Goal: Answer question/provide support: Share knowledge or assist other users

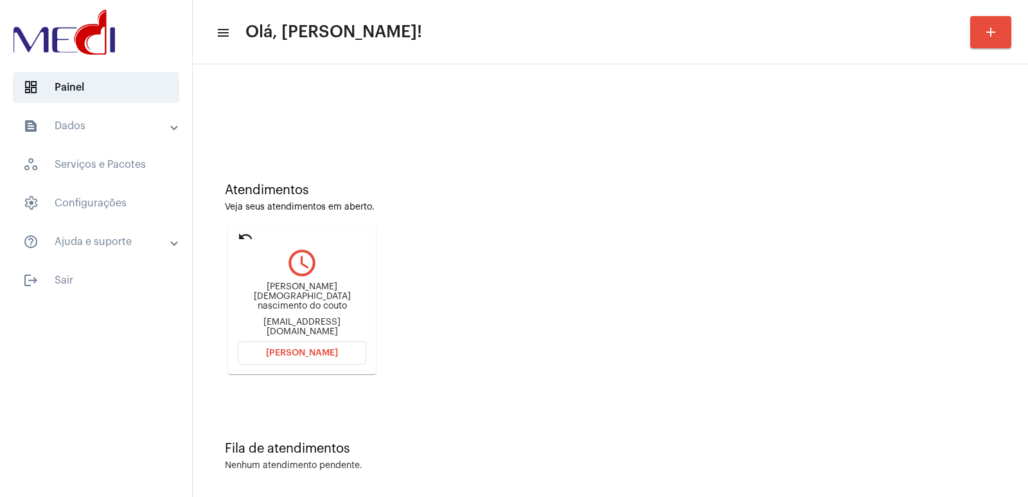
click at [308, 284] on div "Maria de Deus nascimento do couto Mariadedeus7289@hotmail.com" at bounding box center [302, 309] width 129 height 58
click at [303, 290] on div "Maria de Deus nascimento do couto Mariadedeus7289@hotmail.com" at bounding box center [302, 309] width 129 height 58
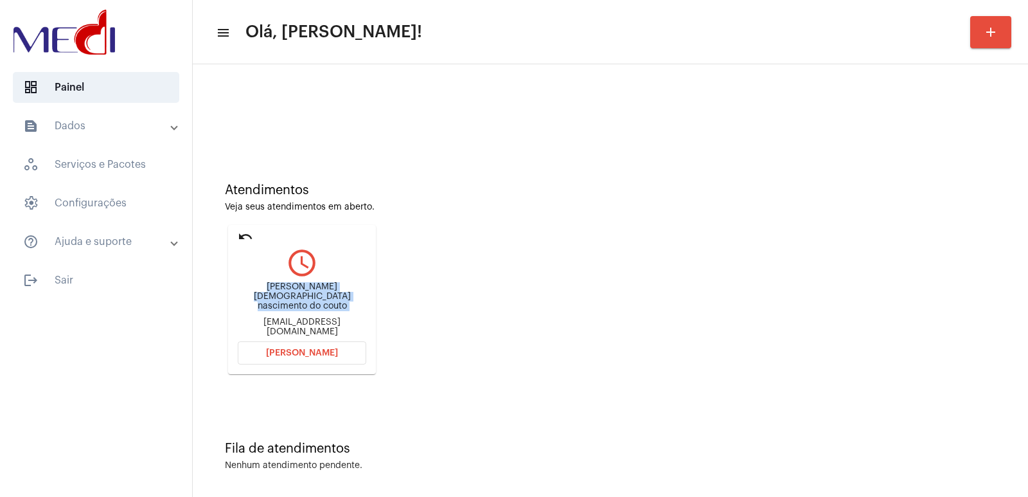
click at [295, 298] on div "Maria de Deus nascimento do couto" at bounding box center [302, 296] width 129 height 29
click at [298, 294] on div "Maria de Deus nascimento do couto" at bounding box center [302, 296] width 129 height 29
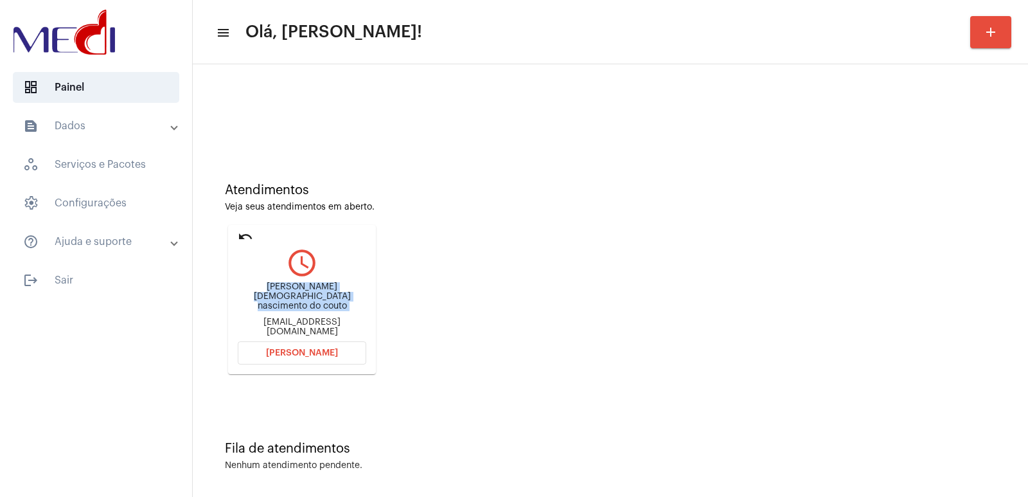
copy div "Maria de Deus nascimento do couto"
click at [309, 319] on div "Mariadedeus7289@hotmail.com" at bounding box center [302, 326] width 129 height 19
copy mat-card-content "Mariadedeus7289@hotmail.com Abrir Chamada"
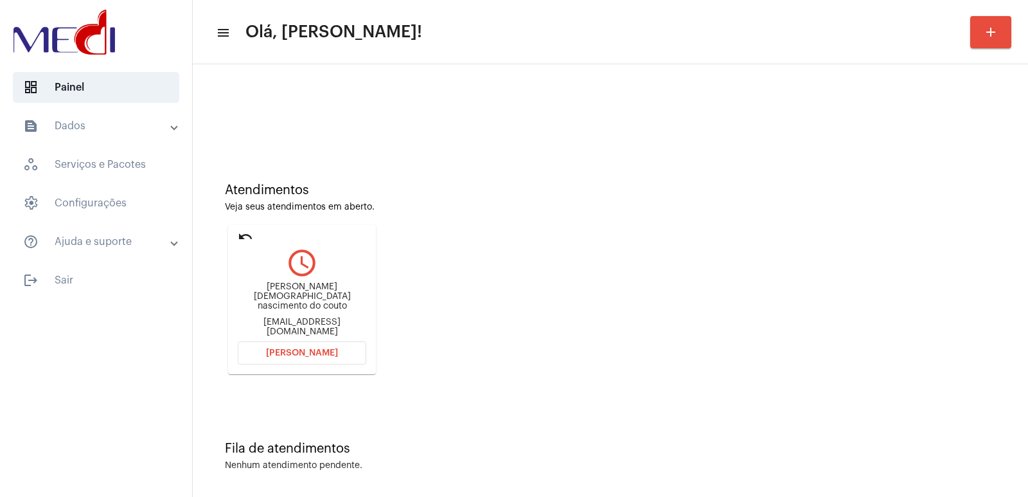
click at [305, 290] on div "Maria de Deus nascimento do couto Mariadedeus7289@hotmail.com" at bounding box center [302, 309] width 129 height 58
copy div "Maria de Deus nascimento do couto"
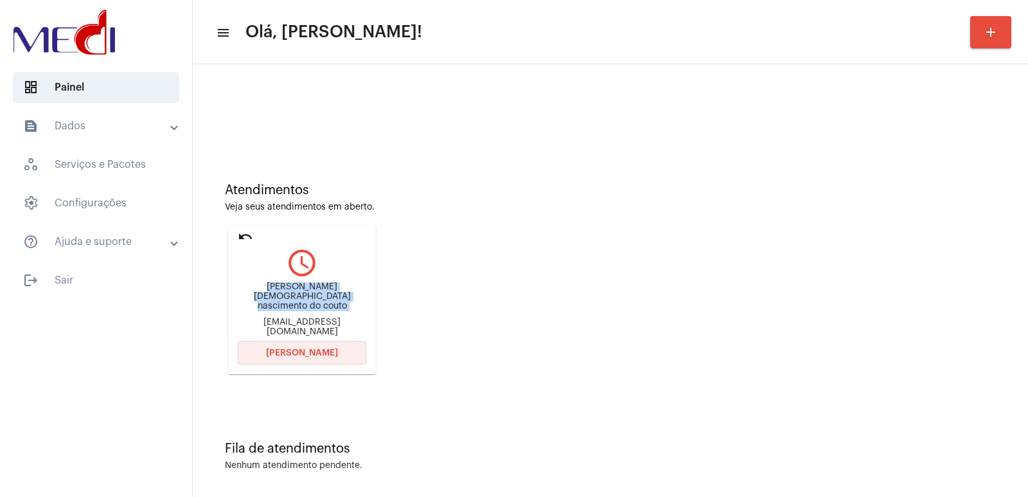
click at [256, 352] on button "Abrir Chamada" at bounding box center [302, 352] width 129 height 23
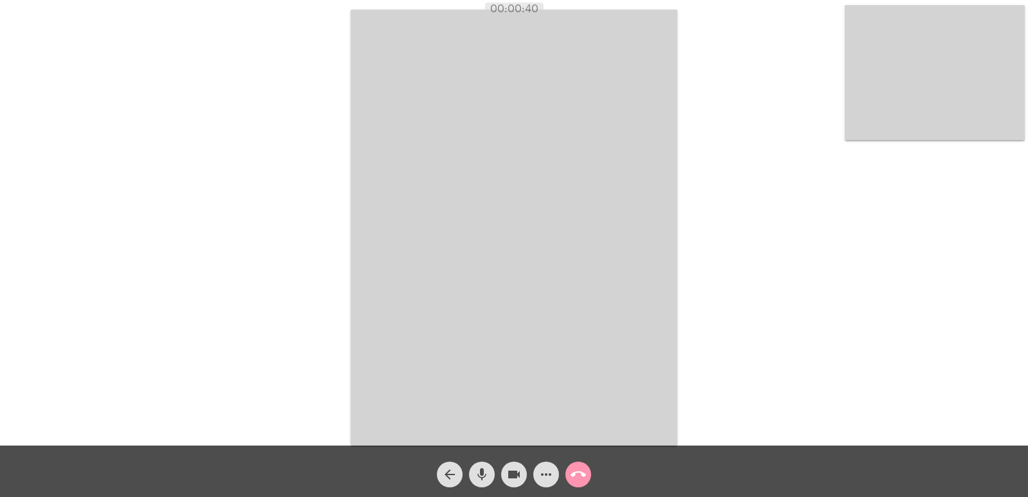
click at [347, 152] on div "Acessando Câmera e Microfone..." at bounding box center [514, 225] width 1026 height 445
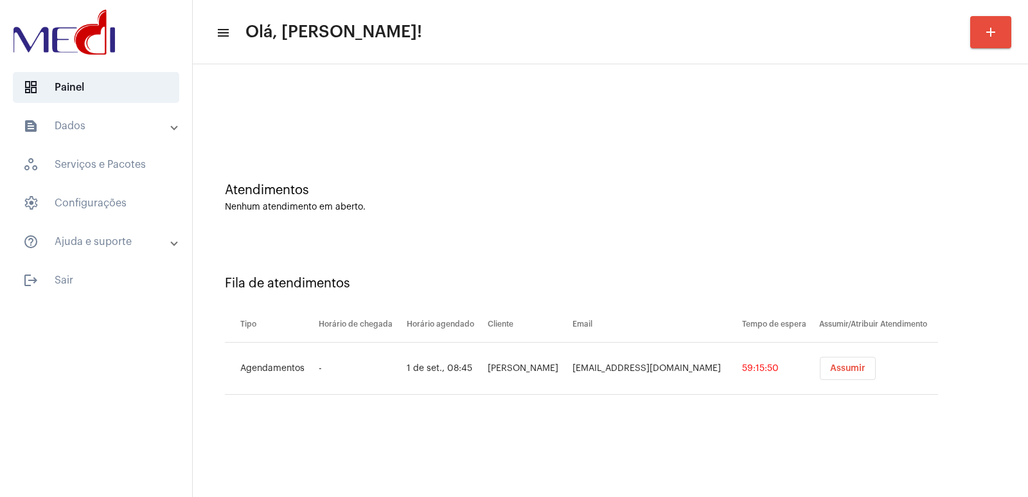
click at [848, 368] on span "Assumir" at bounding box center [847, 368] width 35 height 9
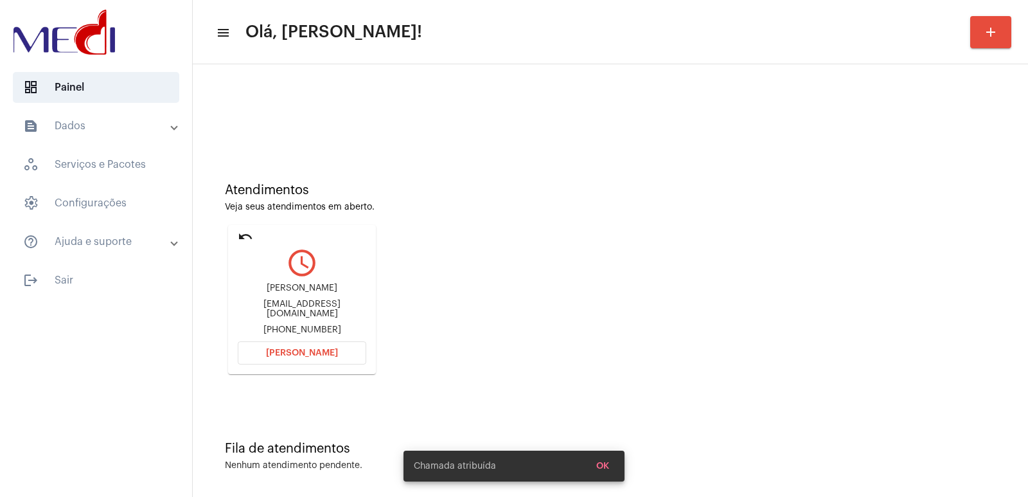
click at [267, 292] on div "Louanne Lie Miyasada" at bounding box center [302, 288] width 129 height 10
copy div "Louanne Lie Miyasada"
drag, startPoint x: 266, startPoint y: 183, endPoint x: 283, endPoint y: 193, distance: 19.6
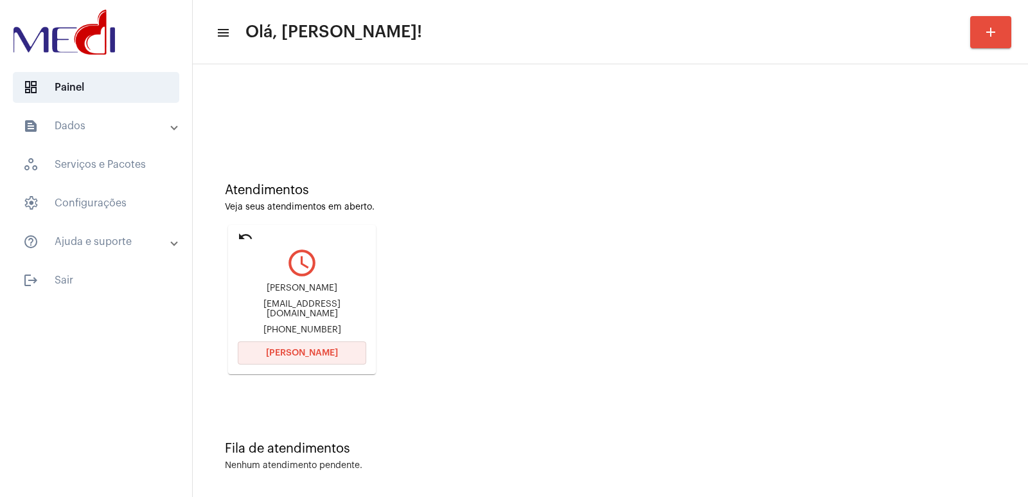
click at [317, 358] on button "[PERSON_NAME]" at bounding box center [302, 352] width 129 height 23
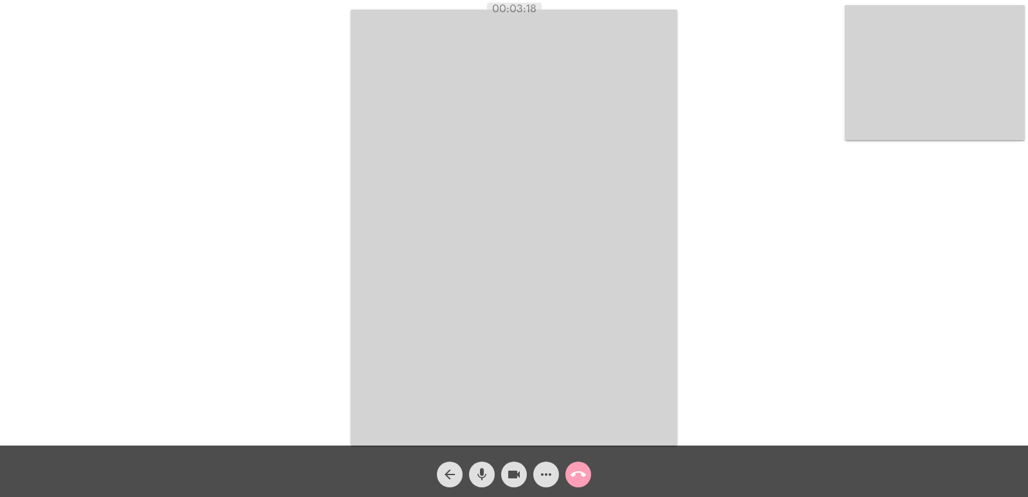
click at [576, 475] on mat-icon "call_end" at bounding box center [578, 474] width 15 height 15
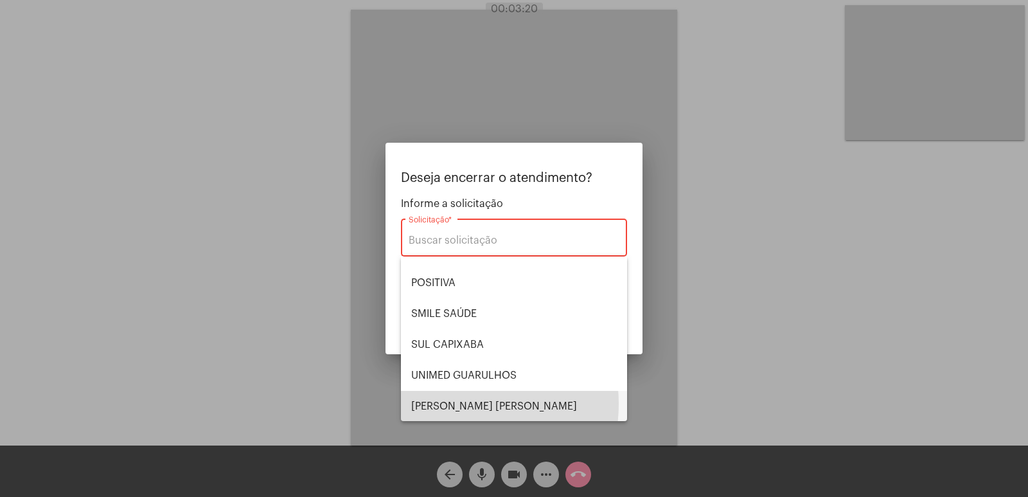
scroll to position [144, 0]
click at [459, 403] on span "VERA CRUZ" at bounding box center [514, 405] width 206 height 31
type input "VERA CRUZ"
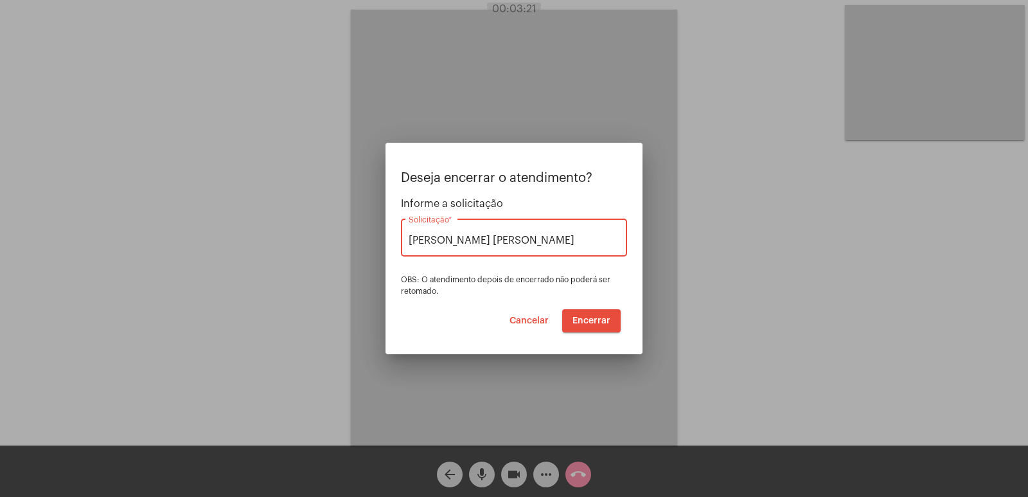
click at [578, 317] on span "Encerrar" at bounding box center [592, 320] width 38 height 9
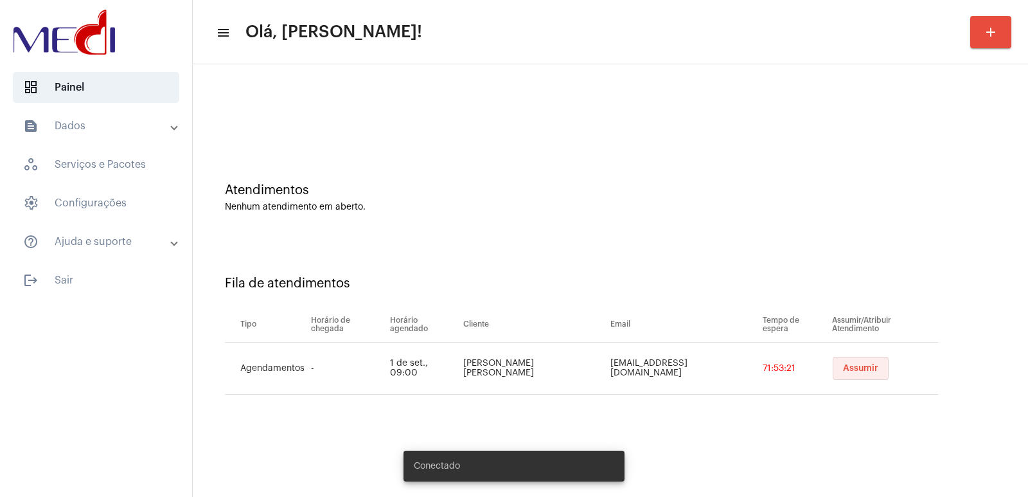
click at [833, 373] on button "Assumir" at bounding box center [861, 368] width 56 height 23
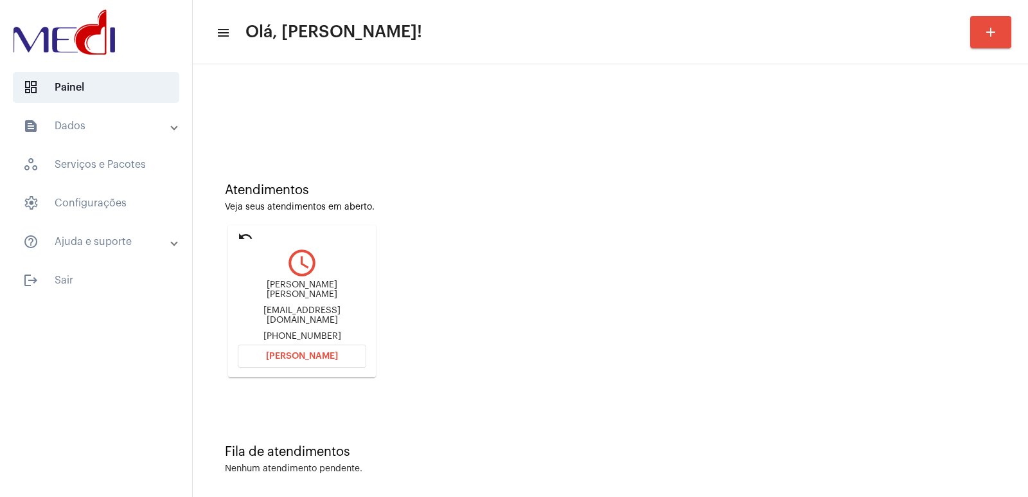
click at [295, 291] on div "Luiz Carlos Lima Rehfeldt" at bounding box center [302, 289] width 129 height 19
copy div "Luiz Carlos Lima Rehfeldt"
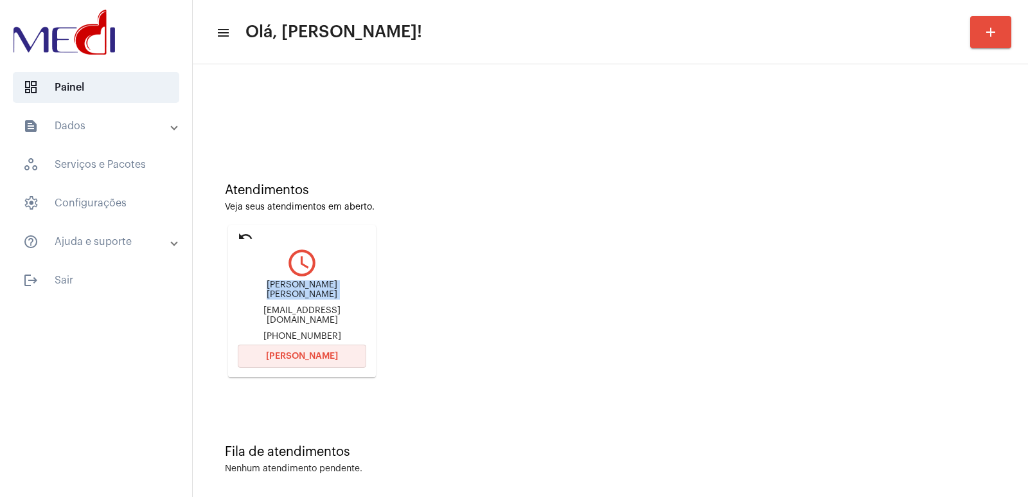
click at [307, 358] on button "Abrir Chamada" at bounding box center [302, 355] width 129 height 23
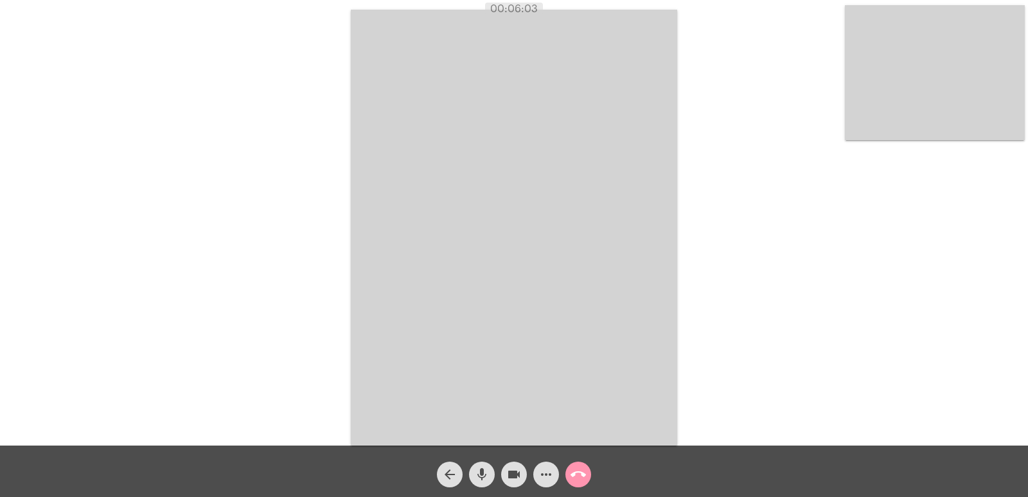
click at [762, 370] on div "Acessando Câmera e Microfone..." at bounding box center [514, 225] width 1026 height 445
drag, startPoint x: 492, startPoint y: 8, endPoint x: 627, endPoint y: 5, distance: 135.0
click at [623, 5] on div "00:08:32" at bounding box center [514, 9] width 1028 height 12
click at [669, 145] on video at bounding box center [514, 228] width 326 height 436
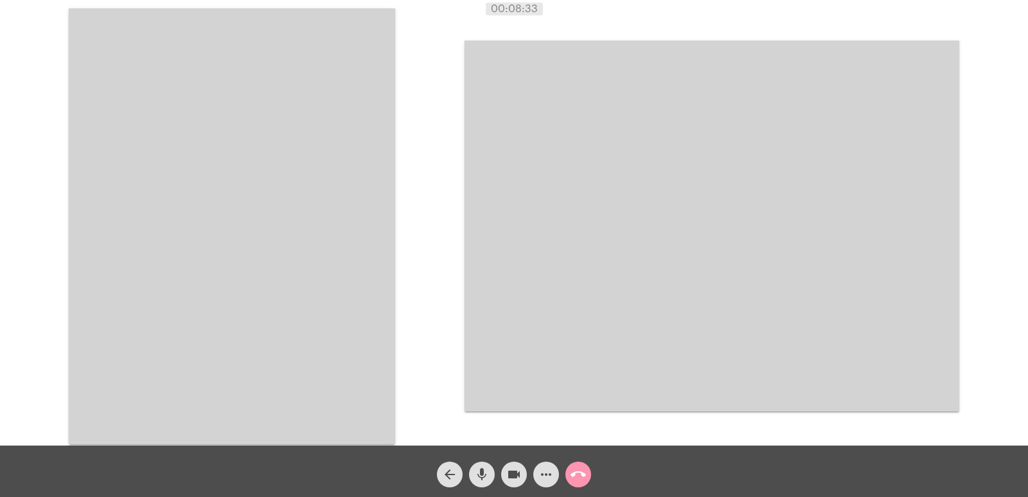
click at [303, 195] on video at bounding box center [232, 226] width 326 height 436
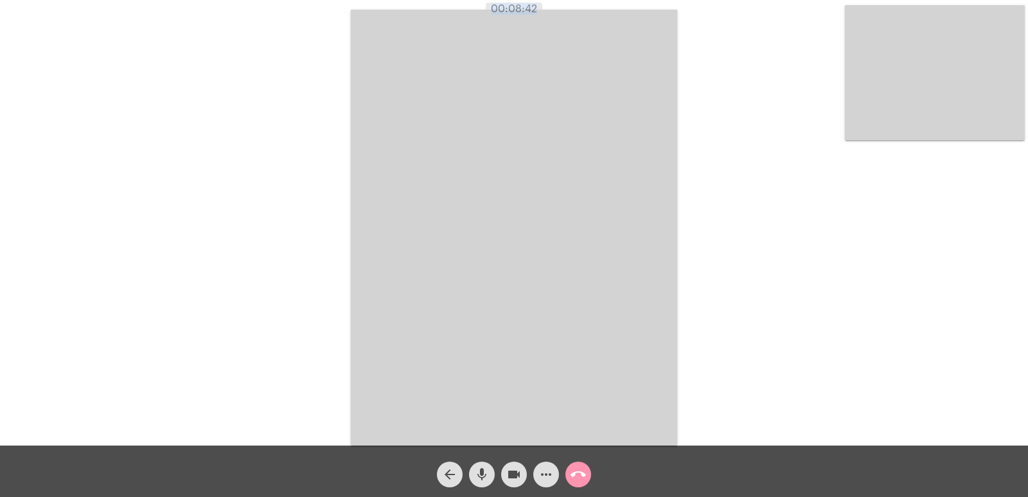
drag, startPoint x: 341, startPoint y: 7, endPoint x: 763, endPoint y: 408, distance: 582.3
click at [761, 411] on app-call "00:08:42 Acessando Câmera e Microfone... arrow_back mic videocam more_horiz cal…" at bounding box center [514, 248] width 1028 height 497
click at [556, 1] on div "Acessando Câmera e Microfone..." at bounding box center [514, 222] width 1028 height 445
drag, startPoint x: 494, startPoint y: 3, endPoint x: 626, endPoint y: 21, distance: 133.7
click at [626, 21] on div "Acessando Câmera e Microfone..." at bounding box center [514, 222] width 1028 height 445
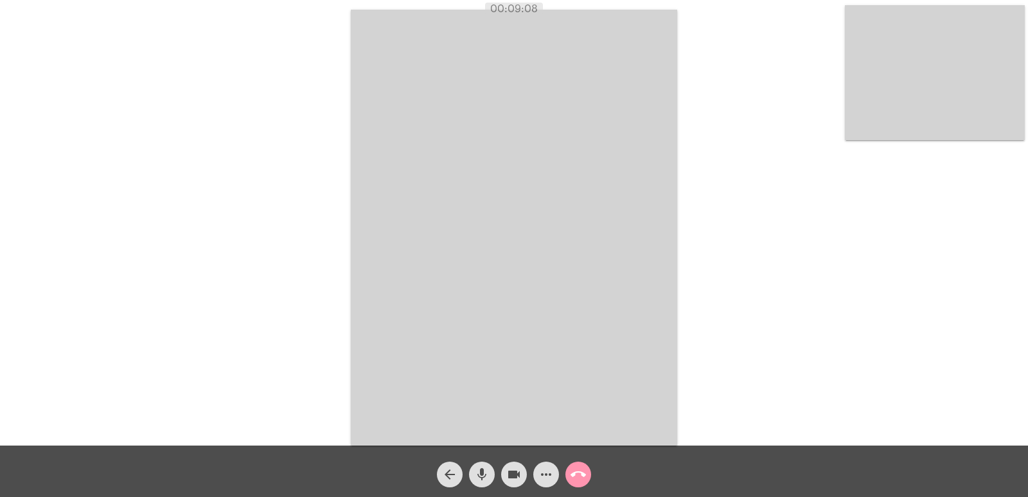
click at [578, 475] on mat-icon "call_end" at bounding box center [578, 474] width 15 height 15
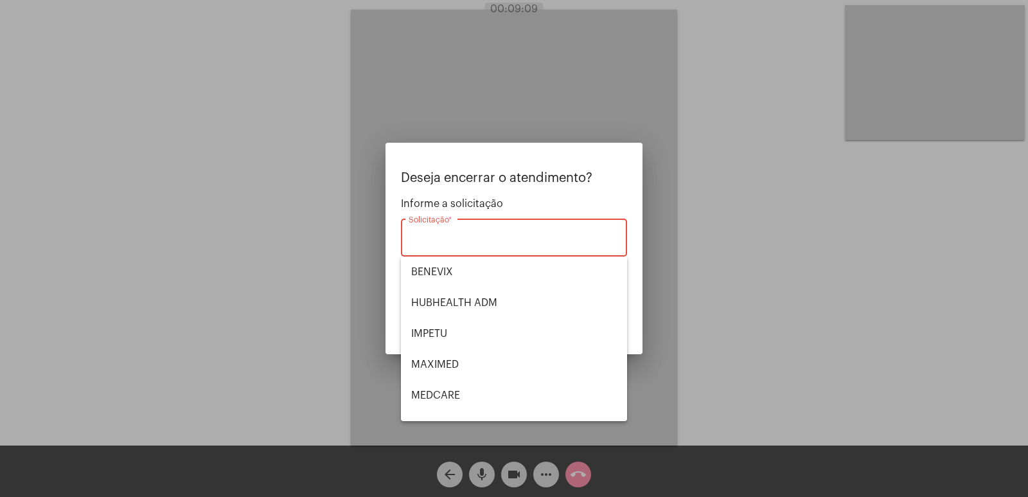
scroll to position [129, 0]
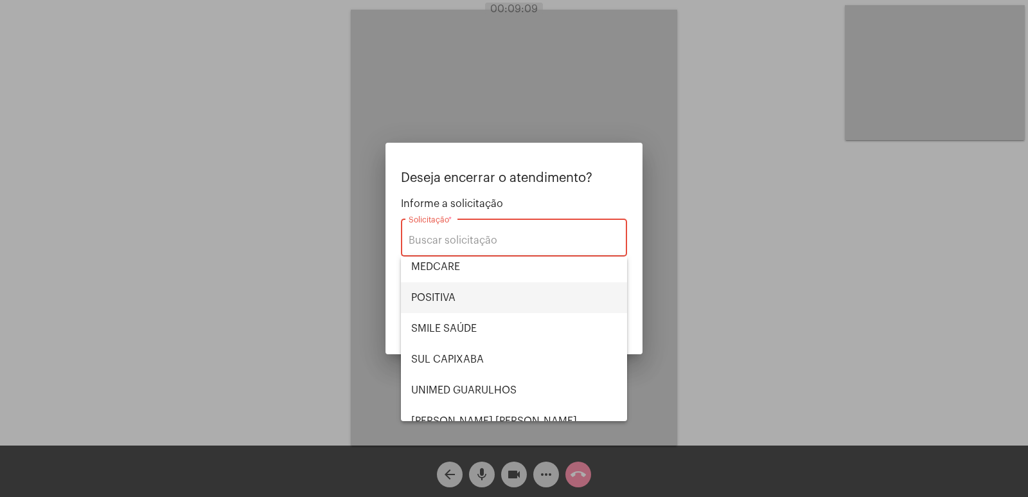
click at [478, 301] on span "POSITIVA" at bounding box center [514, 297] width 206 height 31
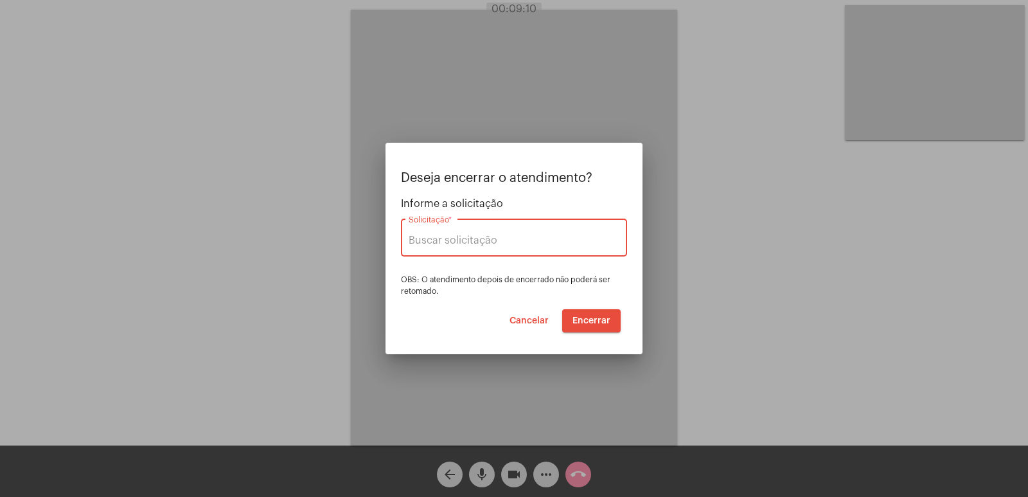
type input "POSITIVA"
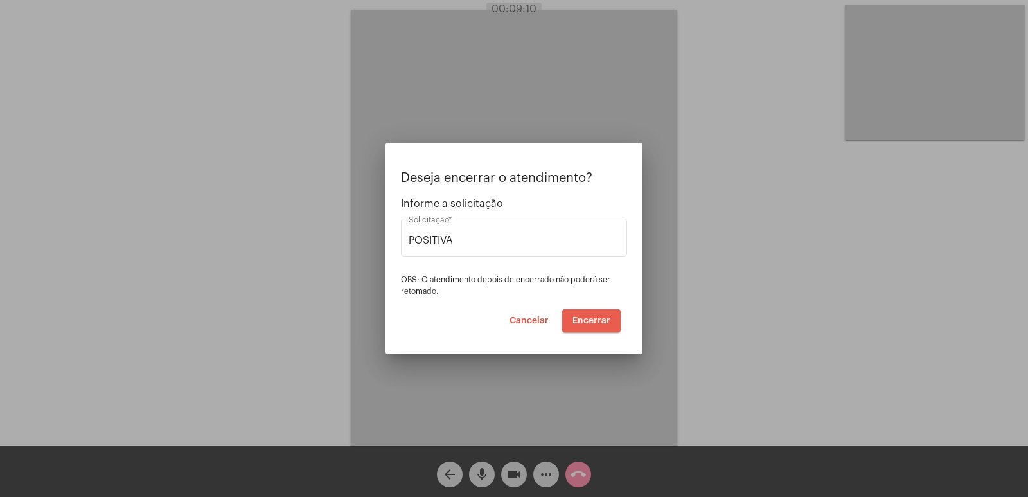
click at [594, 321] on span "Encerrar" at bounding box center [592, 320] width 38 height 9
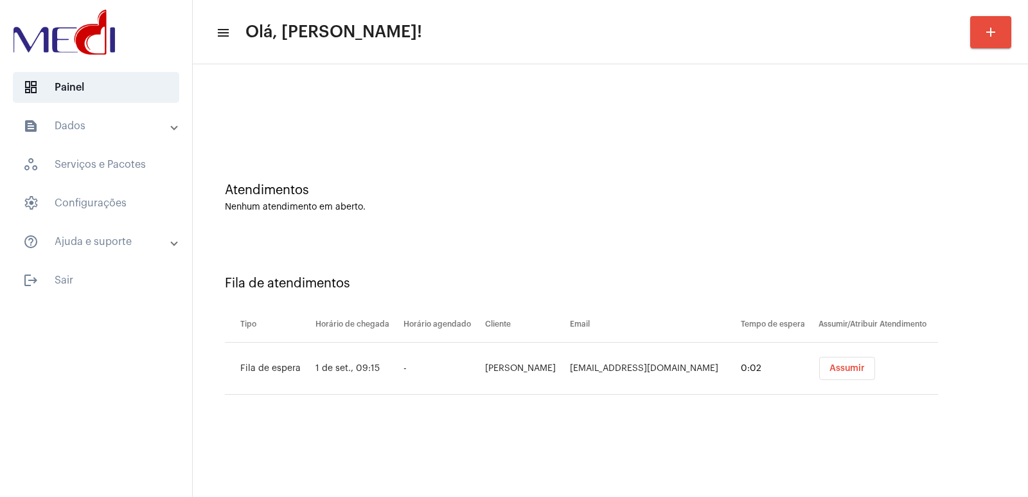
click at [859, 366] on span "Assumir" at bounding box center [847, 368] width 35 height 9
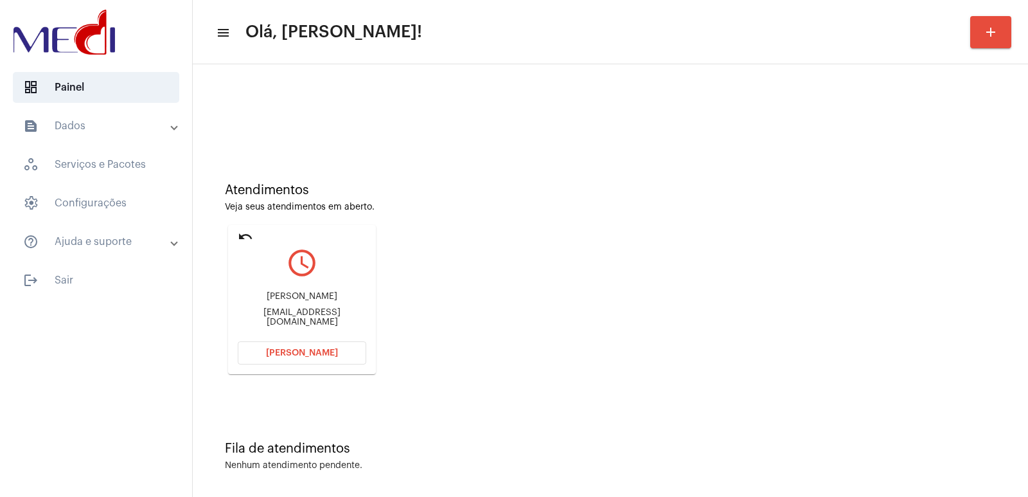
click at [313, 301] on div "[PERSON_NAME]" at bounding box center [302, 297] width 129 height 10
copy div "[PERSON_NAME]"
click at [311, 351] on span "Abrir Chamada" at bounding box center [302, 352] width 72 height 9
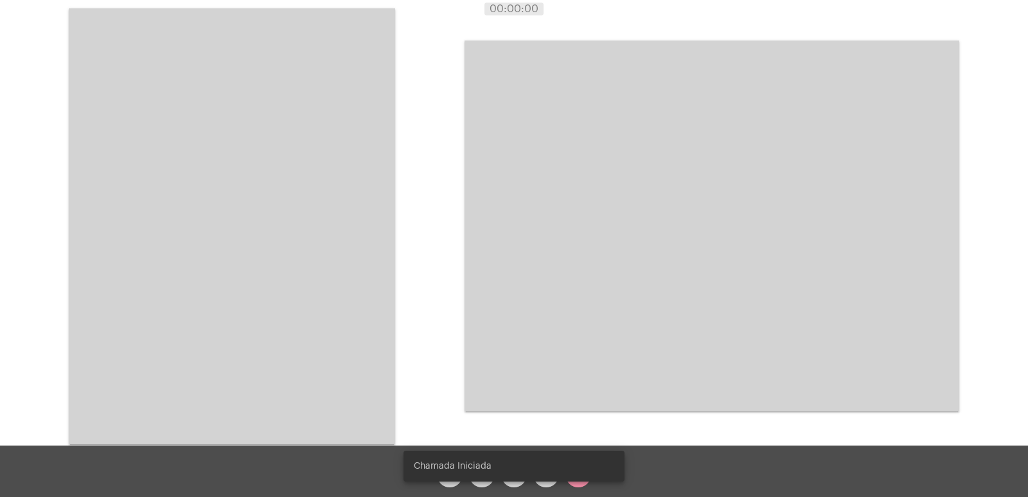
click at [377, 215] on video at bounding box center [232, 226] width 326 height 436
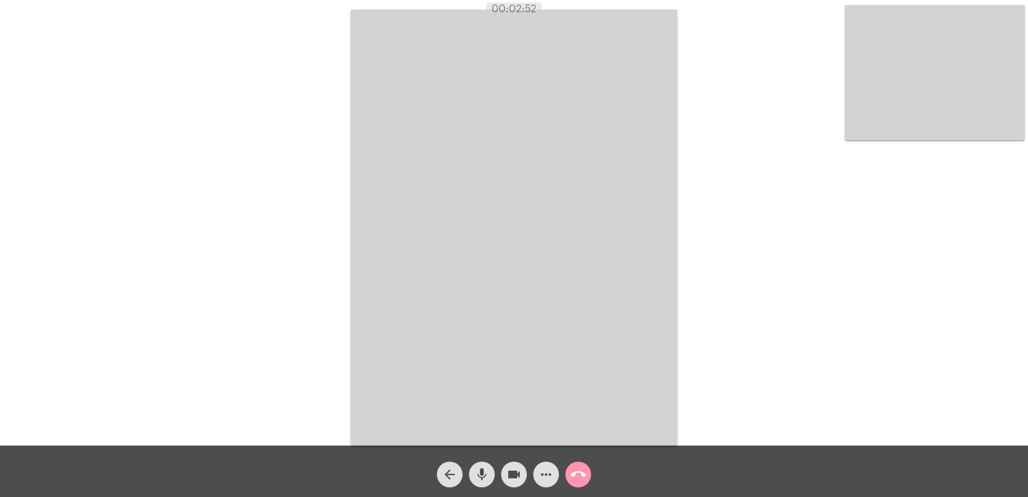
click at [134, 249] on div "Acessando Câmera e Microfone..." at bounding box center [514, 225] width 1026 height 445
click at [235, 157] on div "Acessando Câmera e Microfone..." at bounding box center [514, 225] width 1026 height 445
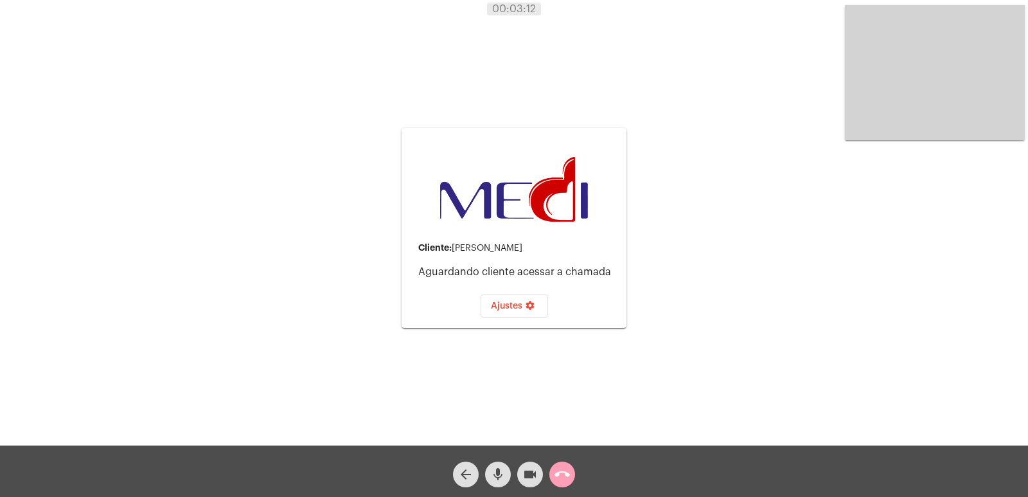
click at [566, 484] on span "call_end" at bounding box center [562, 474] width 15 height 26
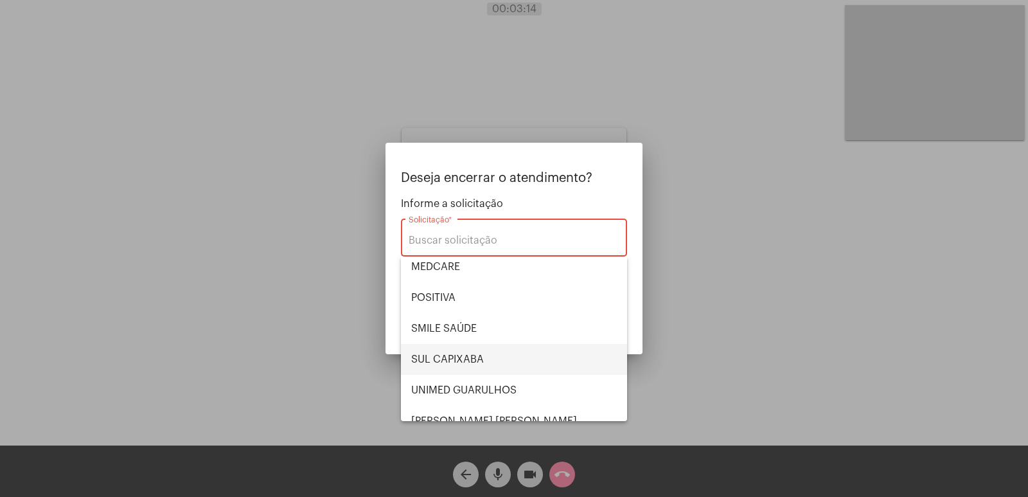
scroll to position [144, 0]
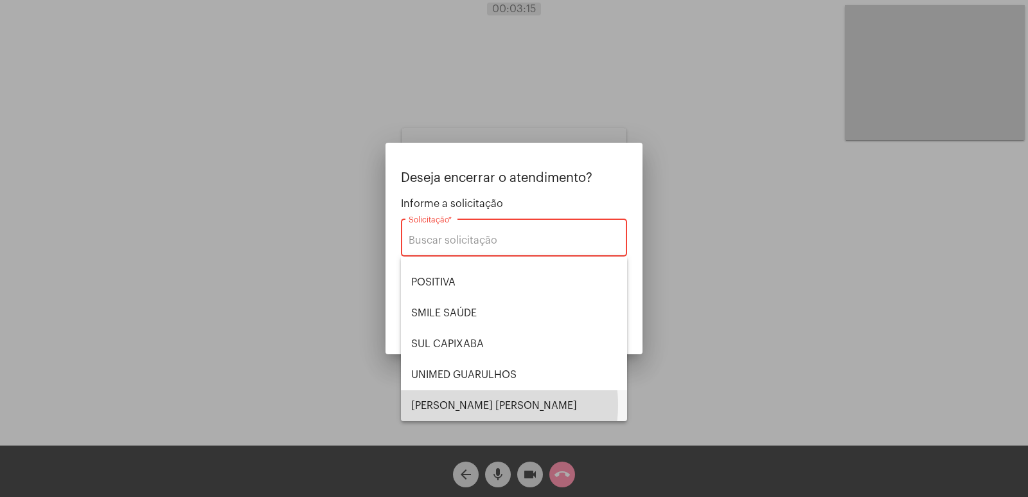
click at [474, 405] on span "VERA CRUZ" at bounding box center [514, 405] width 206 height 31
type input "VERA CRUZ"
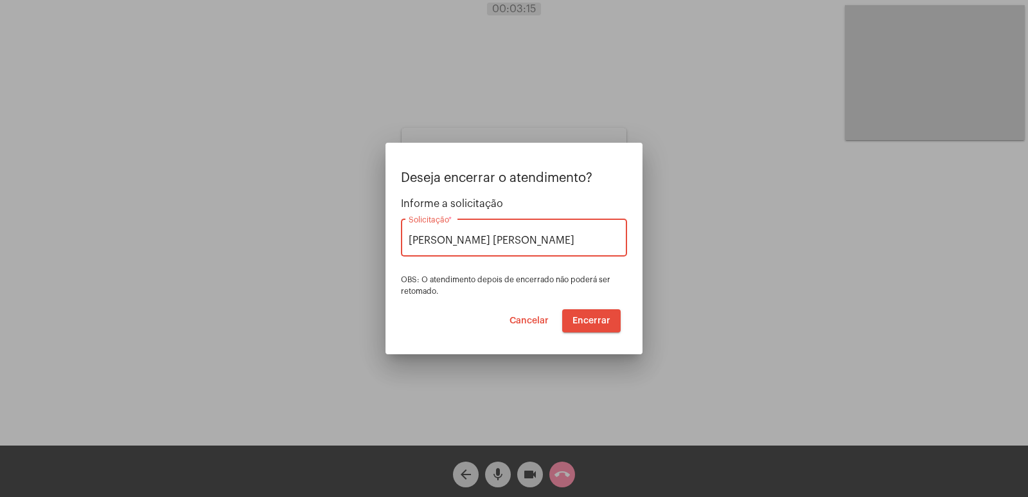
click at [598, 316] on span "Encerrar" at bounding box center [592, 320] width 38 height 9
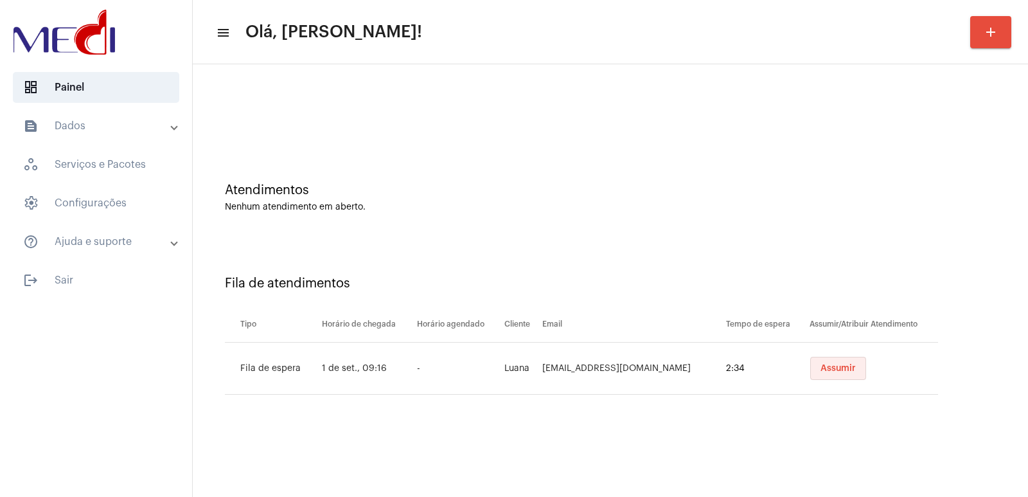
click at [846, 370] on span "Assumir" at bounding box center [838, 368] width 35 height 9
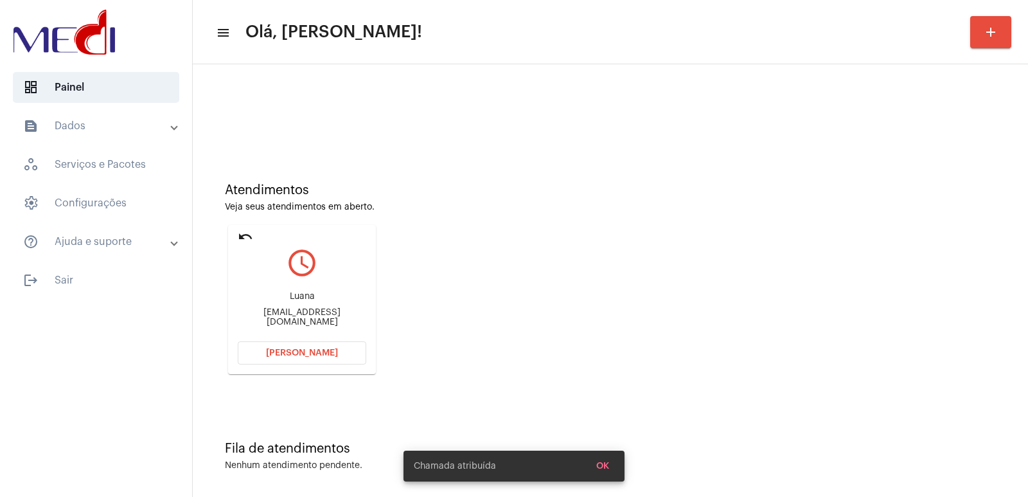
click at [290, 319] on div "Luanavanessalipe13@gmail.com" at bounding box center [302, 317] width 129 height 19
copy mat-card-content "Luanavanessalipe13@gmail.com Abrir Chamada"
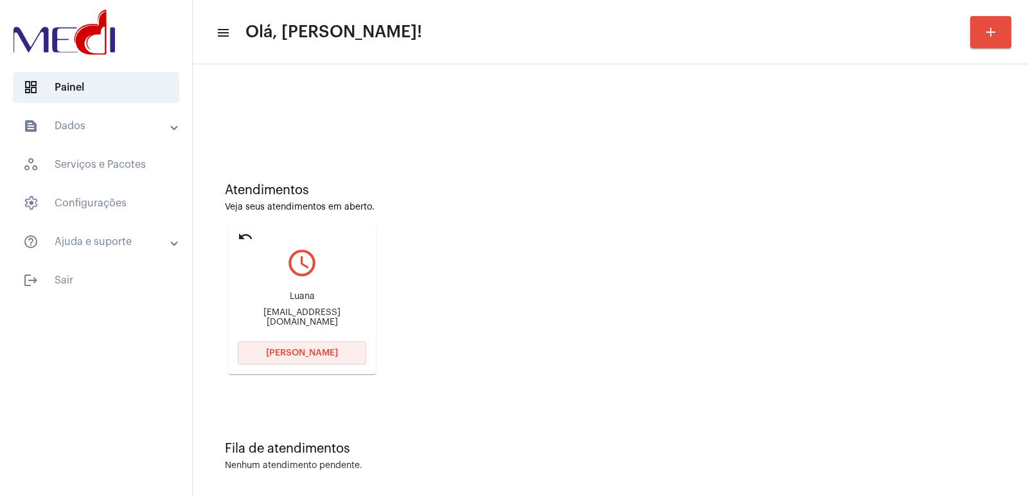
click at [314, 346] on button "Abrir Chamada" at bounding box center [302, 352] width 129 height 23
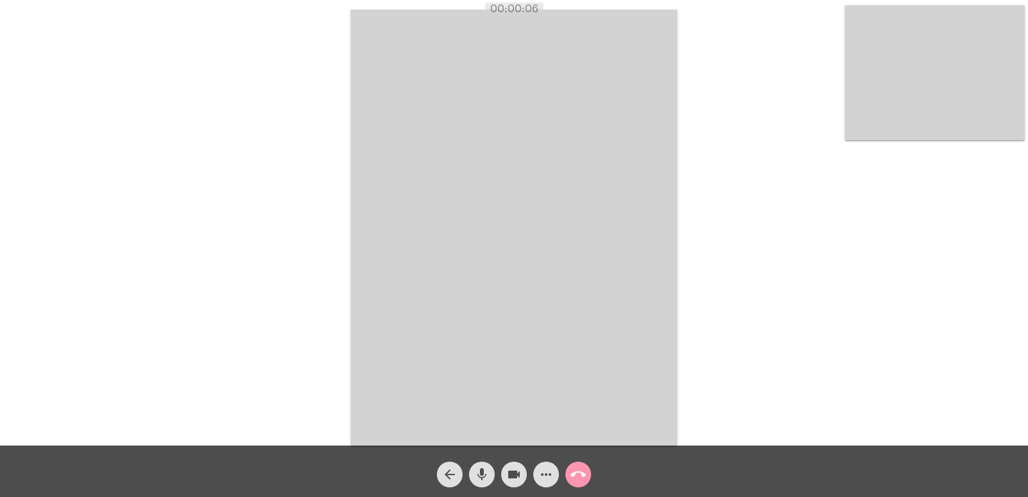
click at [301, 195] on div "Acessando Câmera e Microfone..." at bounding box center [514, 225] width 1026 height 445
click at [388, 343] on video at bounding box center [514, 228] width 326 height 436
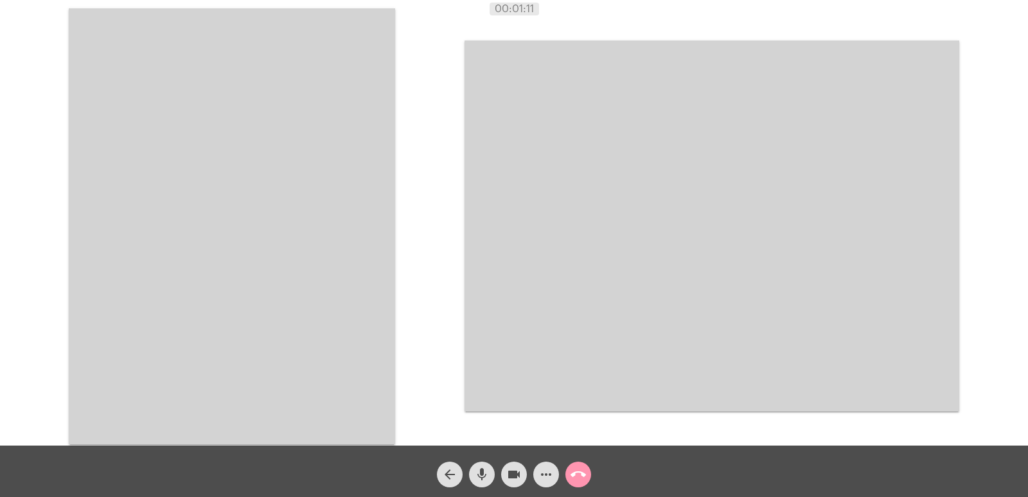
click at [388, 343] on video at bounding box center [232, 226] width 326 height 436
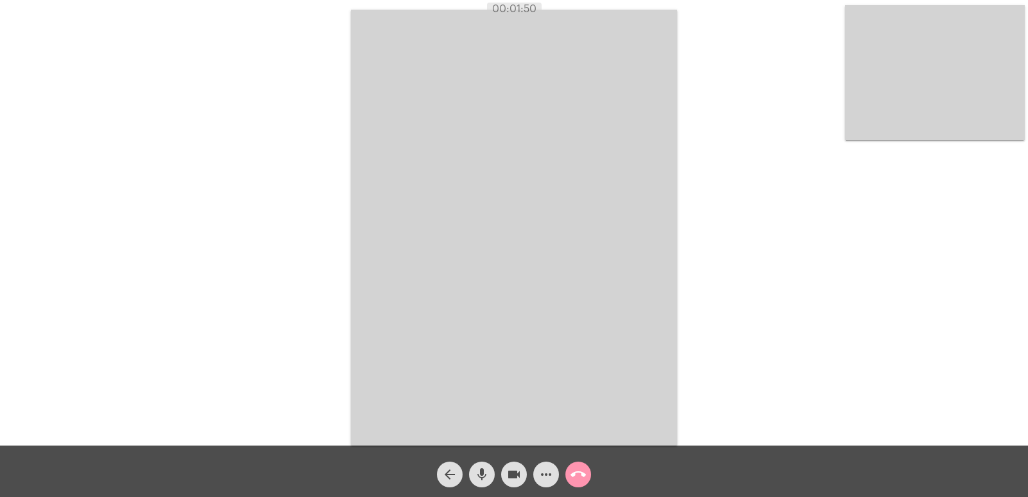
click at [740, 353] on div "Acessando Câmera e Microfone..." at bounding box center [514, 225] width 1026 height 445
click at [492, 469] on button "mic" at bounding box center [482, 474] width 26 height 26
click at [514, 475] on mat-icon "videocam" at bounding box center [513, 474] width 15 height 15
drag, startPoint x: 483, startPoint y: 481, endPoint x: 517, endPoint y: 486, distance: 34.4
click at [486, 481] on mat-icon "mic_off" at bounding box center [481, 474] width 15 height 15
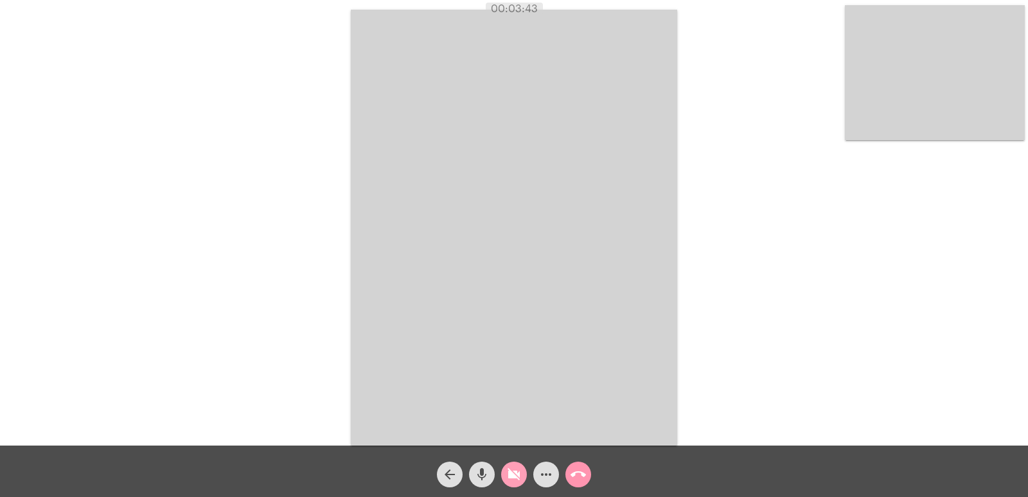
click at [521, 482] on mat-icon "videocam_off" at bounding box center [513, 474] width 15 height 15
click at [576, 473] on mat-icon "call_end" at bounding box center [578, 474] width 15 height 15
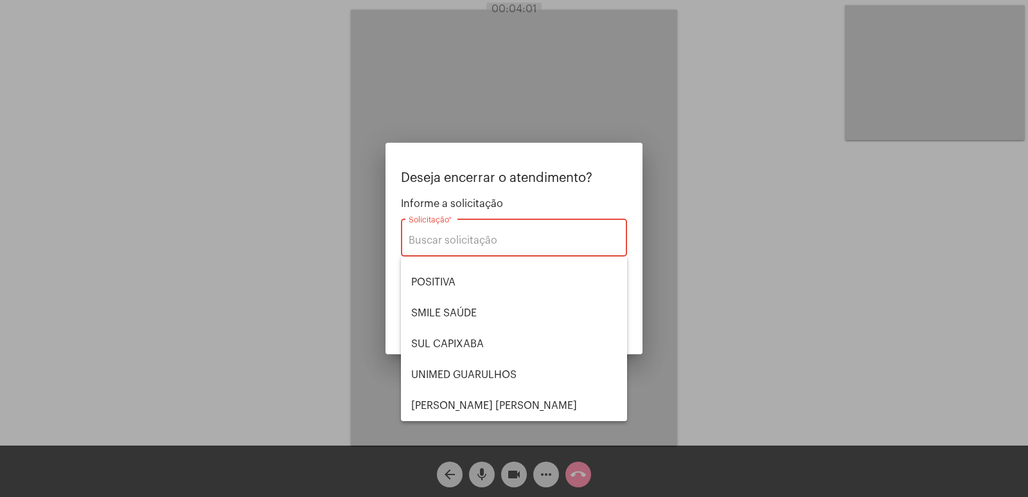
scroll to position [15, 0]
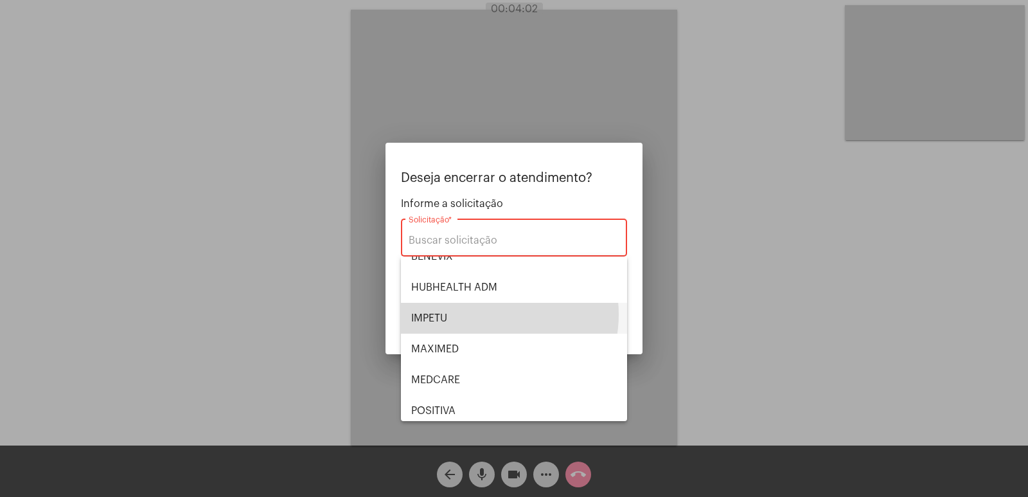
drag, startPoint x: 485, startPoint y: 314, endPoint x: 485, endPoint y: 299, distance: 14.8
click at [485, 303] on span "IMPETU" at bounding box center [514, 318] width 206 height 31
type input "IMPETU"
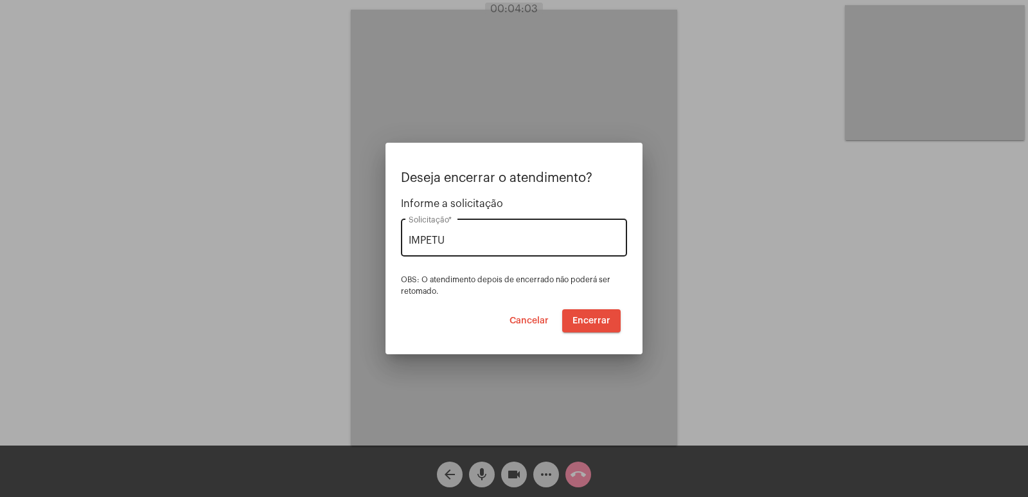
click at [485, 252] on div "IMPETU Solicitação *" at bounding box center [514, 236] width 211 height 40
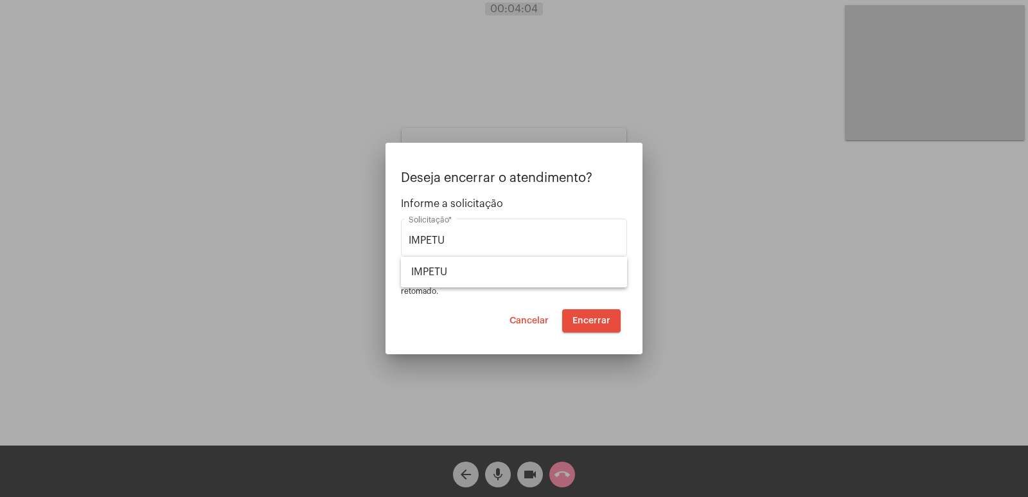
drag, startPoint x: 485, startPoint y: 234, endPoint x: 360, endPoint y: 245, distance: 125.2
click at [357, 245] on div "Deseja encerrar o atendimento? Informe a solicitação IMPETU Solicitação * OBS: …" at bounding box center [514, 248] width 1028 height 497
drag, startPoint x: 474, startPoint y: 236, endPoint x: 350, endPoint y: 251, distance: 124.9
click at [351, 250] on div "Deseja encerrar o atendimento? Informe a solicitação IMPETU Solicitação * OBS: …" at bounding box center [514, 248] width 1028 height 497
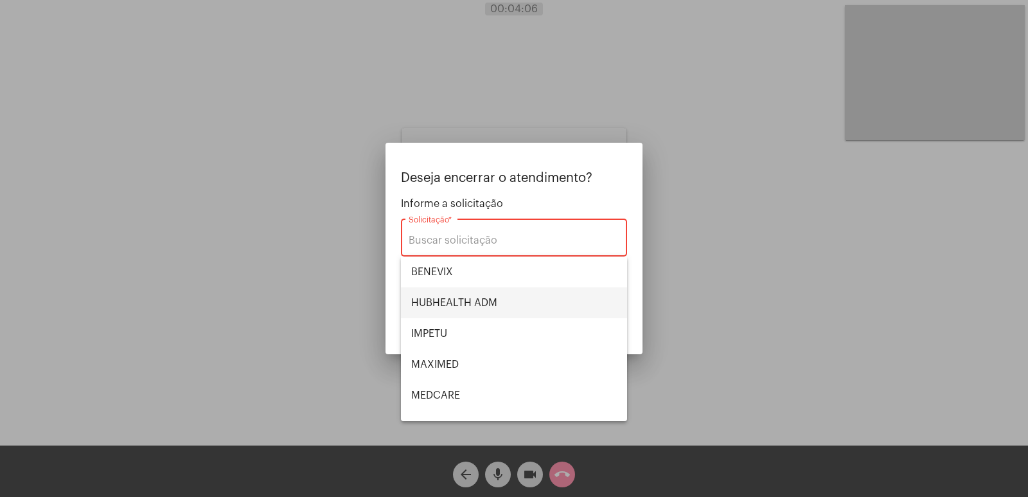
click at [417, 301] on span "HUBHEALTH ADM" at bounding box center [514, 302] width 206 height 31
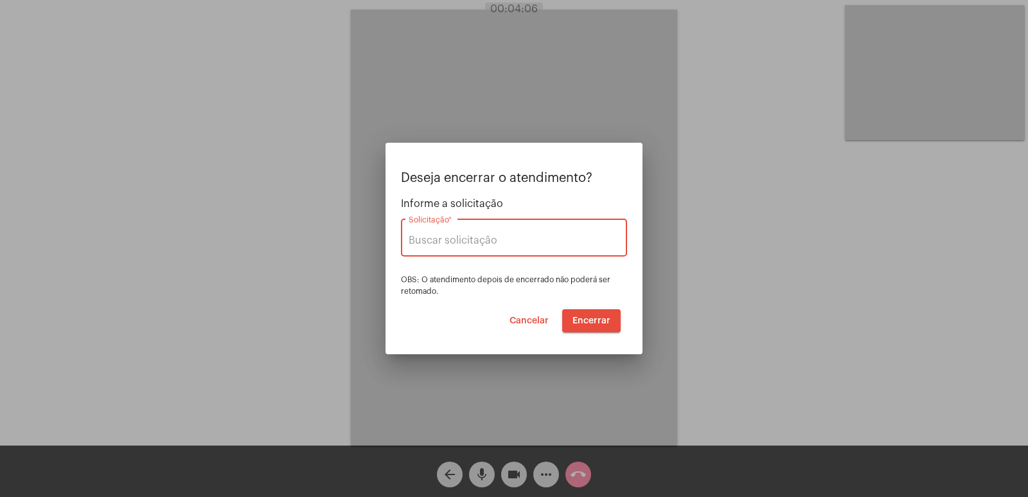
type input "HUBHEALTH ADM"
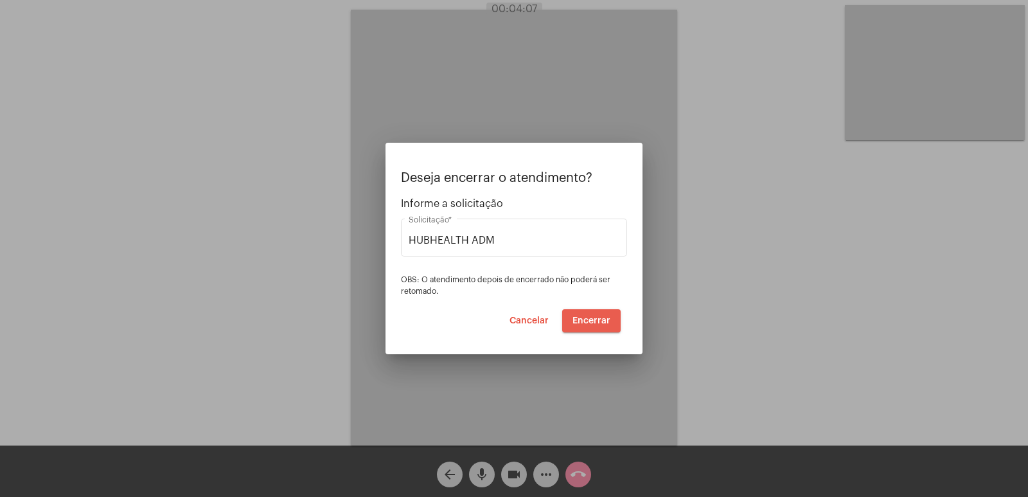
click at [614, 321] on button "Encerrar" at bounding box center [591, 320] width 58 height 23
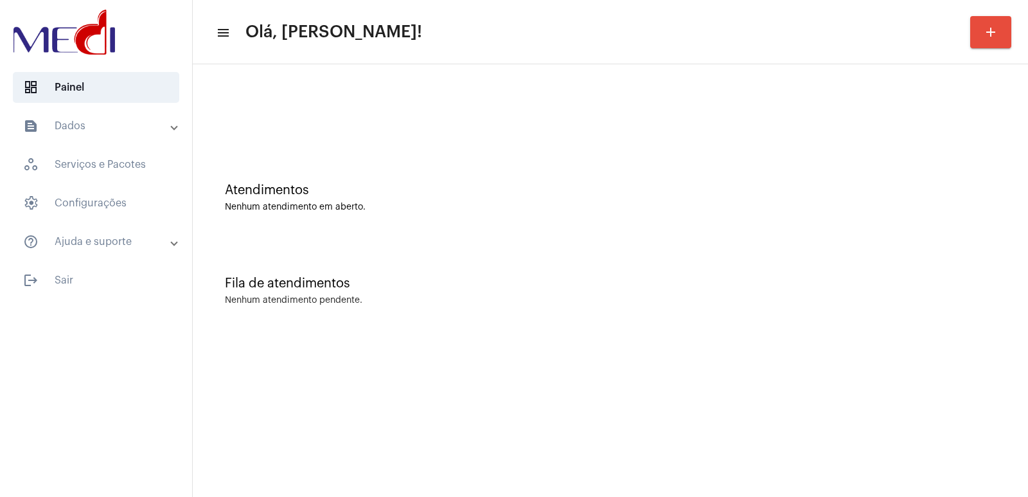
click at [850, 299] on div "Nenhum atendimento pendente." at bounding box center [610, 301] width 771 height 10
click at [763, 314] on div "Fila de atendimentos Nenhum atendimento pendente." at bounding box center [610, 284] width 823 height 93
click at [713, 161] on div "Atendimentos Nenhum atendimento em aberto." at bounding box center [610, 191] width 823 height 93
click at [586, 281] on div "Fila de atendimentos" at bounding box center [610, 283] width 771 height 14
click at [608, 432] on mat-sidenav-content "menu Olá, [PERSON_NAME]! add Atendimentos Nenhum atendimento em aberto. Fila de…" at bounding box center [610, 248] width 835 height 497
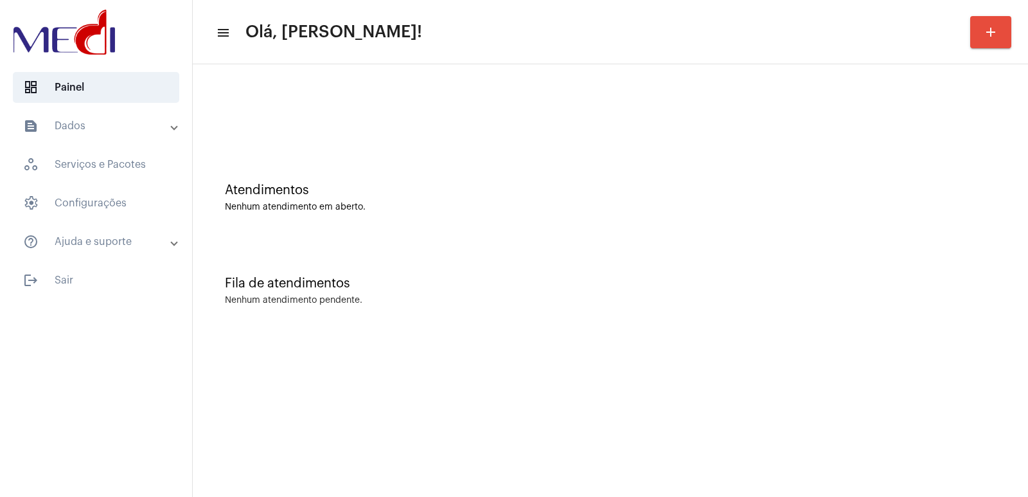
click at [747, 307] on div "Fila de atendimentos Nenhum atendimento pendente." at bounding box center [610, 284] width 823 height 93
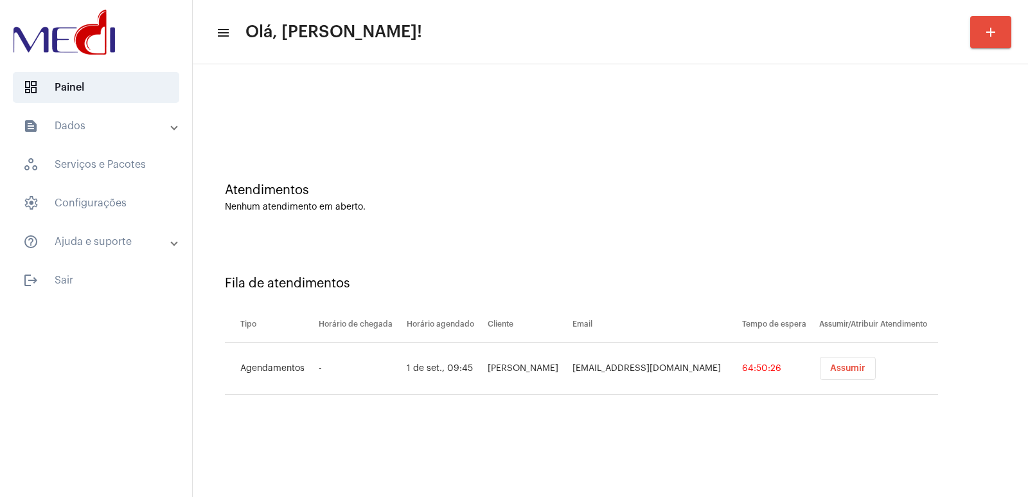
click at [838, 372] on span "Assumir" at bounding box center [847, 368] width 35 height 9
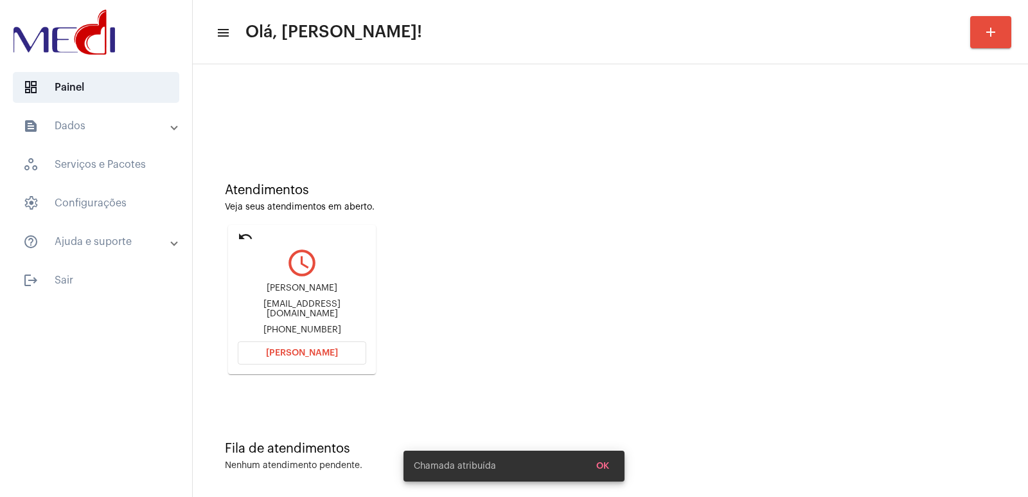
click at [320, 290] on div "[PERSON_NAME]" at bounding box center [302, 288] width 129 height 10
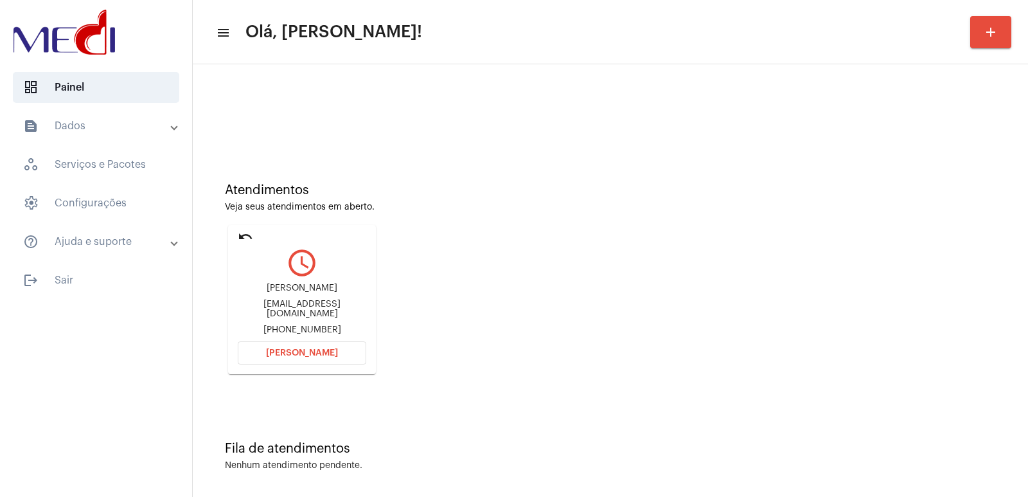
click at [320, 290] on div "Taisa de Melo Camaçari" at bounding box center [302, 288] width 129 height 10
copy div "Taisa de Melo Camaçari"
click at [304, 357] on span "Abrir Chamada" at bounding box center [302, 352] width 72 height 9
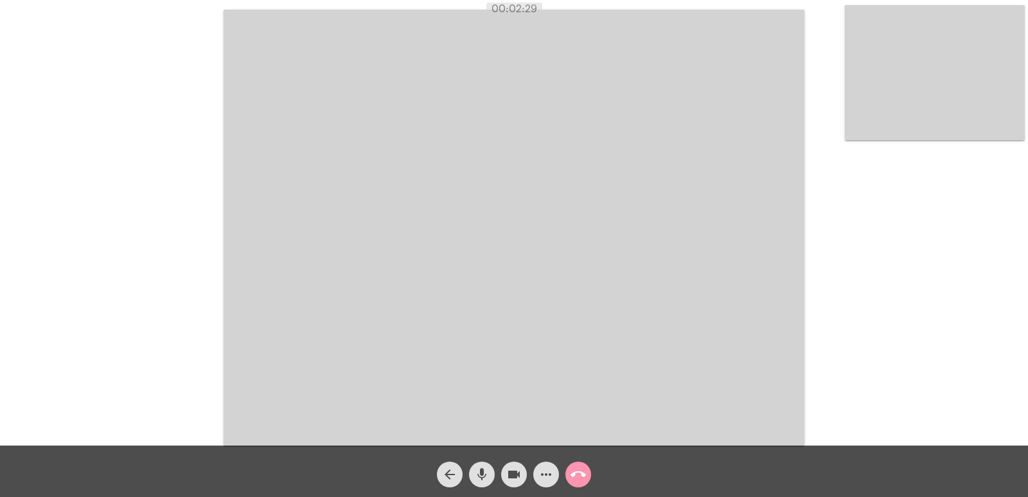
click at [578, 474] on mat-icon "call_end" at bounding box center [578, 474] width 15 height 15
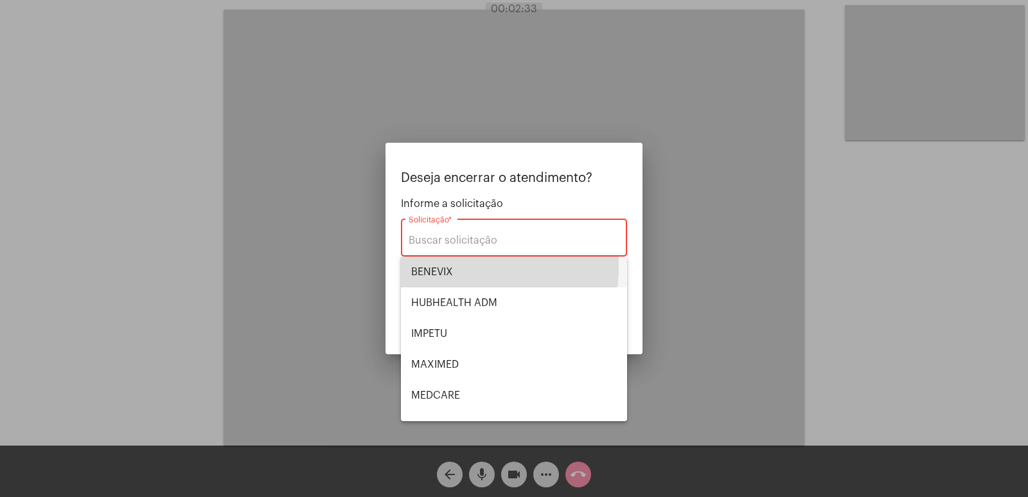
click at [441, 266] on span "BENEVIX" at bounding box center [514, 271] width 206 height 31
type input "BENEVIX"
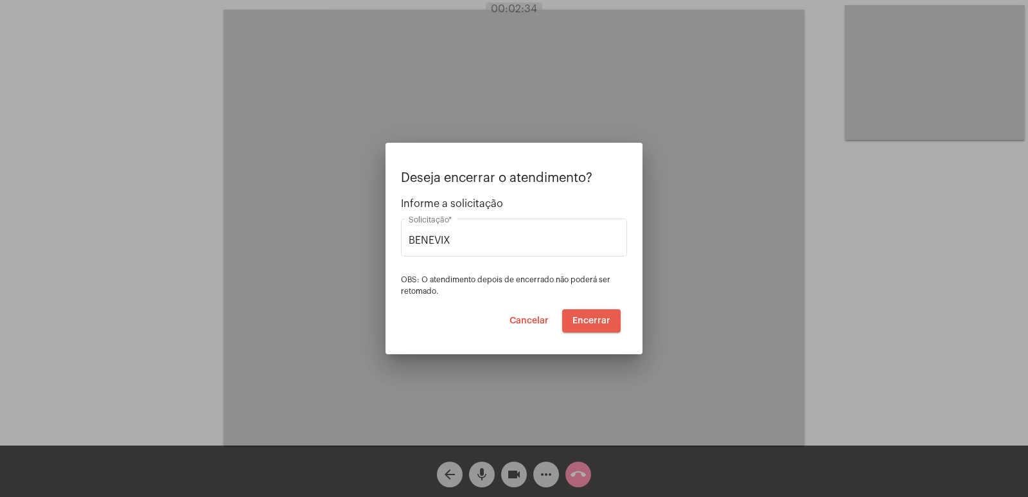
click at [594, 322] on span "Encerrar" at bounding box center [592, 320] width 38 height 9
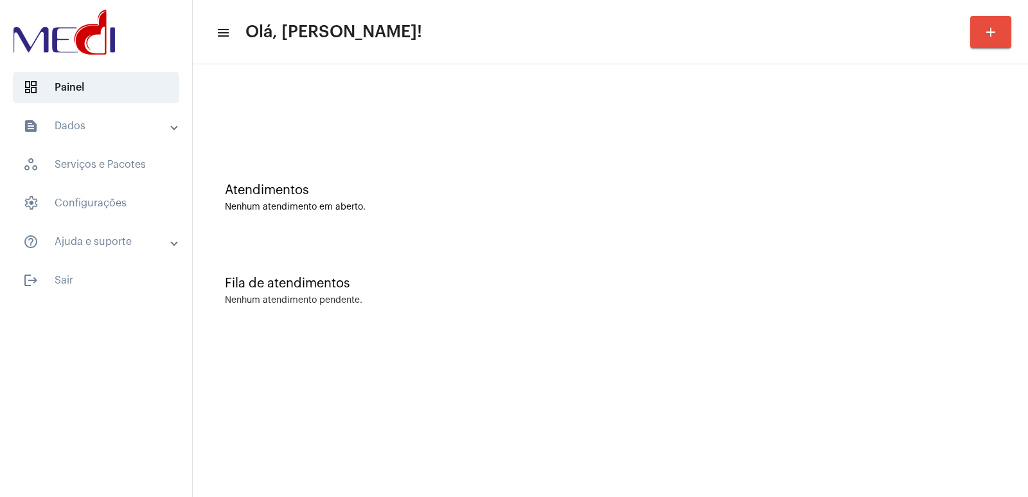
click at [548, 302] on div "Nenhum atendimento pendente." at bounding box center [610, 301] width 771 height 10
click at [824, 296] on div "Nenhum atendimento pendente." at bounding box center [610, 301] width 771 height 10
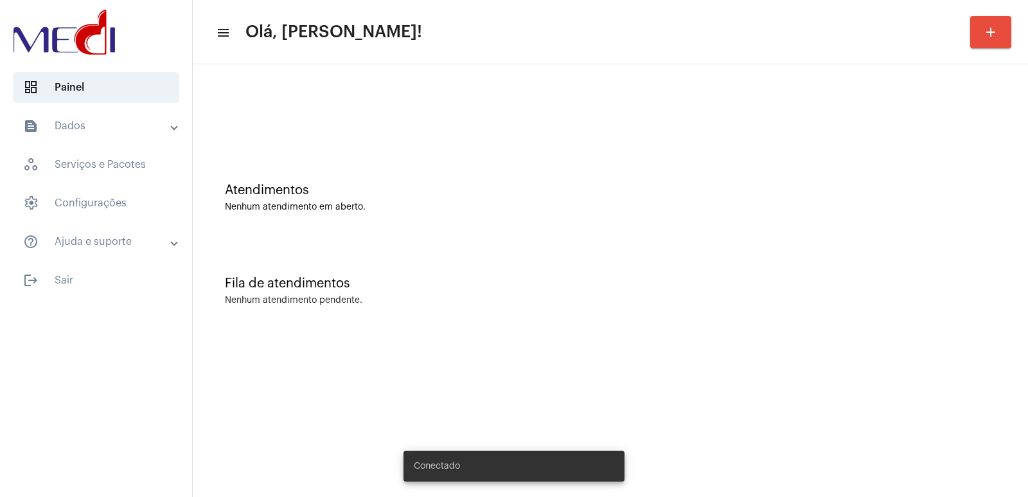
click at [356, 457] on mat-sidenav-content "menu Olá, [PERSON_NAME]! add Atendimentos Nenhum atendimento em aberto. Fila de…" at bounding box center [610, 248] width 835 height 497
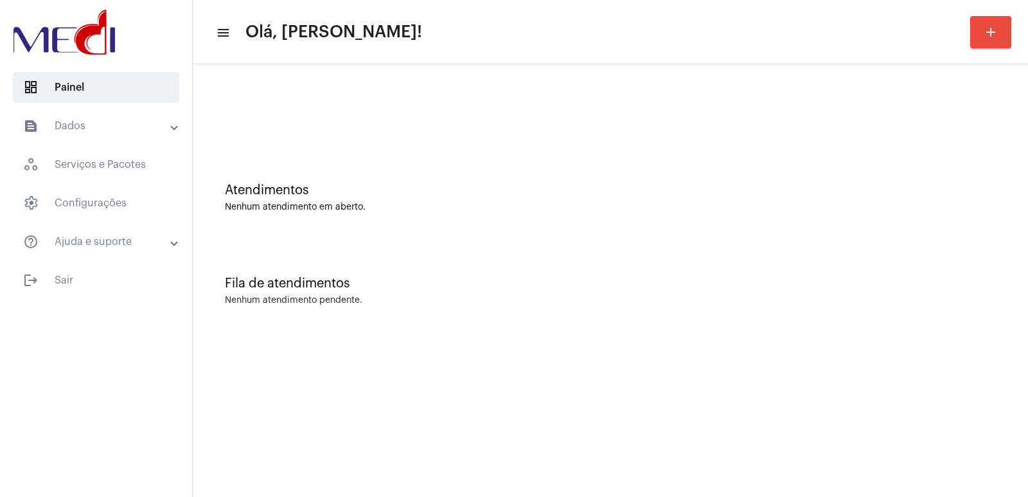
click at [927, 169] on div "Atendimentos Nenhum atendimento em aberto." at bounding box center [610, 191] width 823 height 93
click at [936, 183] on div "Atendimentos Nenhum atendimento em aberto." at bounding box center [610, 191] width 823 height 93
click at [742, 314] on div "Fila de atendimentos Nenhum atendimento pendente." at bounding box center [610, 284] width 823 height 93
click at [856, 179] on div "Atendimentos Nenhum atendimento em aberto." at bounding box center [610, 191] width 823 height 93
click at [859, 188] on div "Atendimentos" at bounding box center [610, 190] width 771 height 14
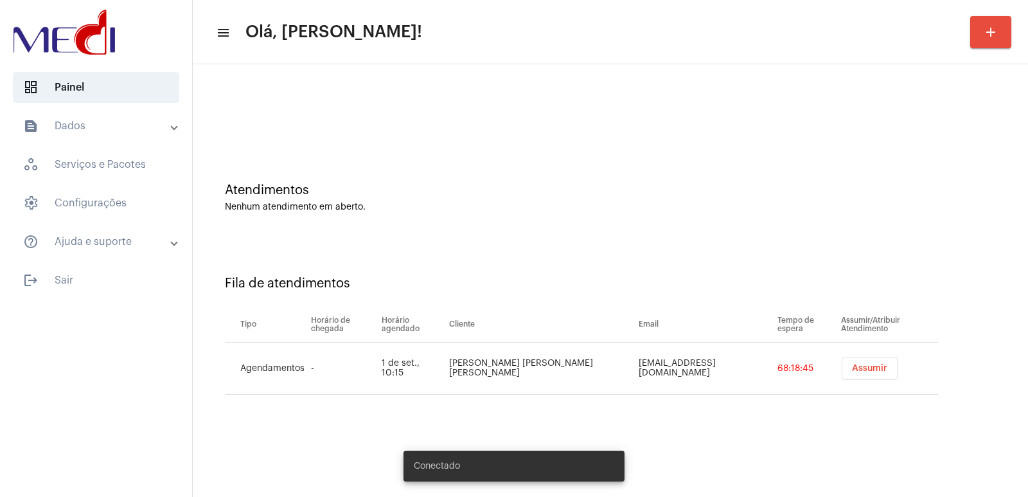
click at [842, 366] on button "Assumir" at bounding box center [870, 368] width 56 height 23
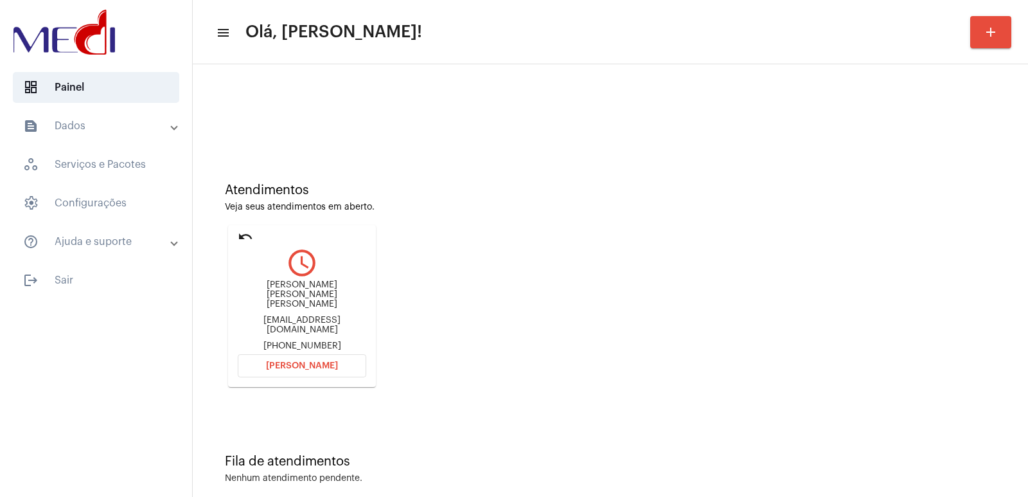
click at [278, 294] on div "Luiz Ricardo Braga Alves" at bounding box center [302, 294] width 129 height 29
copy div "Luiz Ricardo Braga Alves"
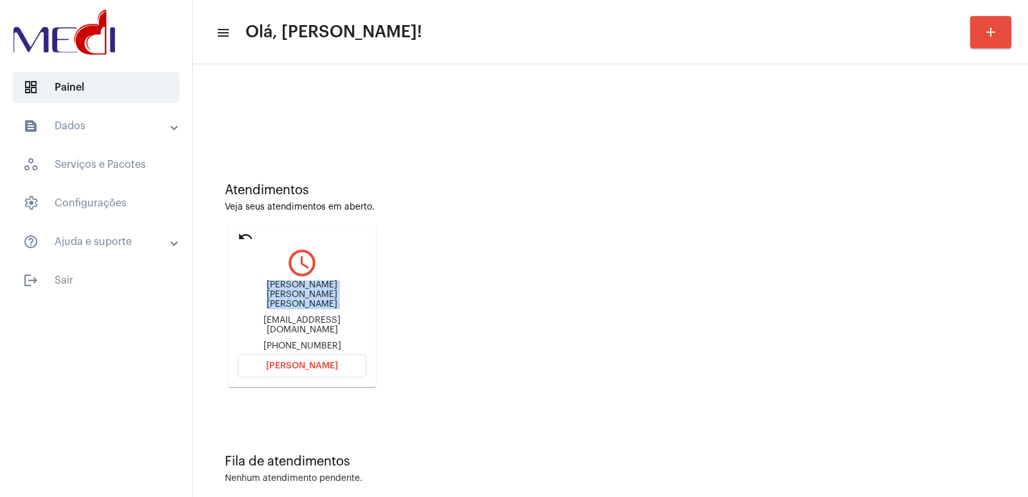
click at [274, 361] on span "[PERSON_NAME]" at bounding box center [302, 365] width 72 height 9
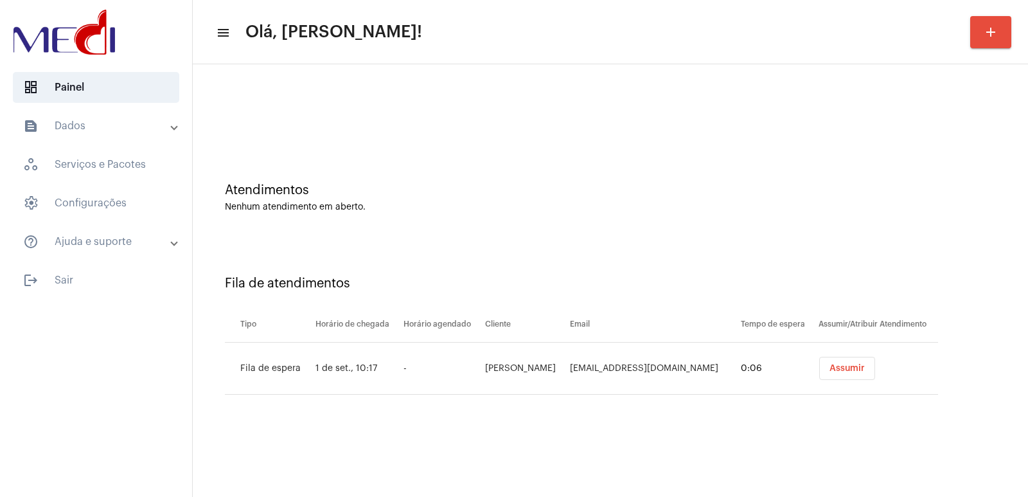
click at [837, 371] on span "Assumir" at bounding box center [847, 368] width 35 height 9
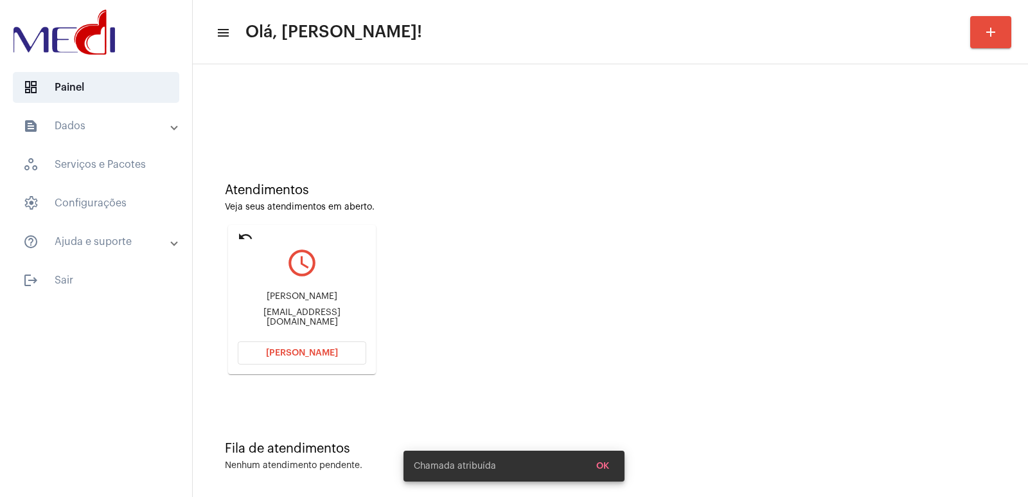
click at [285, 309] on div "Gislane da silva Emídio Gislanereis19@icloud.com" at bounding box center [302, 309] width 129 height 58
click at [285, 294] on div "Gislane da silva Emídio Gislanereis19@icloud.com" at bounding box center [302, 309] width 129 height 58
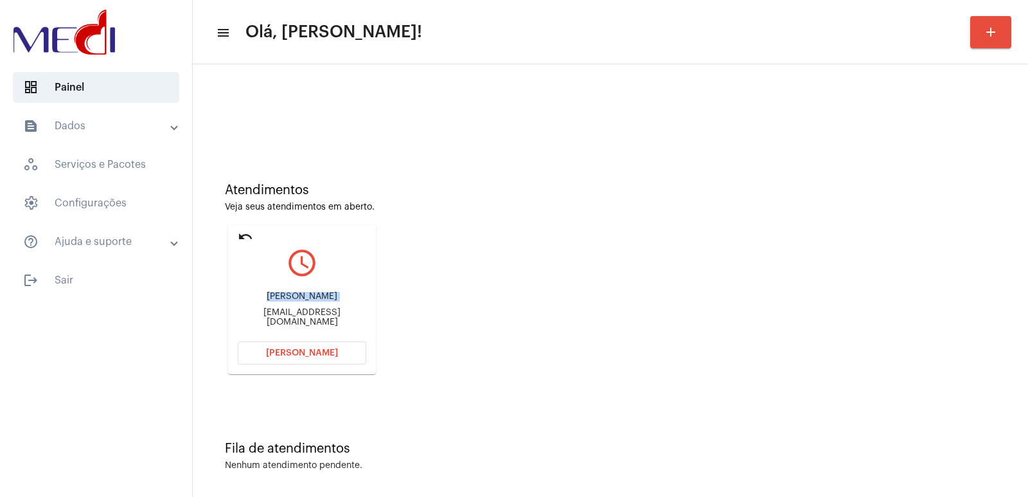
copy div "Gislane da silva Emídio"
click at [322, 350] on span "[PERSON_NAME]" at bounding box center [302, 352] width 72 height 9
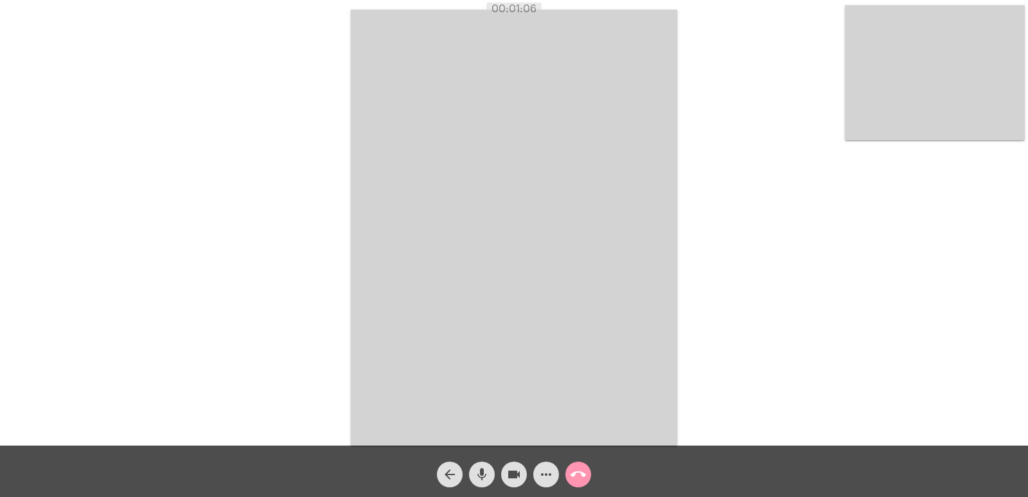
click at [135, 39] on div "Acessando Câmera e Microfone..." at bounding box center [514, 225] width 1026 height 445
click at [573, 469] on mat-icon "call_end" at bounding box center [578, 474] width 15 height 15
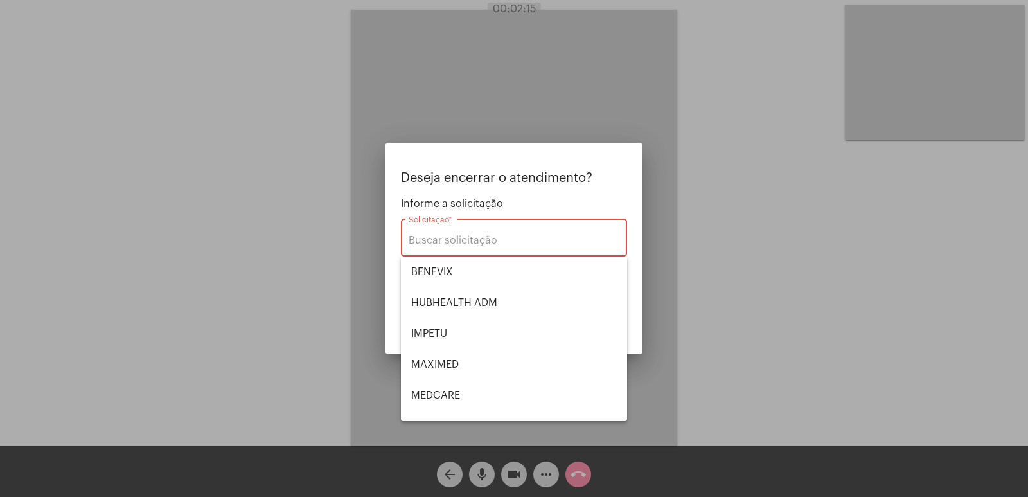
scroll to position [144, 0]
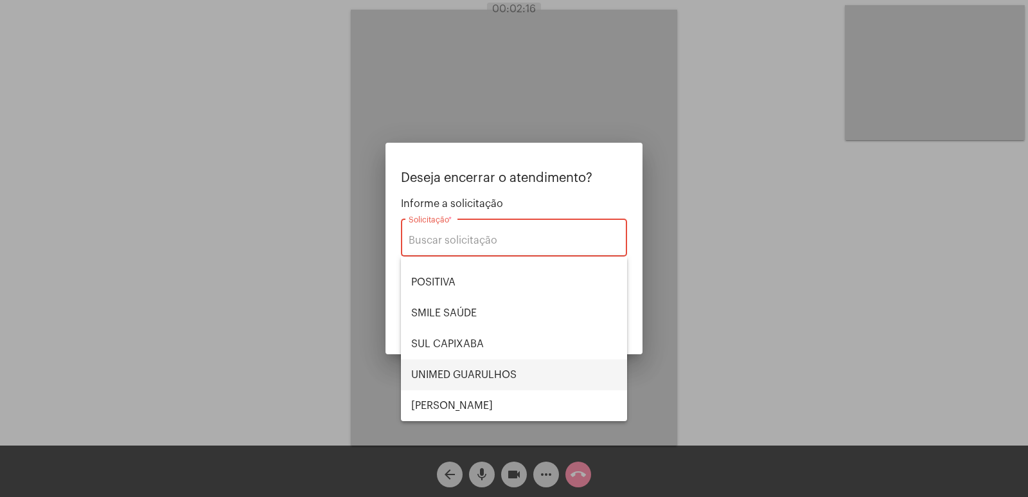
click at [465, 375] on span "UNIMED GUARULHOS" at bounding box center [514, 374] width 206 height 31
type input "UNIMED GUARULHOS"
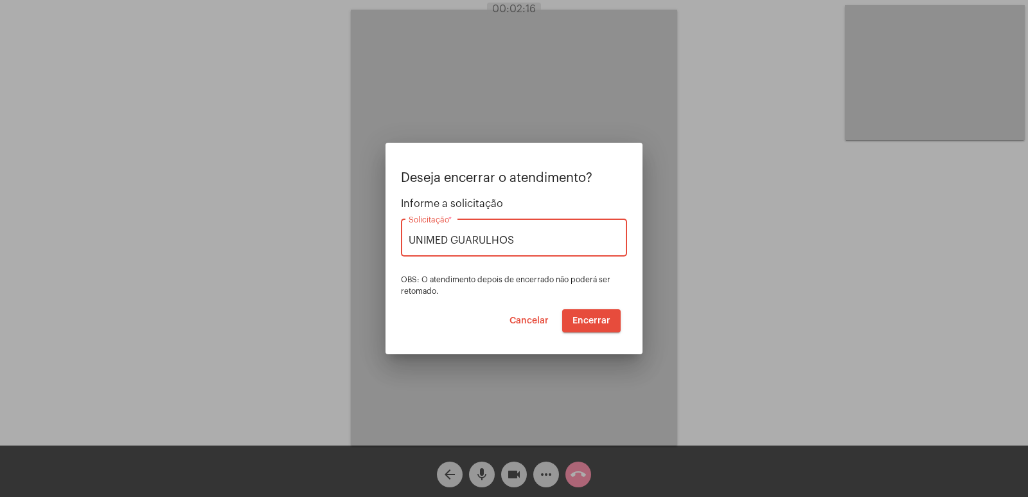
click at [593, 317] on span "Encerrar" at bounding box center [592, 320] width 38 height 9
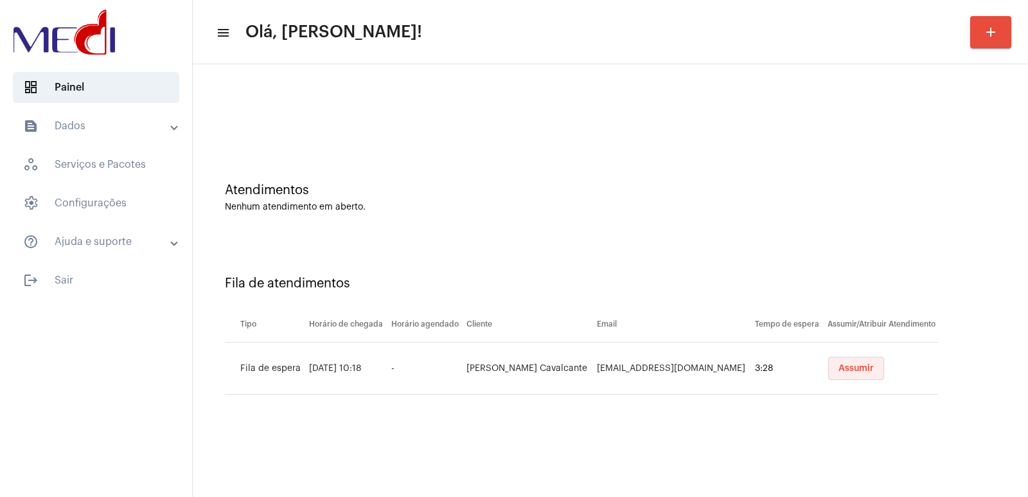
click at [850, 362] on button "Assumir" at bounding box center [856, 368] width 56 height 23
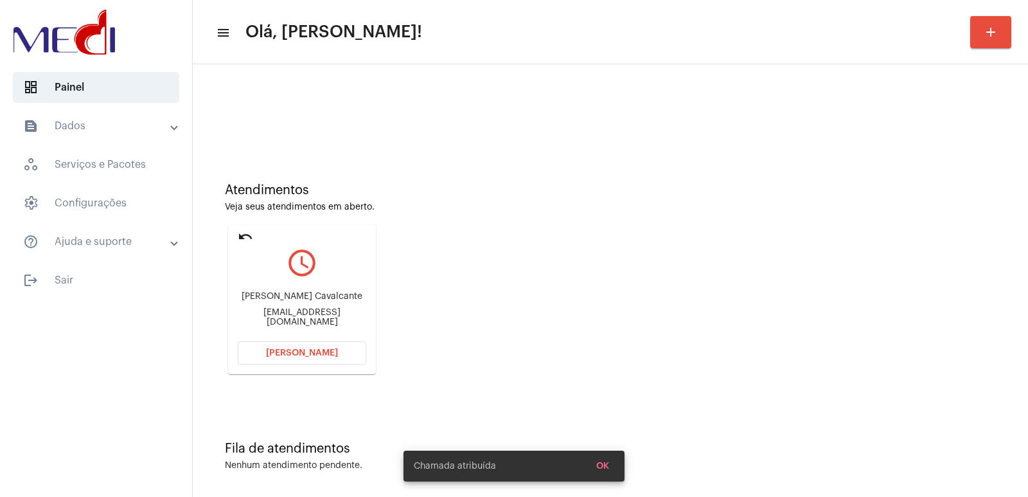
click at [278, 301] on div "Filipe de Campos Cavalcante" at bounding box center [302, 297] width 129 height 10
copy div "Filipe de Campos Cavalcante"
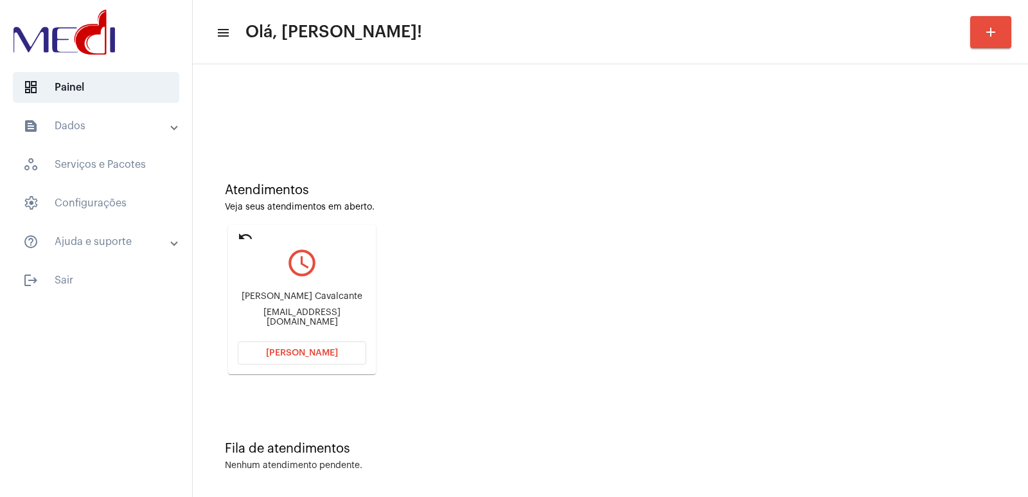
drag, startPoint x: 767, startPoint y: 299, endPoint x: 702, endPoint y: 298, distance: 64.9
click at [767, 299] on div "Atendimentos Veja seus atendimentos em aberto. undo query_builder Filipe de Cam…" at bounding box center [610, 274] width 823 height 258
click at [261, 348] on button "Abrir Chamada" at bounding box center [302, 352] width 129 height 23
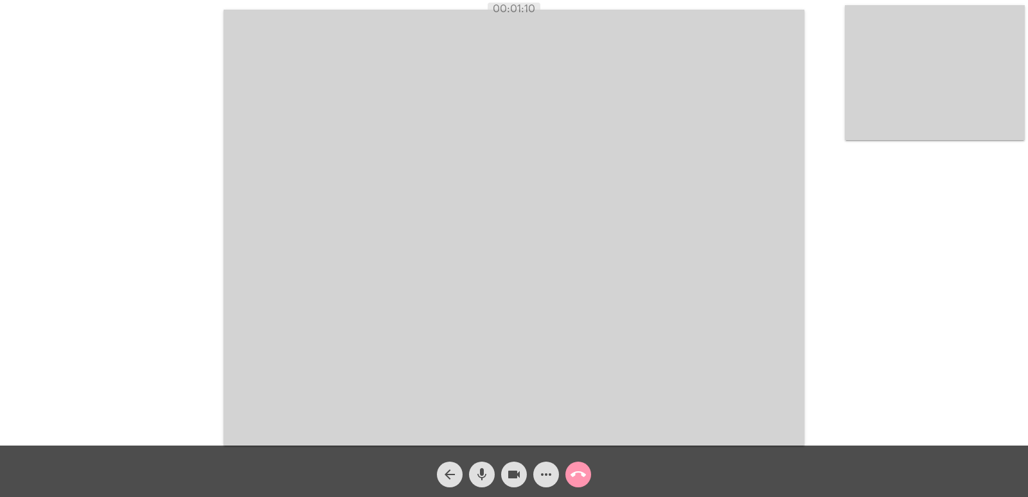
click at [727, 184] on video at bounding box center [514, 228] width 581 height 436
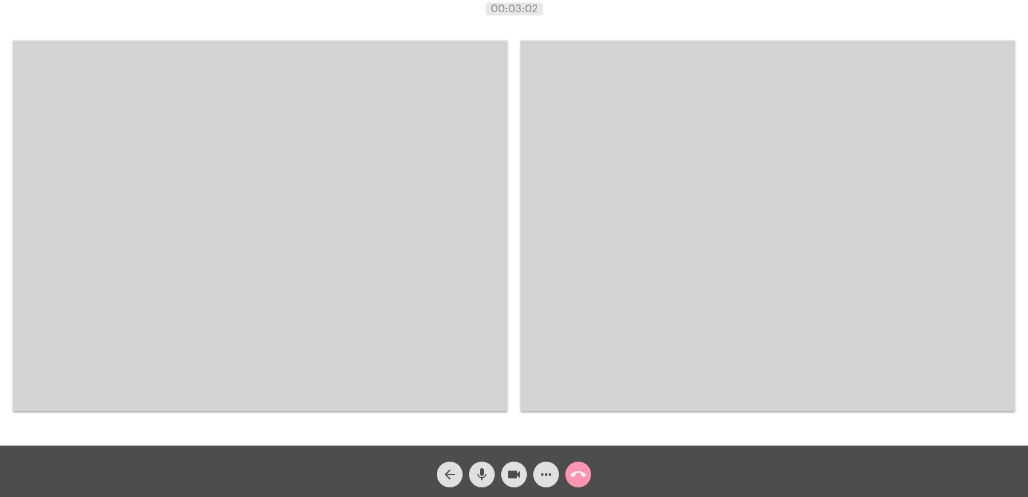
click at [396, 94] on video at bounding box center [260, 225] width 495 height 371
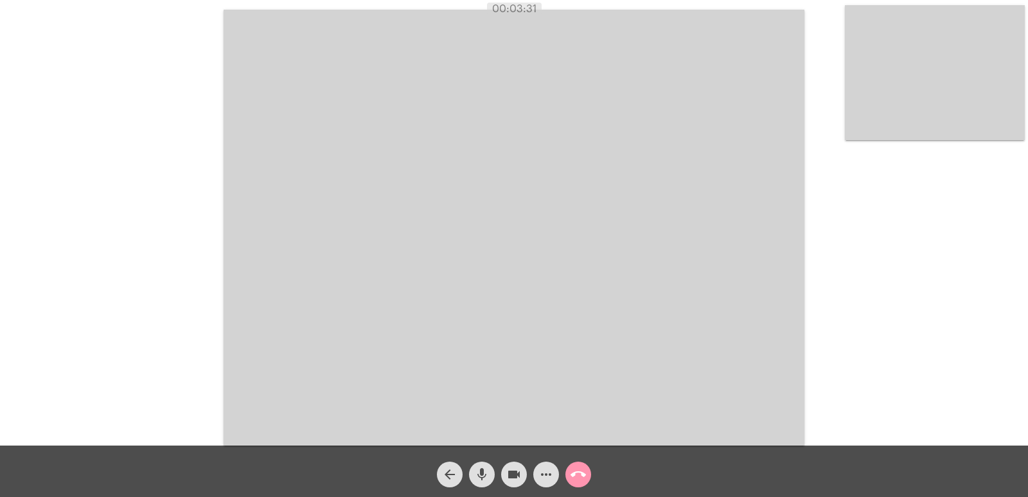
click at [582, 474] on mat-icon "call_end" at bounding box center [578, 474] width 15 height 15
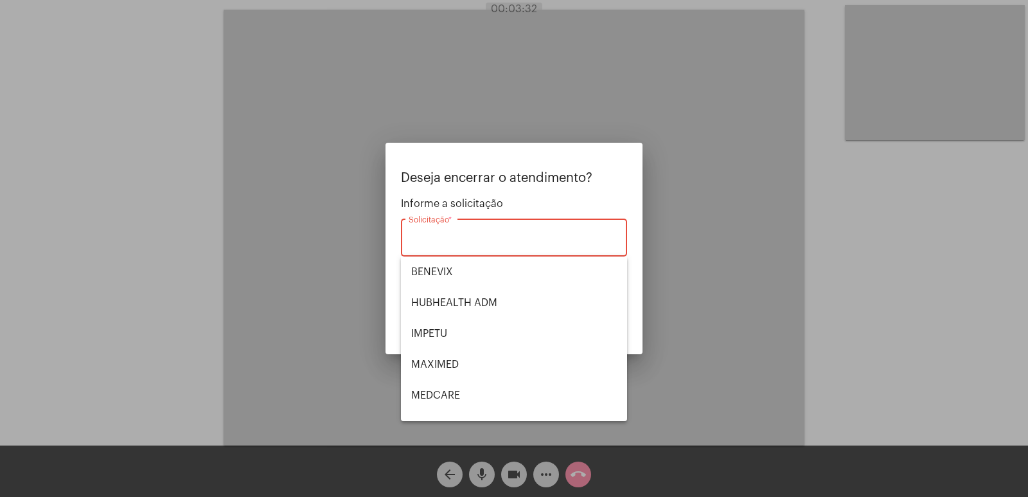
scroll to position [144, 0]
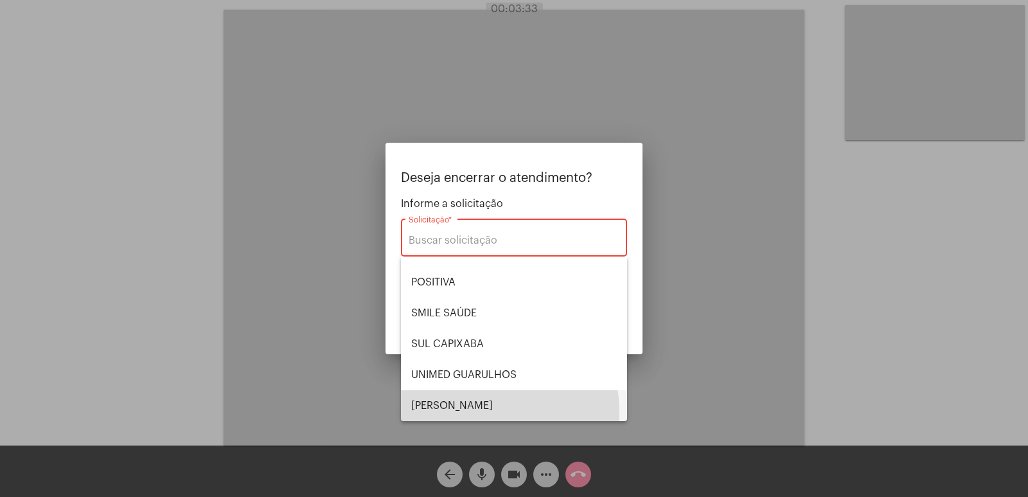
click at [470, 413] on span "[PERSON_NAME] [PERSON_NAME]" at bounding box center [514, 405] width 206 height 31
type input "[PERSON_NAME] [PERSON_NAME]"
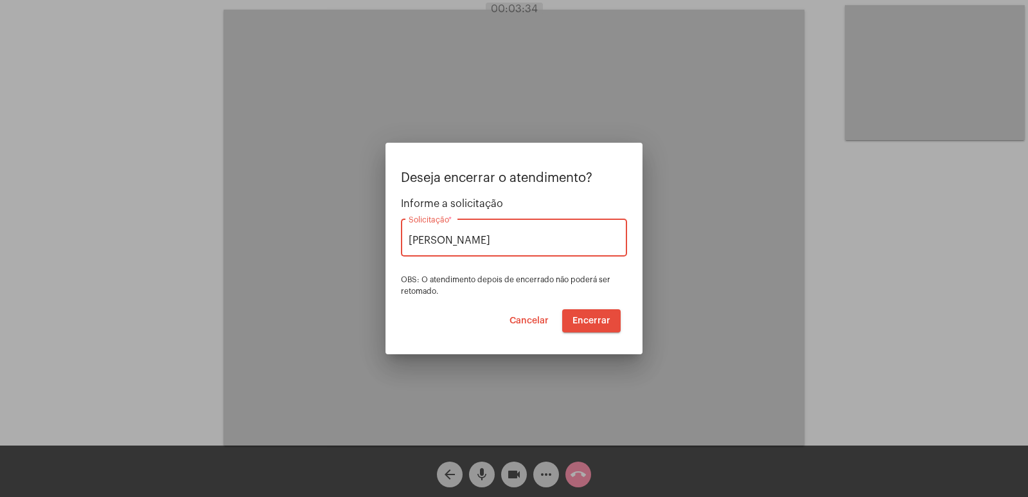
click at [588, 317] on span "Encerrar" at bounding box center [592, 320] width 38 height 9
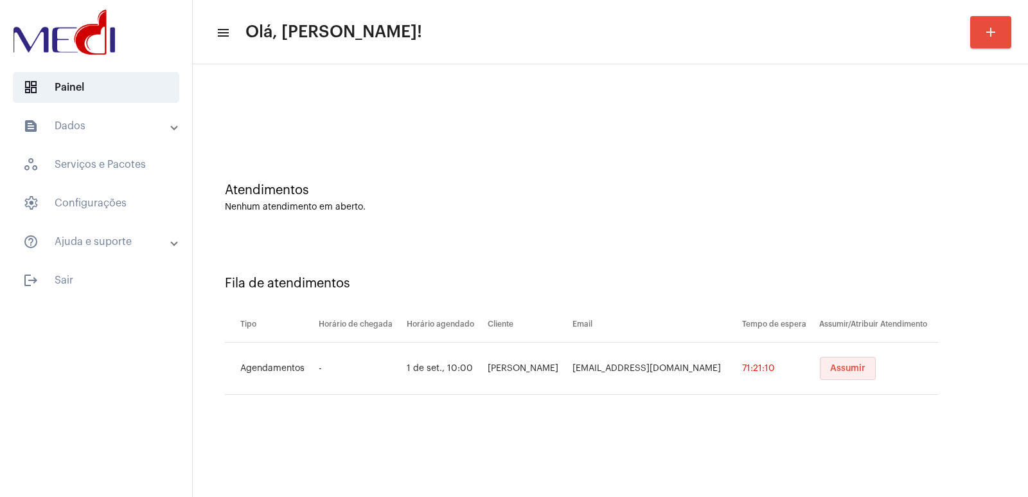
click at [845, 361] on button "Assumir" at bounding box center [848, 368] width 56 height 23
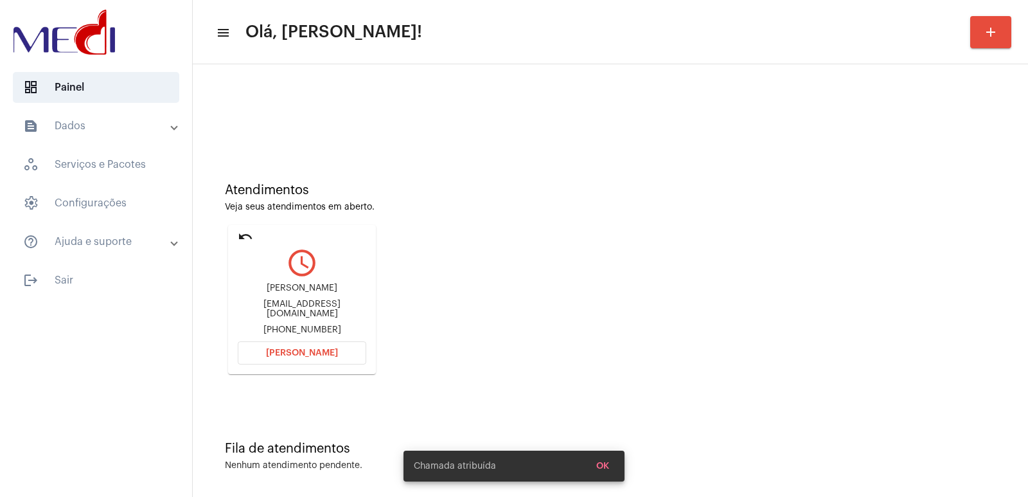
click at [261, 293] on div "Jessica Damasceno" at bounding box center [302, 288] width 129 height 10
copy div "Jessica Damasceno"
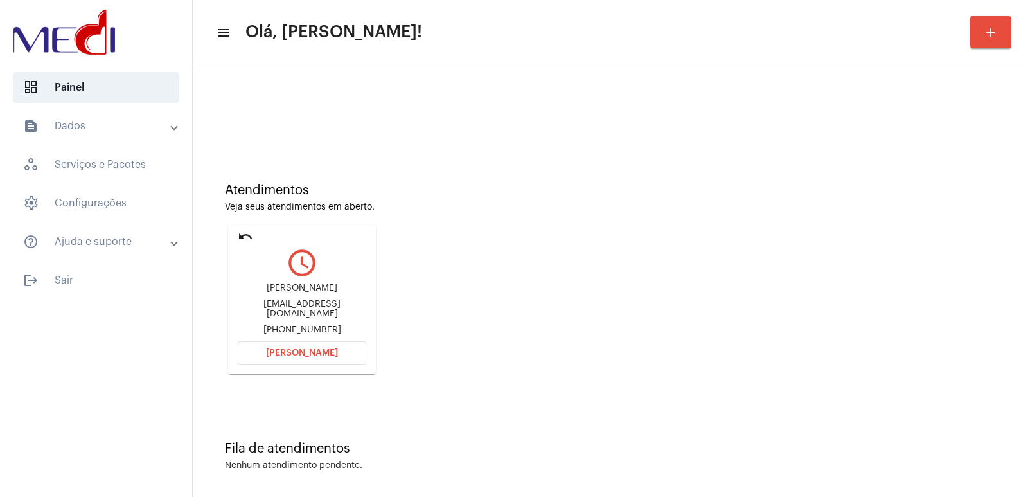
click at [317, 348] on span "[PERSON_NAME]" at bounding box center [302, 352] width 72 height 9
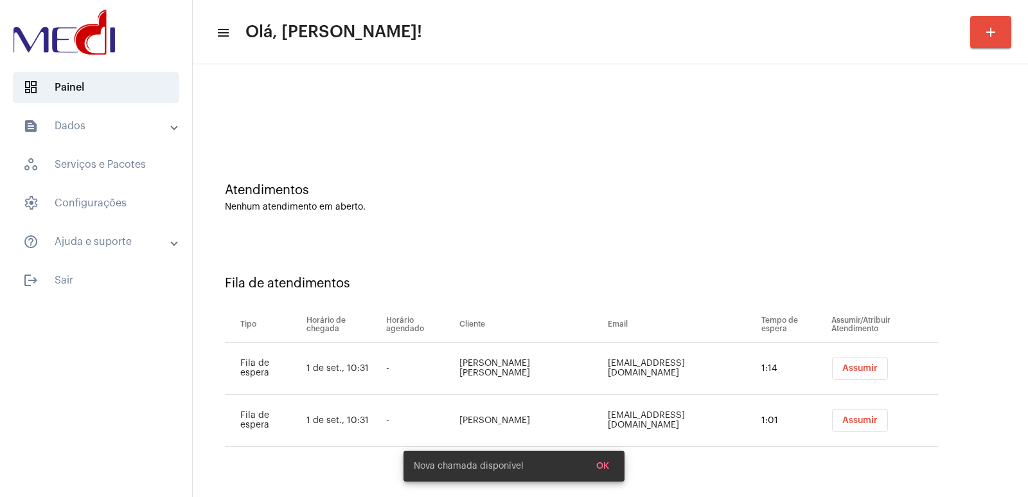
click at [852, 368] on span "Assumir" at bounding box center [859, 368] width 35 height 9
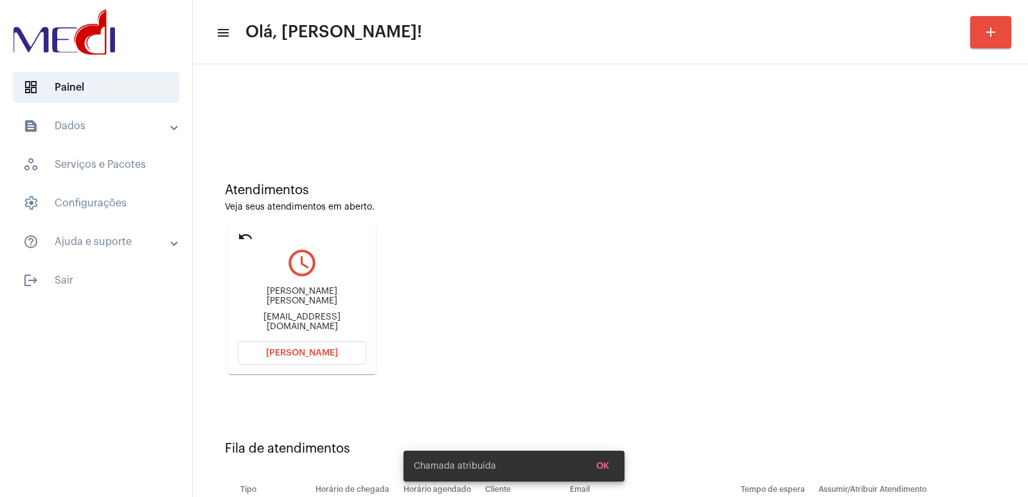
click at [306, 300] on div "[PERSON_NAME] [PERSON_NAME]" at bounding box center [302, 296] width 129 height 19
click at [306, 300] on div "Ana Clara Santos Macedo" at bounding box center [302, 296] width 129 height 19
copy div "Ana Clara Santos Macedo"
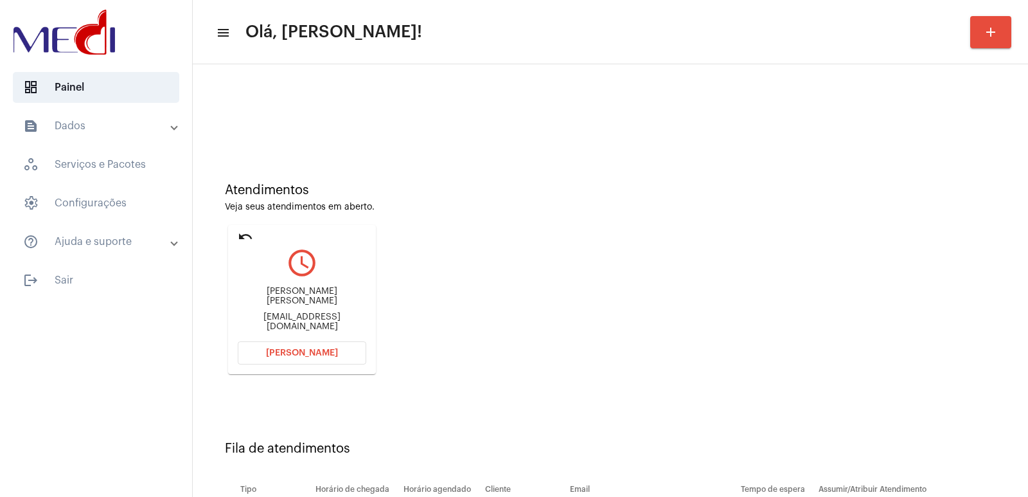
click at [319, 340] on mat-card "undo query_builder Ana Clara Santos Macedo anaclara180503@gmail.com Abrir Chama…" at bounding box center [302, 299] width 148 height 149
click at [289, 354] on span "[PERSON_NAME]" at bounding box center [302, 352] width 72 height 9
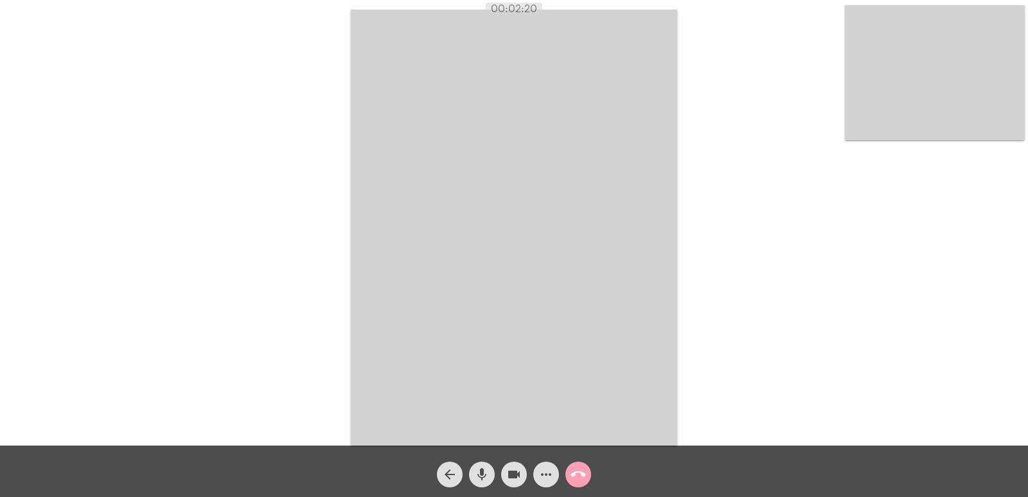
click at [582, 464] on span "call_end" at bounding box center [578, 474] width 15 height 26
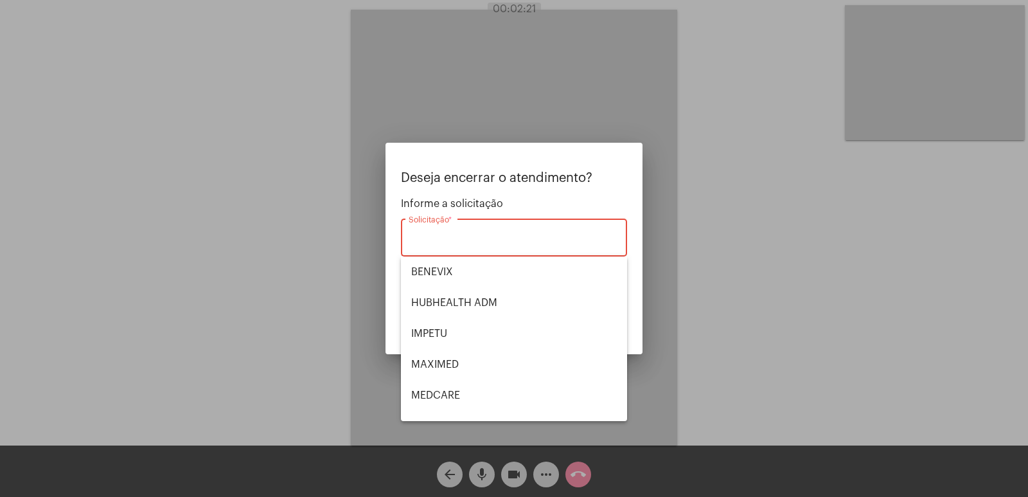
scroll to position [144, 0]
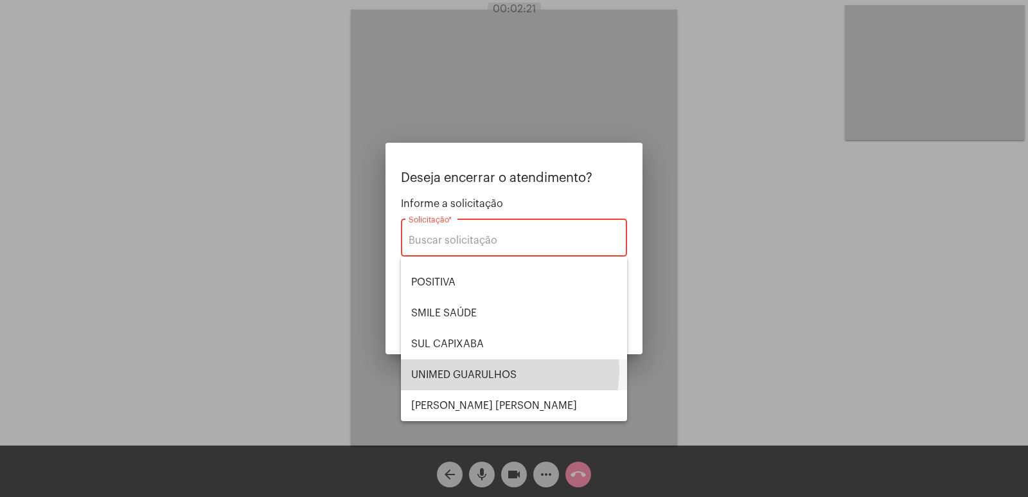
click at [503, 370] on span "UNIMED GUARULHOS" at bounding box center [514, 374] width 206 height 31
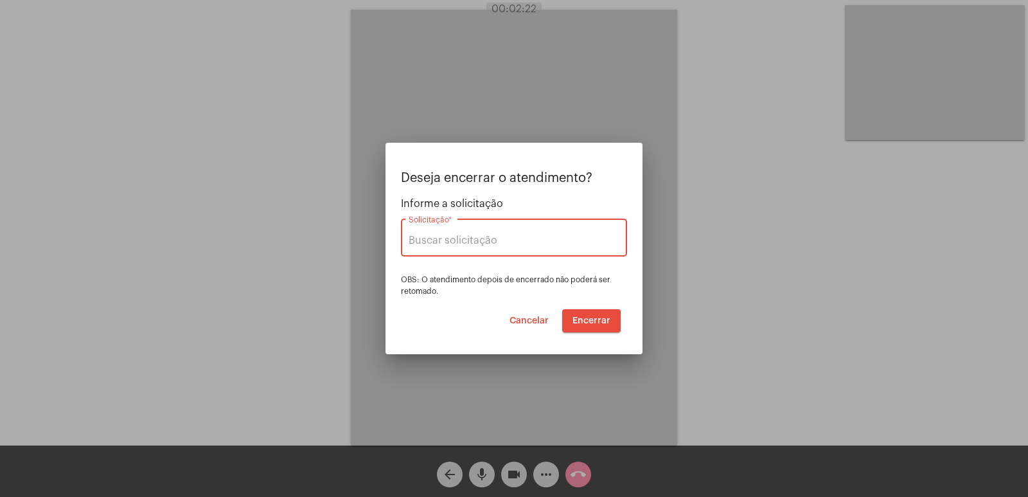
type input "UNIMED GUARULHOS"
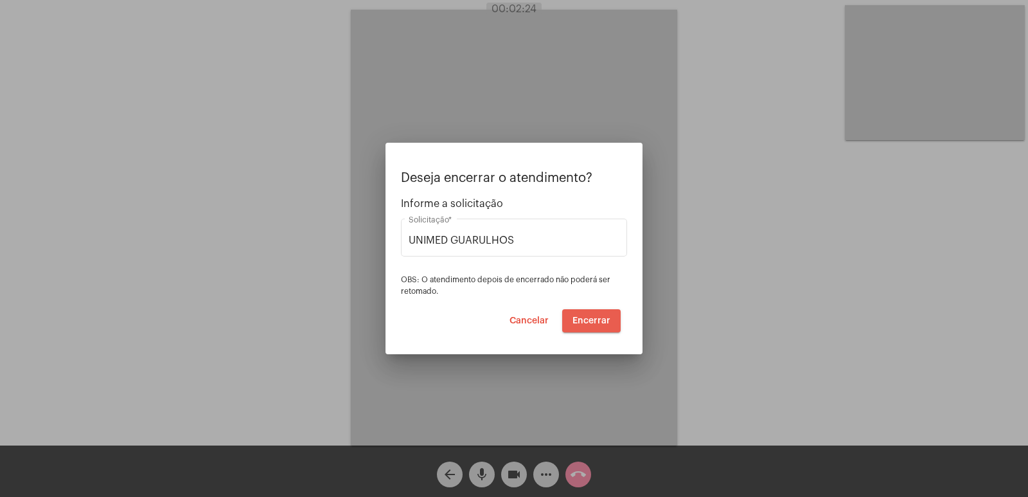
click at [607, 318] on span "Encerrar" at bounding box center [592, 320] width 38 height 9
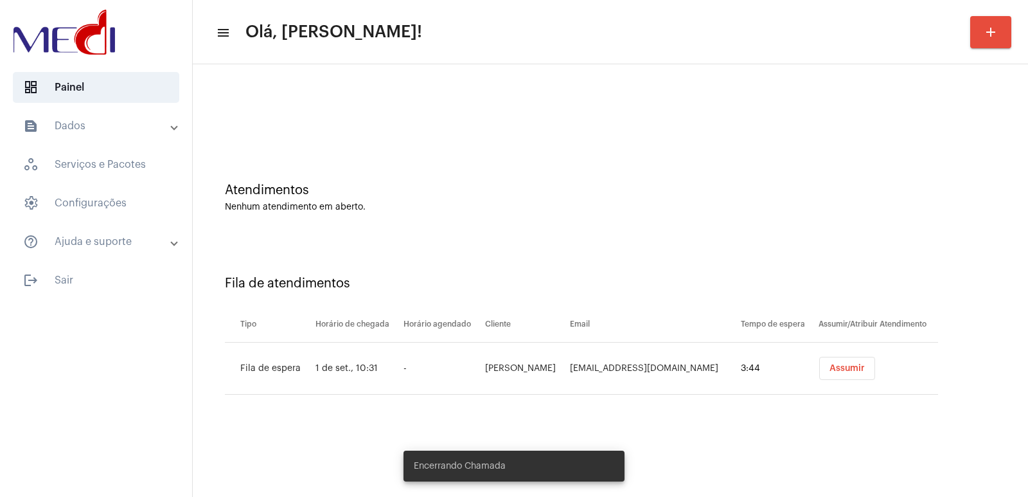
click at [850, 357] on button "Assumir" at bounding box center [847, 368] width 56 height 23
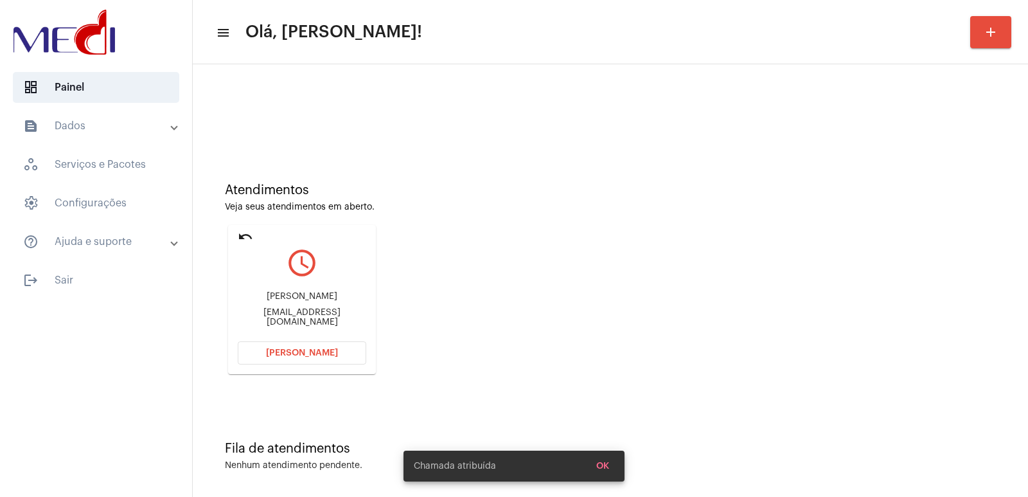
click at [296, 301] on div "Ricardo" at bounding box center [302, 297] width 129 height 10
click at [295, 313] on div "alves9600@gmail.com" at bounding box center [302, 317] width 129 height 19
copy mat-card-content "alves9600@gmail.com Abrir Chamada"
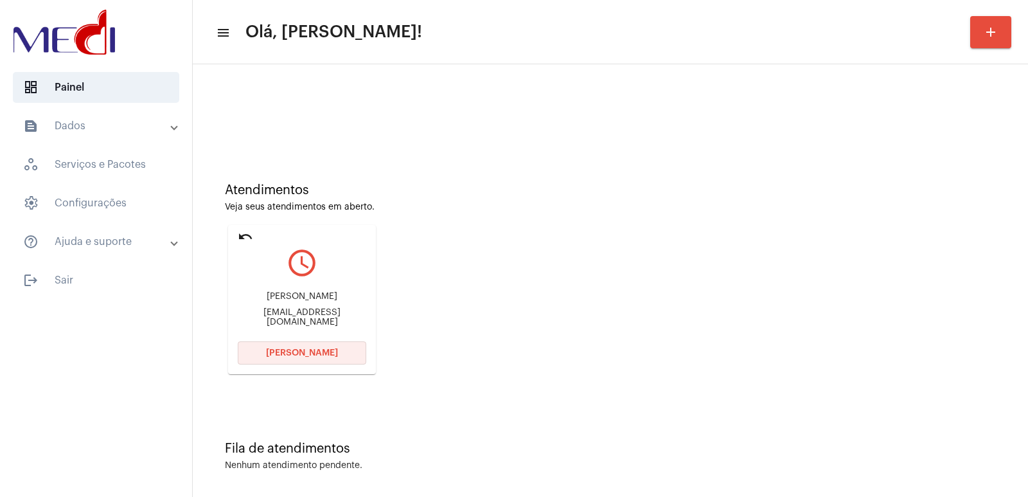
click at [318, 343] on button "Abrir Chamada" at bounding box center [302, 352] width 129 height 23
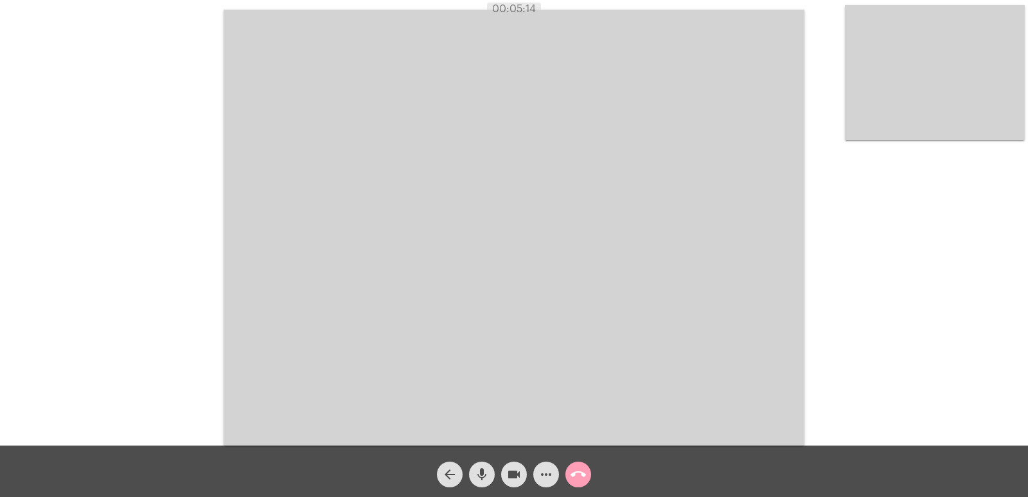
click at [576, 477] on mat-icon "call_end" at bounding box center [578, 474] width 15 height 15
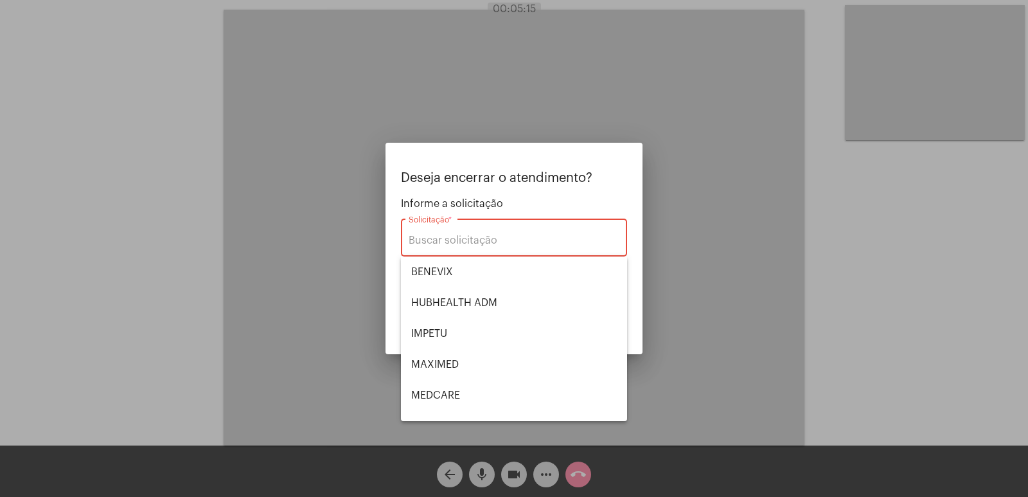
scroll to position [144, 0]
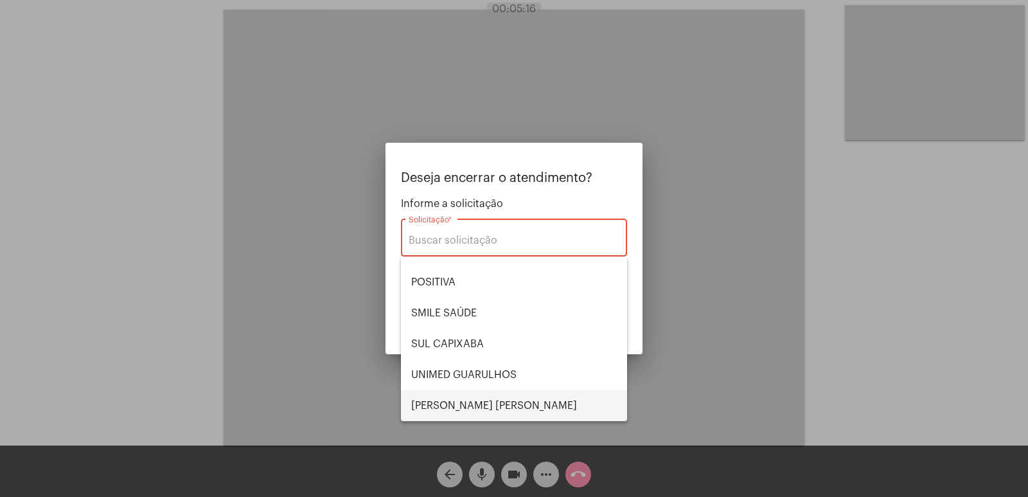
click at [455, 398] on span "VERA CRUZ" at bounding box center [514, 405] width 206 height 31
type input "VERA CRUZ"
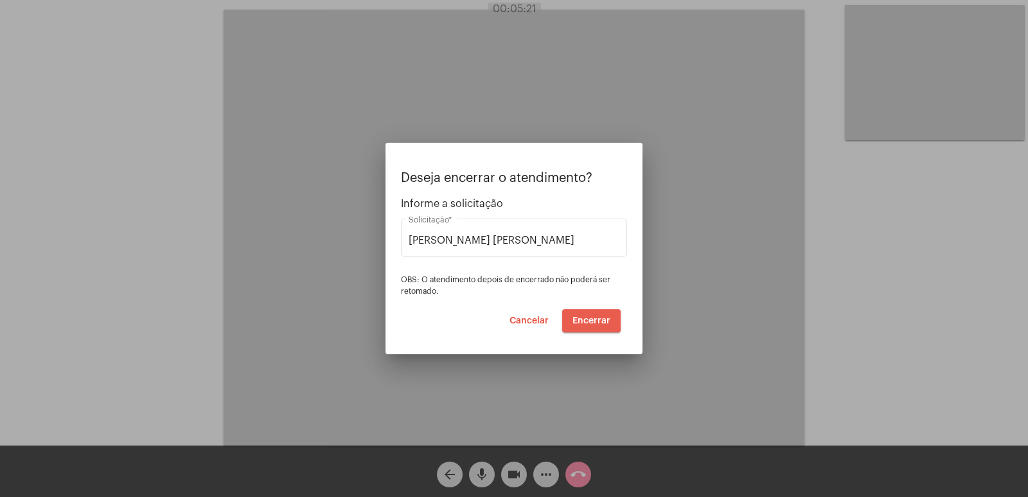
click at [593, 320] on span "Encerrar" at bounding box center [592, 320] width 38 height 9
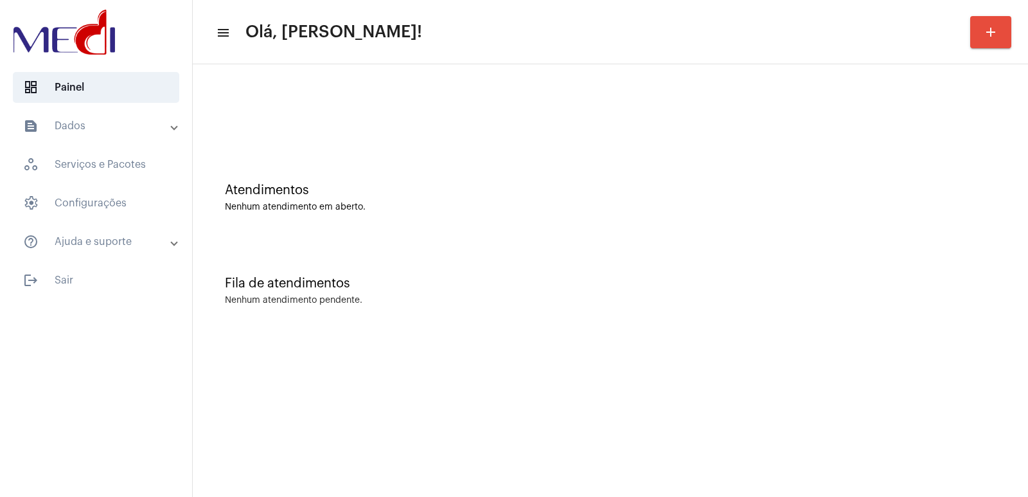
click at [1026, 285] on div "Atendimentos Nenhum atendimento em aberto. Fila de atendimentos Nenhum atendime…" at bounding box center [610, 200] width 835 height 273
click at [260, 204] on div "Nenhum atendimento em aberto." at bounding box center [610, 207] width 771 height 10
click at [506, 294] on div "Fila de atendimentos Nenhum atendimento pendente." at bounding box center [610, 284] width 823 height 93
click at [749, 284] on div "Fila de atendimentos" at bounding box center [610, 283] width 771 height 14
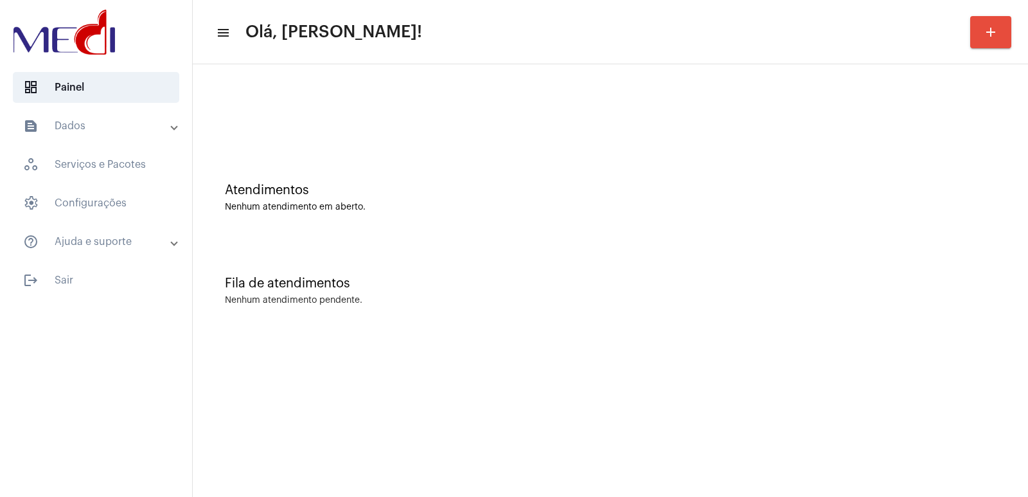
drag, startPoint x: 731, startPoint y: 345, endPoint x: 553, endPoint y: 414, distance: 190.5
click at [729, 343] on mat-sidenav-content "menu Olá, Vivian! add Atendimentos Nenhum atendimento em aberto. Fila de atendi…" at bounding box center [610, 248] width 835 height 497
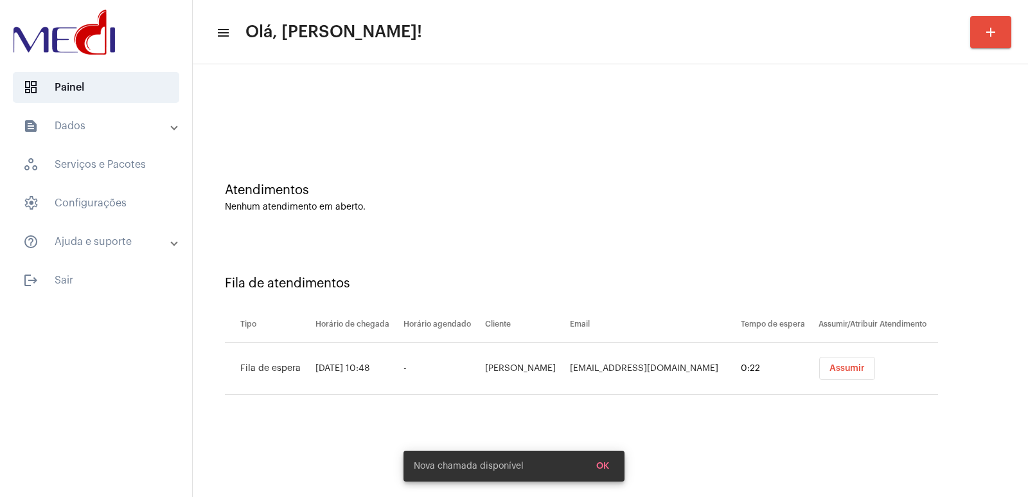
click at [830, 371] on span "Assumir" at bounding box center [847, 368] width 35 height 9
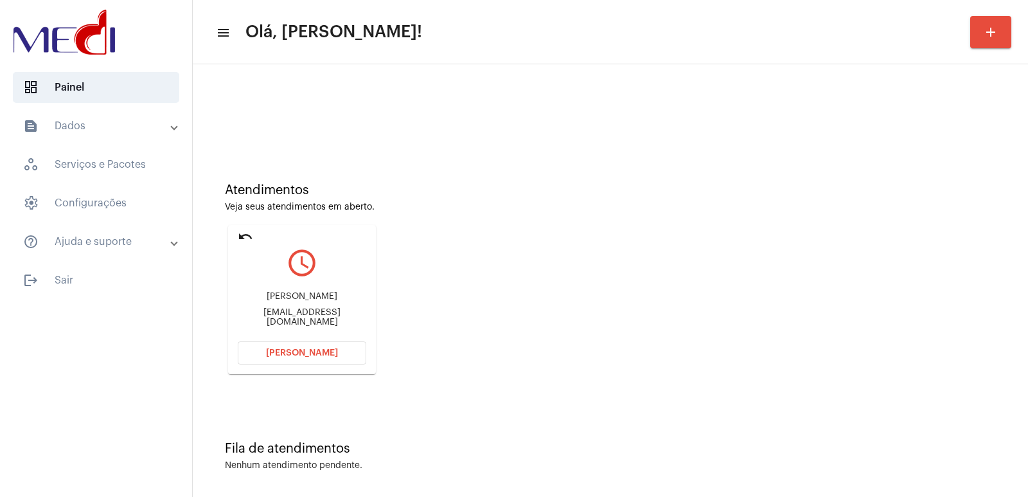
click at [284, 301] on div "Renata lucien" at bounding box center [302, 297] width 129 height 10
copy div "Renata lucien"
drag, startPoint x: 717, startPoint y: 224, endPoint x: 693, endPoint y: 221, distance: 24.0
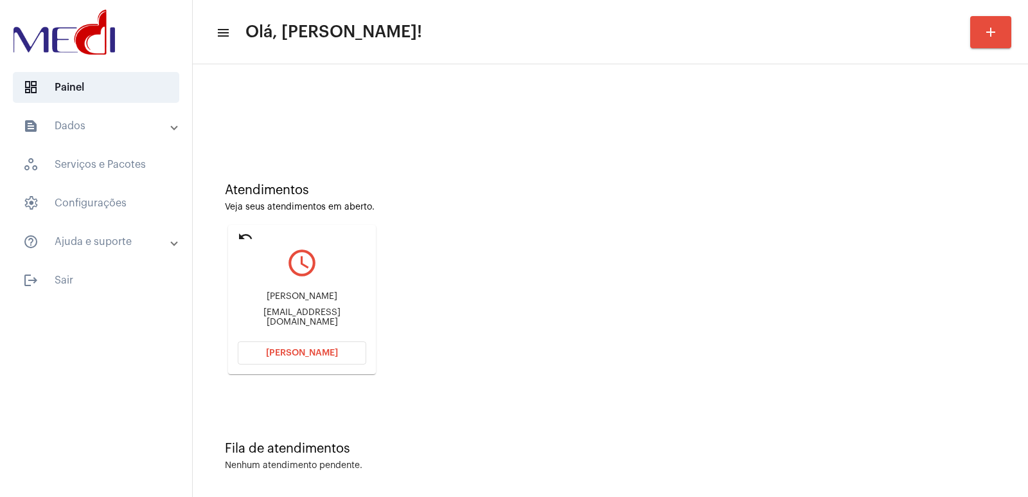
click at [717, 224] on div "Atendimentos Veja seus atendimentos em aberto. undo query_builder Renata lucien…" at bounding box center [610, 274] width 823 height 258
click at [302, 337] on div "Renata lucien lucienkarla03@gmail.com" at bounding box center [302, 309] width 129 height 58
click at [301, 352] on span "Abrir Chamada" at bounding box center [302, 352] width 72 height 9
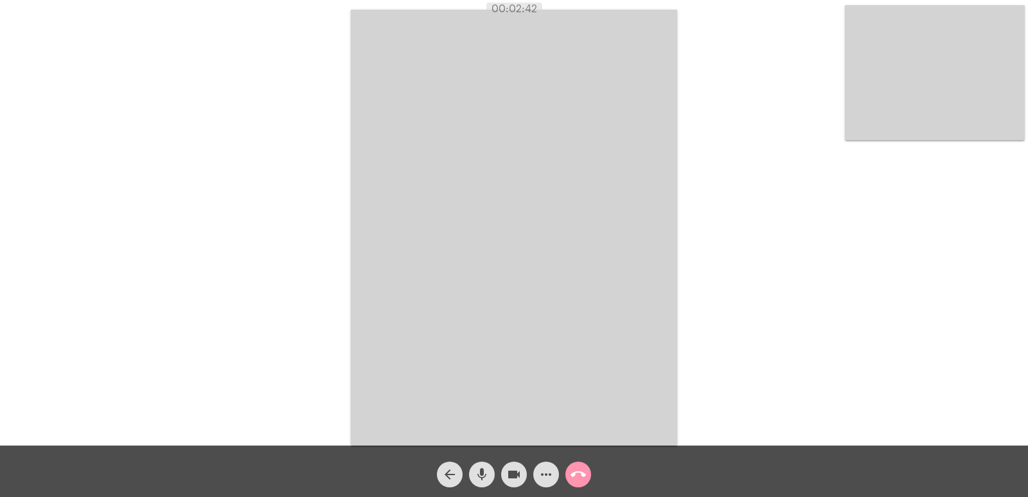
click at [586, 471] on button "call_end" at bounding box center [579, 474] width 26 height 26
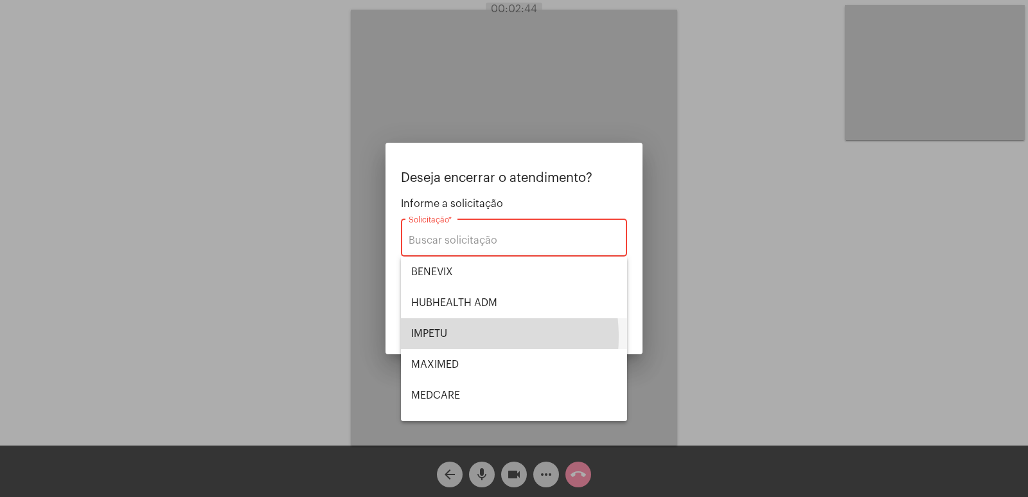
click at [451, 318] on span "IMPETU" at bounding box center [514, 333] width 206 height 31
type input "IMPETU"
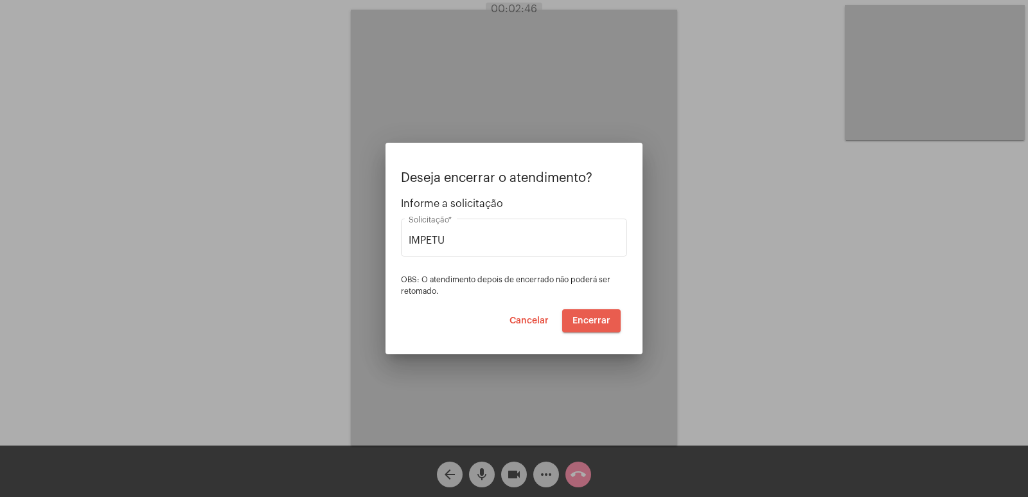
click at [605, 320] on span "Encerrar" at bounding box center [592, 320] width 38 height 9
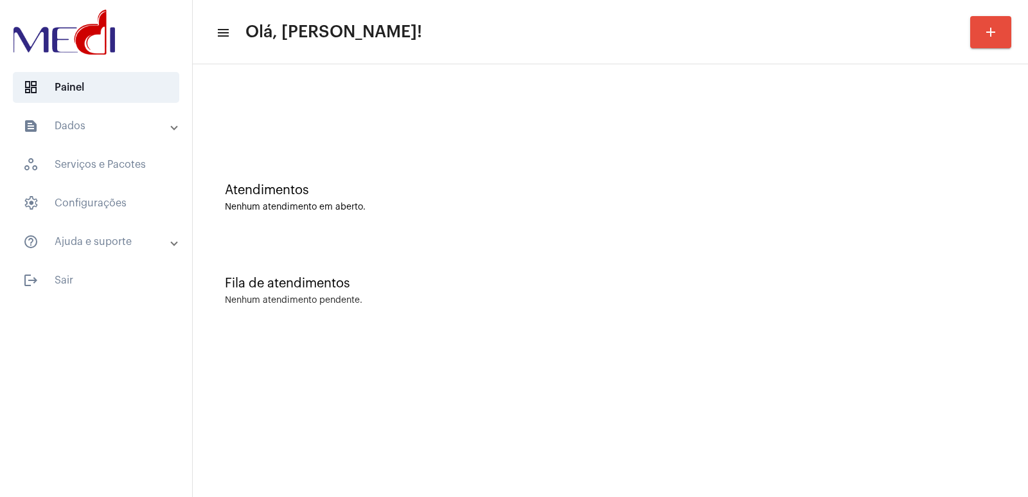
click at [700, 290] on div "Fila de atendimentos Nenhum atendimento pendente." at bounding box center [610, 284] width 823 height 93
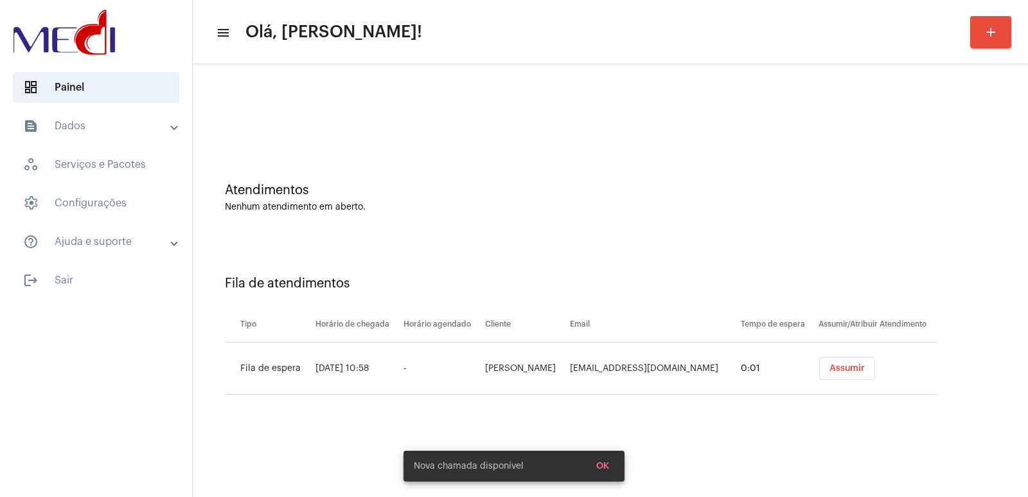
click at [759, 220] on div "Atendimentos Nenhum atendimento em aberto." at bounding box center [610, 191] width 823 height 93
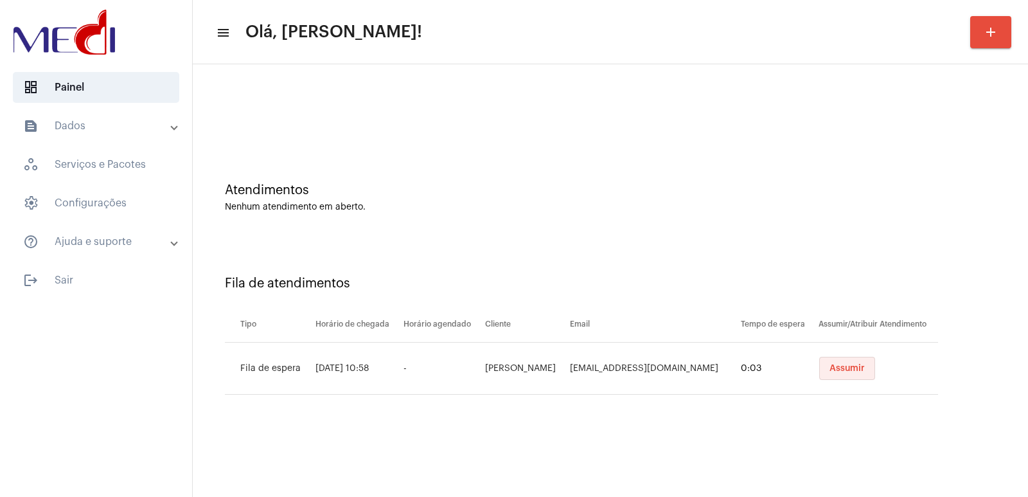
click at [830, 371] on span "Assumir" at bounding box center [847, 368] width 35 height 9
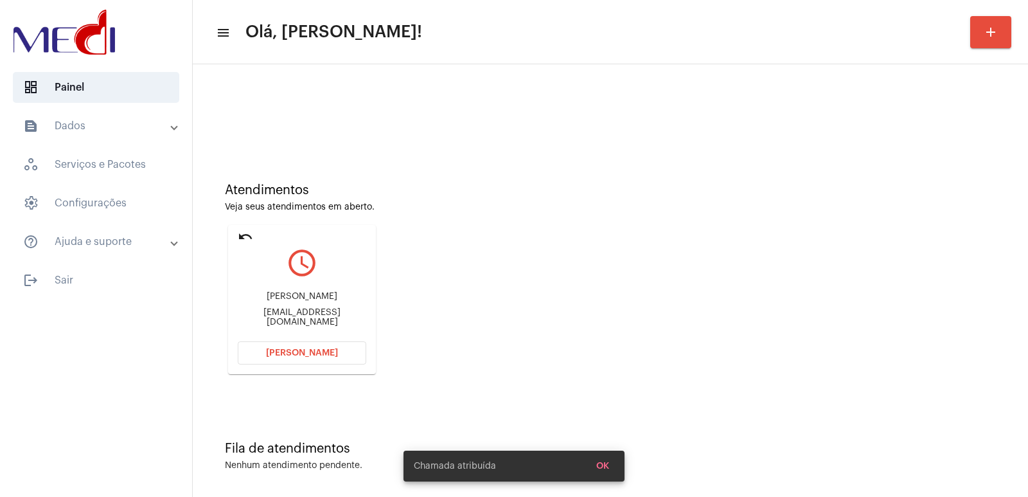
click at [287, 301] on div "Maria Betânia" at bounding box center [302, 297] width 129 height 10
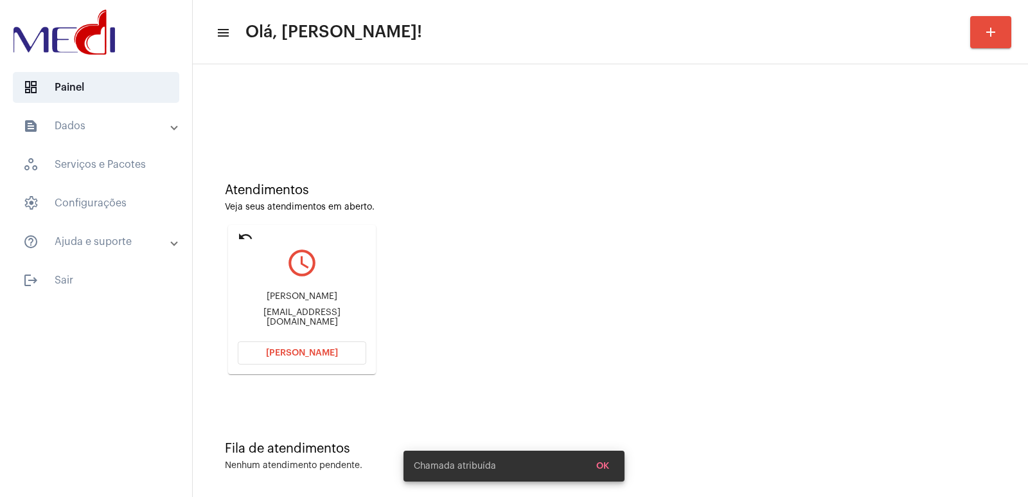
click at [287, 301] on div "Maria Betânia" at bounding box center [302, 297] width 129 height 10
copy div "Maria Betânia"
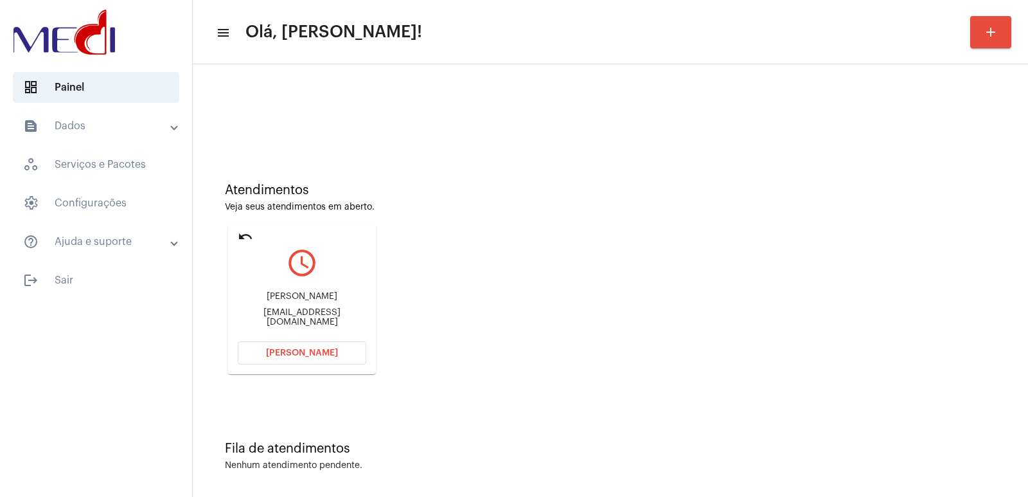
click at [792, 251] on div "Atendimentos Veja seus atendimentos em aberto. undo query_builder Maria Betânia…" at bounding box center [610, 274] width 823 height 258
click at [342, 348] on button "[PERSON_NAME]" at bounding box center [302, 352] width 129 height 23
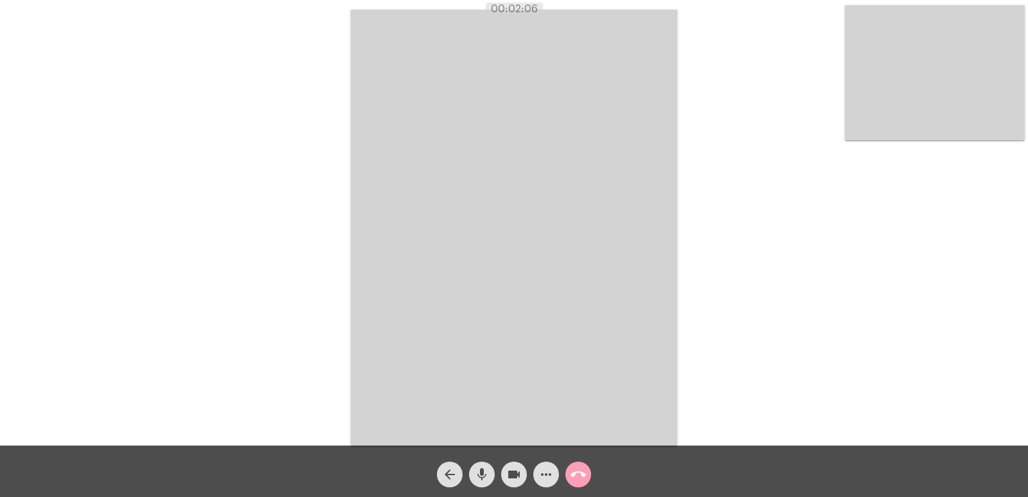
click at [582, 480] on mat-icon "call_end" at bounding box center [578, 474] width 15 height 15
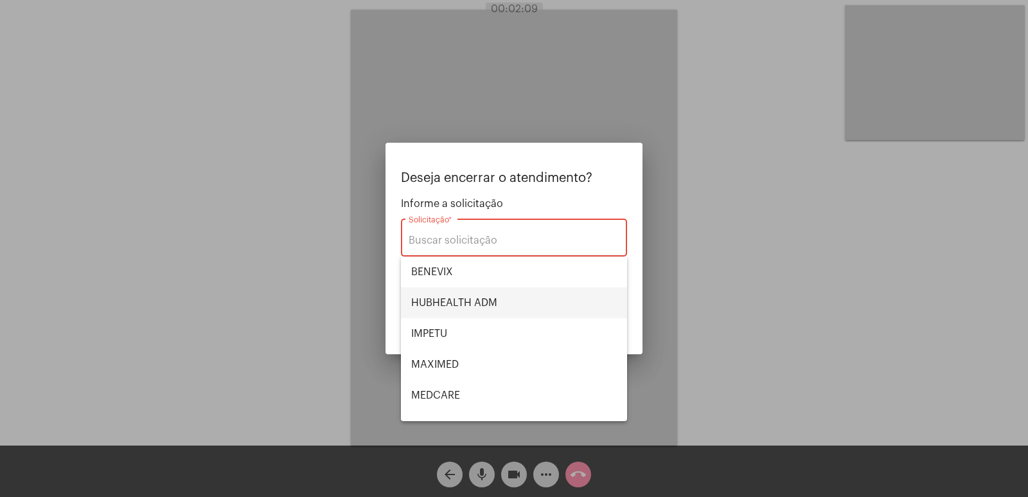
click at [489, 299] on span "HUBHEALTH ADM" at bounding box center [514, 302] width 206 height 31
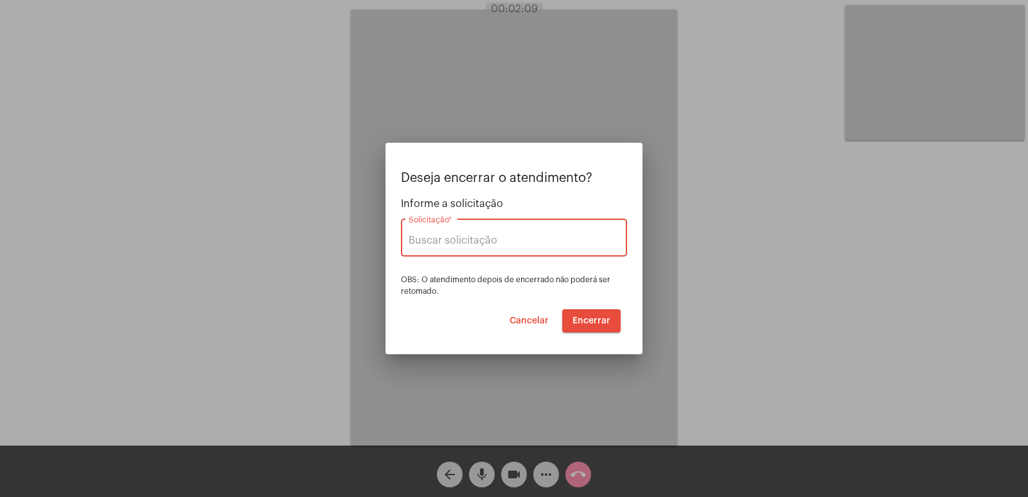
type input "HUBHEALTH ADM"
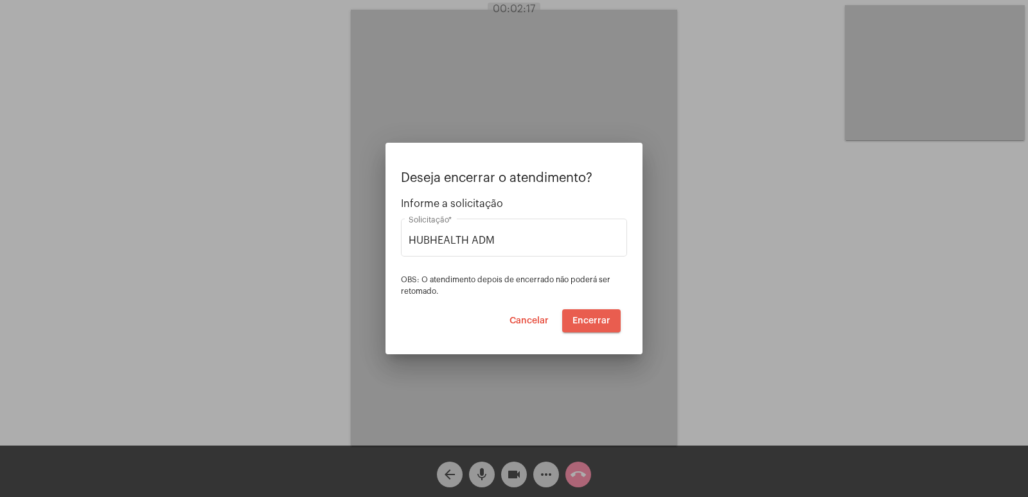
click at [603, 314] on button "Encerrar" at bounding box center [591, 320] width 58 height 23
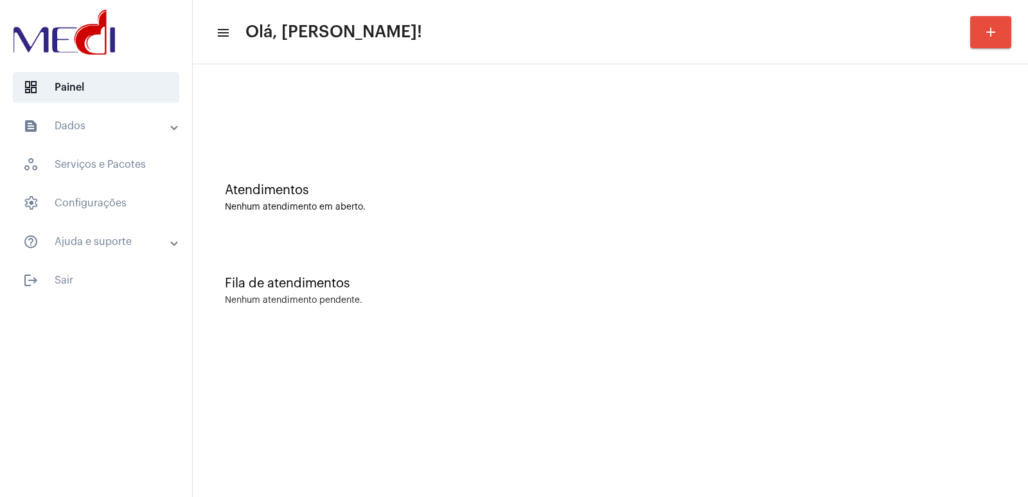
click at [330, 427] on mat-sidenav-content "menu Olá, Vivian! add Atendimentos Nenhum atendimento em aberto. Fila de atendi…" at bounding box center [610, 248] width 835 height 497
click at [891, 235] on div "Atendimentos Nenhum atendimento em aberto." at bounding box center [610, 191] width 823 height 93
click at [793, 292] on div "Fila de atendimentos Nenhum atendimento pendente." at bounding box center [610, 284] width 823 height 93
click at [790, 289] on div "Fila de atendimentos" at bounding box center [610, 283] width 771 height 14
click at [808, 294] on div "Fila de atendimentos Nenhum atendimento pendente." at bounding box center [610, 284] width 823 height 93
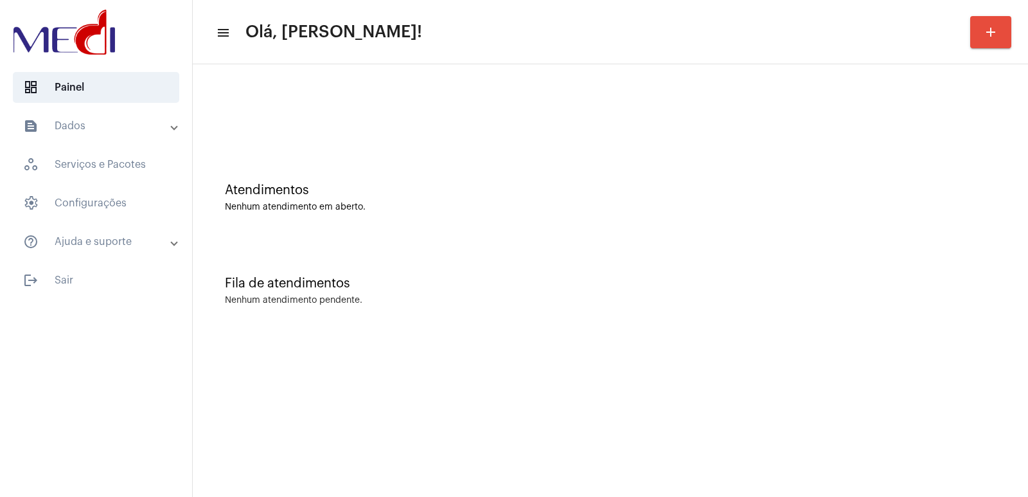
drag, startPoint x: 995, startPoint y: 230, endPoint x: 932, endPoint y: 232, distance: 63.0
click at [969, 232] on div "Atendimentos Nenhum atendimento em aberto." at bounding box center [610, 191] width 823 height 93
click at [548, 223] on div "Atendimentos Nenhum atendimento em aberto." at bounding box center [610, 191] width 823 height 93
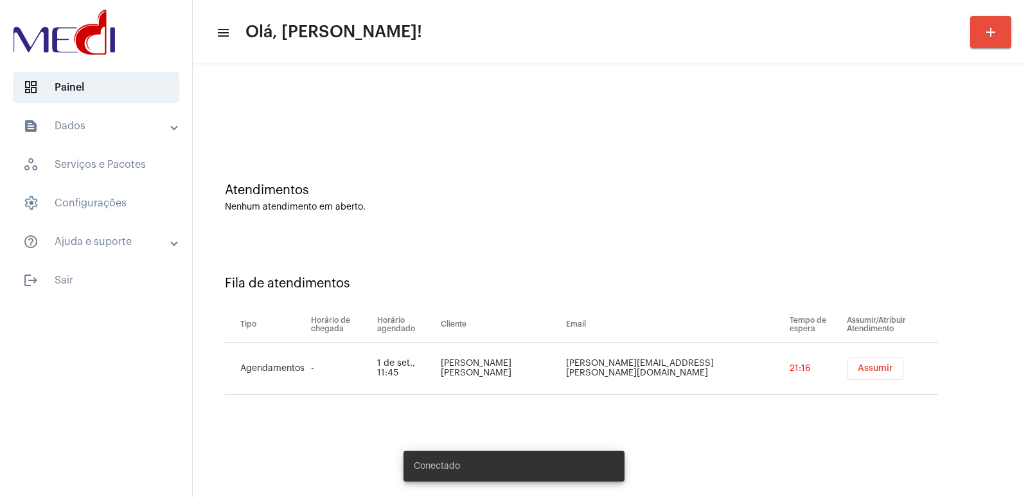
click at [858, 366] on span "Assumir" at bounding box center [875, 368] width 35 height 9
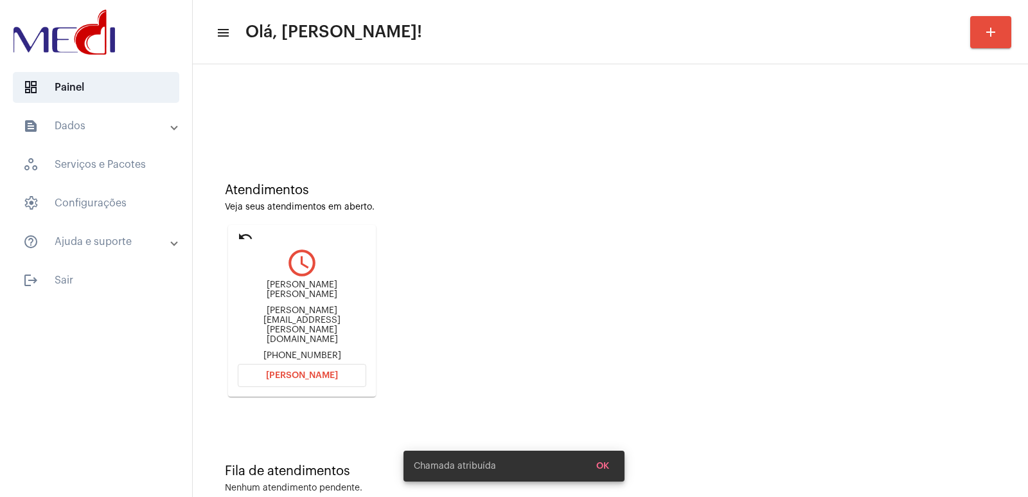
click at [308, 296] on div "[PERSON_NAME] [PERSON_NAME]" at bounding box center [302, 289] width 129 height 19
copy div "[PERSON_NAME] [PERSON_NAME]"
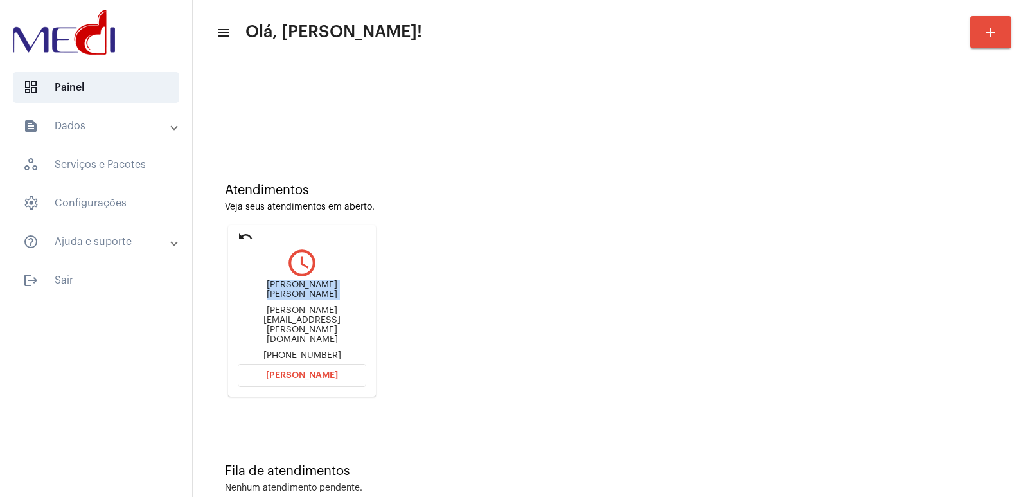
click at [303, 364] on button "[PERSON_NAME]" at bounding box center [302, 375] width 129 height 23
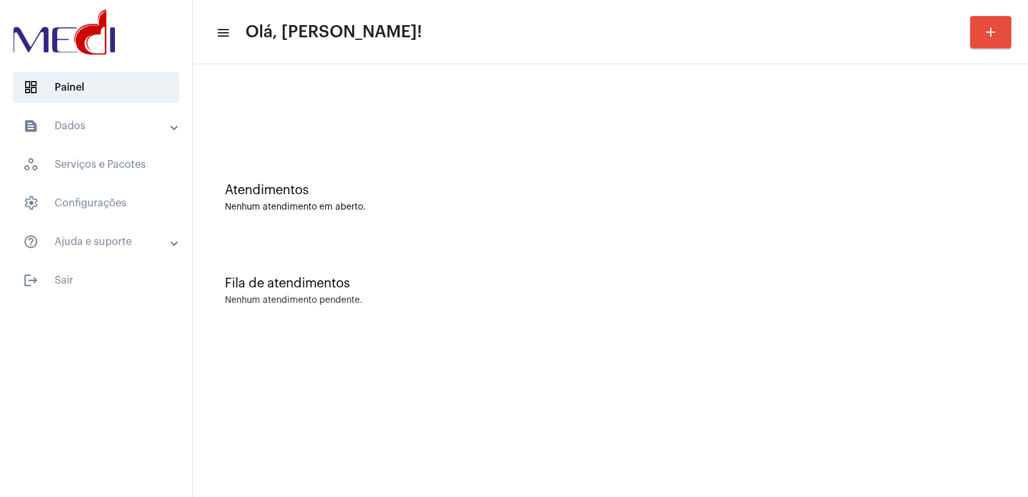
click at [774, 235] on div "Atendimentos Nenhum atendimento em aberto." at bounding box center [610, 191] width 823 height 93
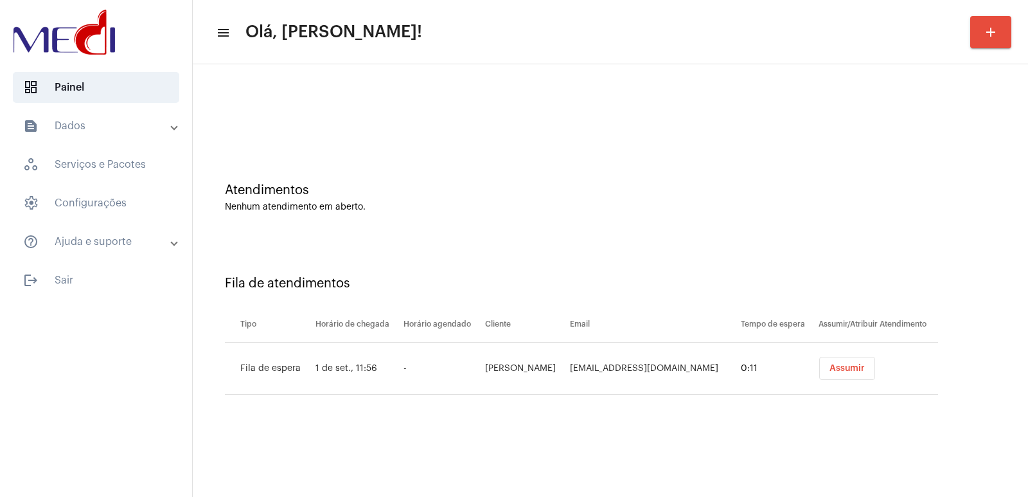
click at [831, 356] on td "Assumir" at bounding box center [876, 369] width 123 height 52
click at [831, 362] on button "Assumir" at bounding box center [847, 368] width 56 height 23
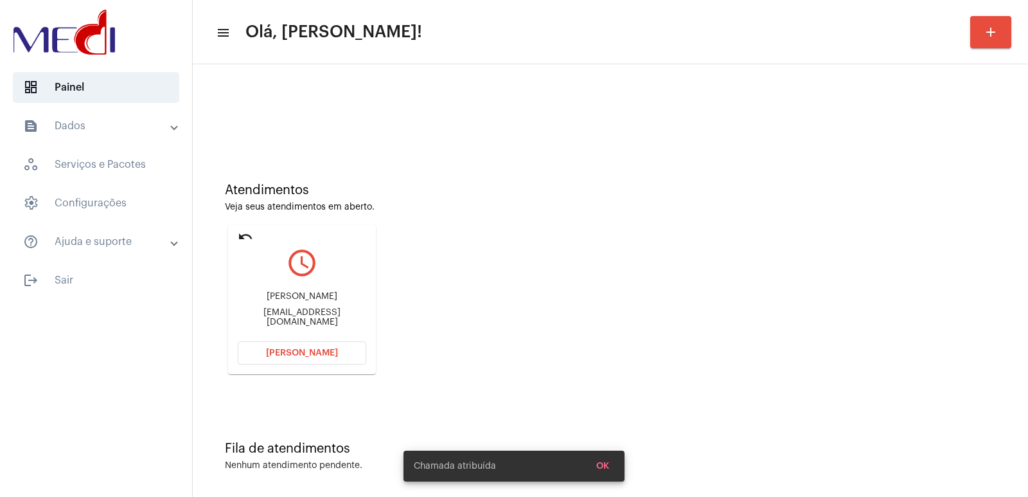
click at [283, 308] on div "Mariana Madureira Gartier marigartier@gmail.com" at bounding box center [302, 309] width 129 height 58
click at [283, 299] on div "Mariana Madureira Gartier" at bounding box center [302, 297] width 129 height 10
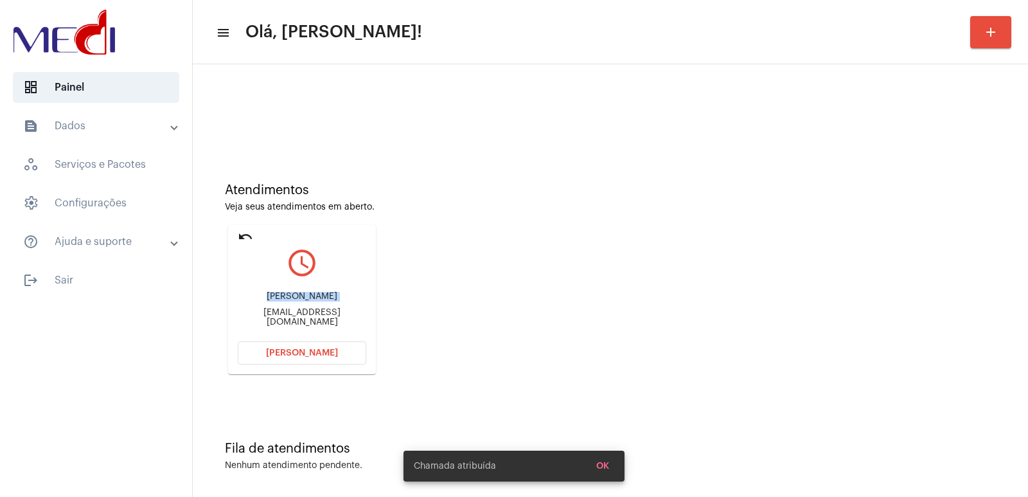
copy div "Mariana Madureira Gartier"
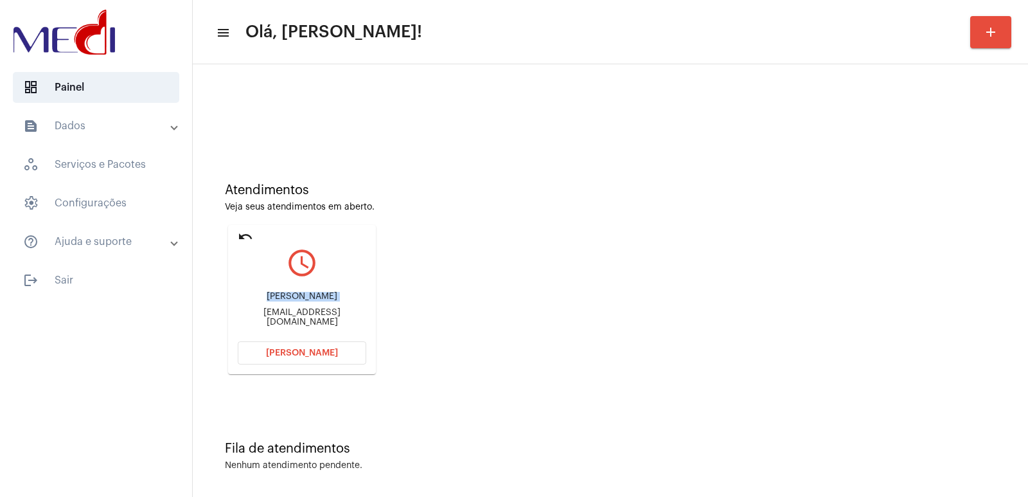
click at [332, 349] on span "[PERSON_NAME]" at bounding box center [302, 352] width 72 height 9
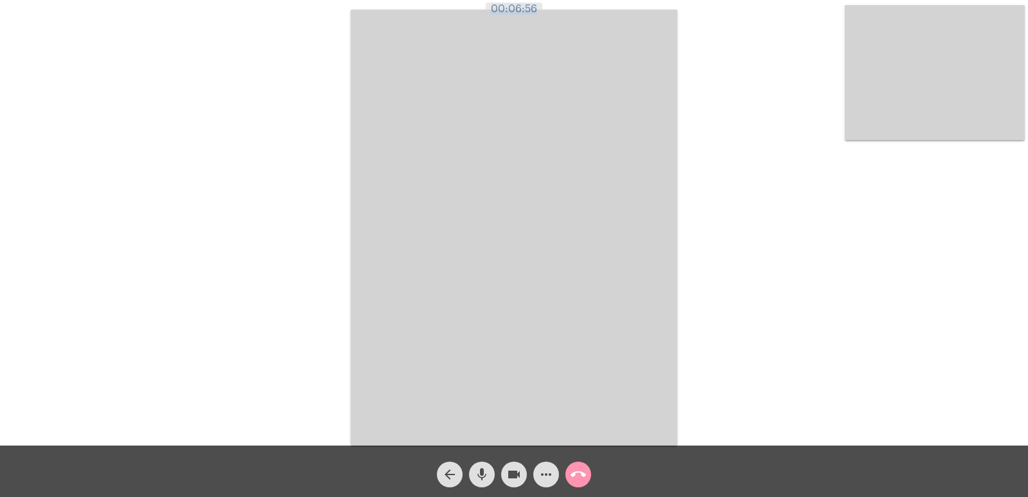
drag, startPoint x: 489, startPoint y: 8, endPoint x: 688, endPoint y: 30, distance: 199.8
click at [649, 7] on div "00:06:56" at bounding box center [514, 9] width 1028 height 12
click at [704, 53] on div "Acessando Câmera e Microfone..." at bounding box center [514, 225] width 1026 height 445
click at [582, 477] on mat-icon "call_end" at bounding box center [578, 474] width 15 height 15
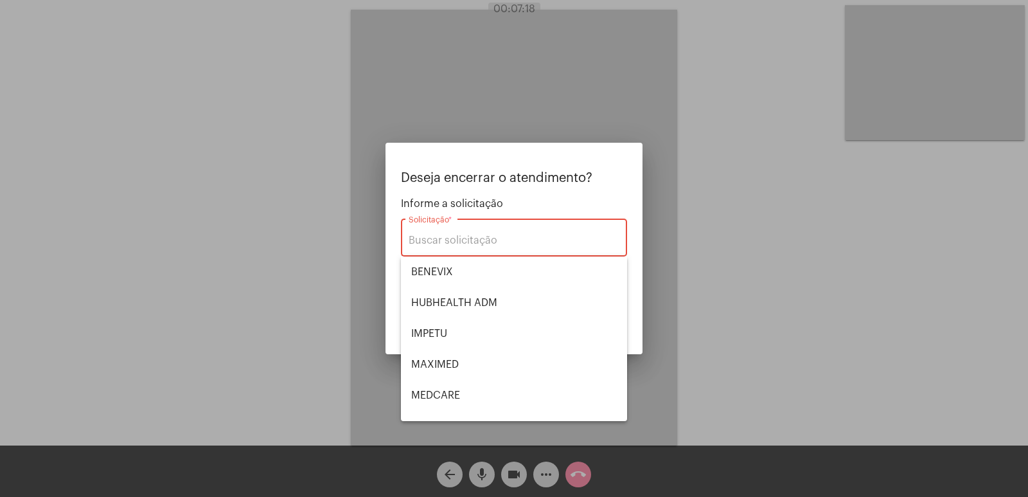
scroll to position [144, 0]
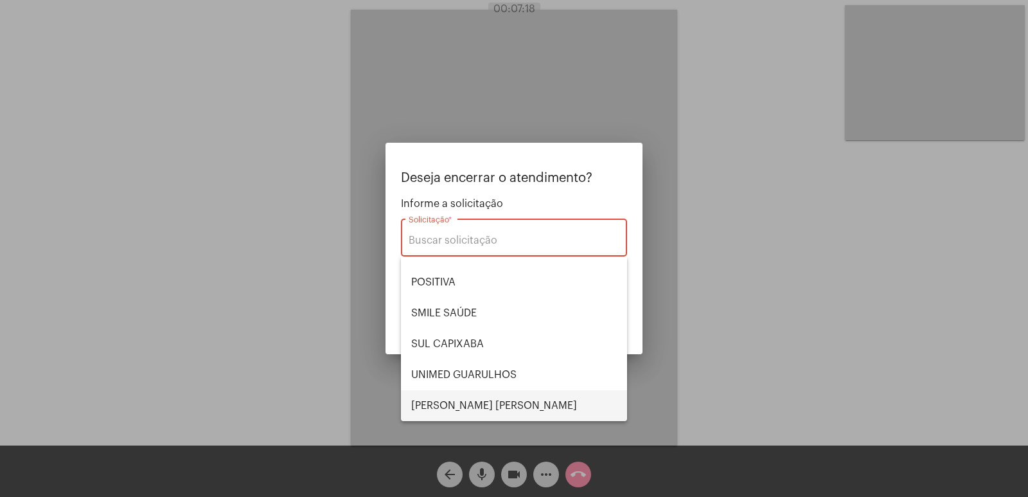
click at [484, 397] on span "[PERSON_NAME] [PERSON_NAME]" at bounding box center [514, 405] width 206 height 31
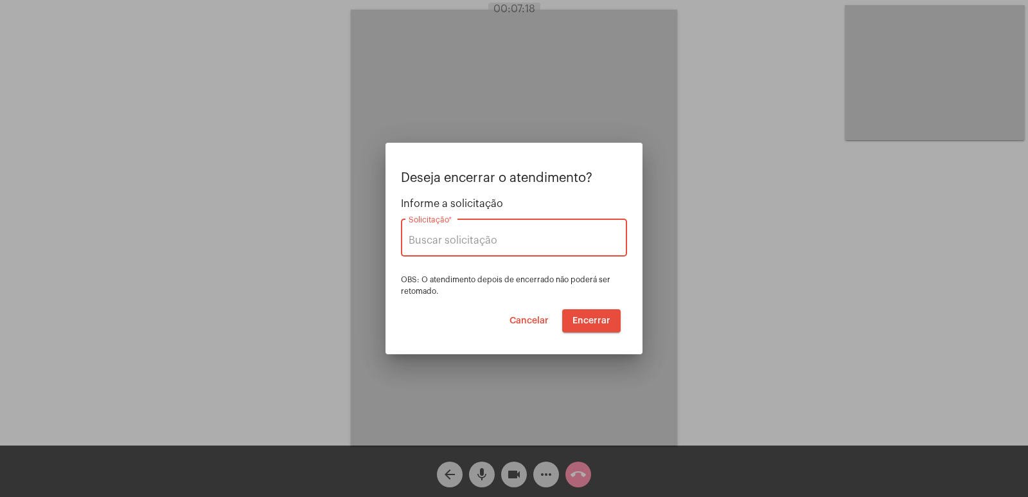
type input "[PERSON_NAME] [PERSON_NAME]"
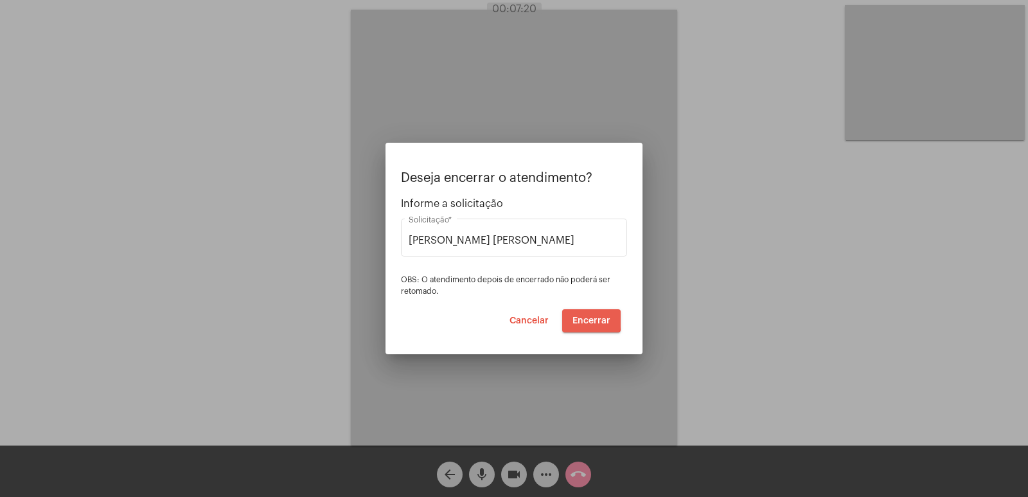
click at [583, 319] on span "Encerrar" at bounding box center [592, 320] width 38 height 9
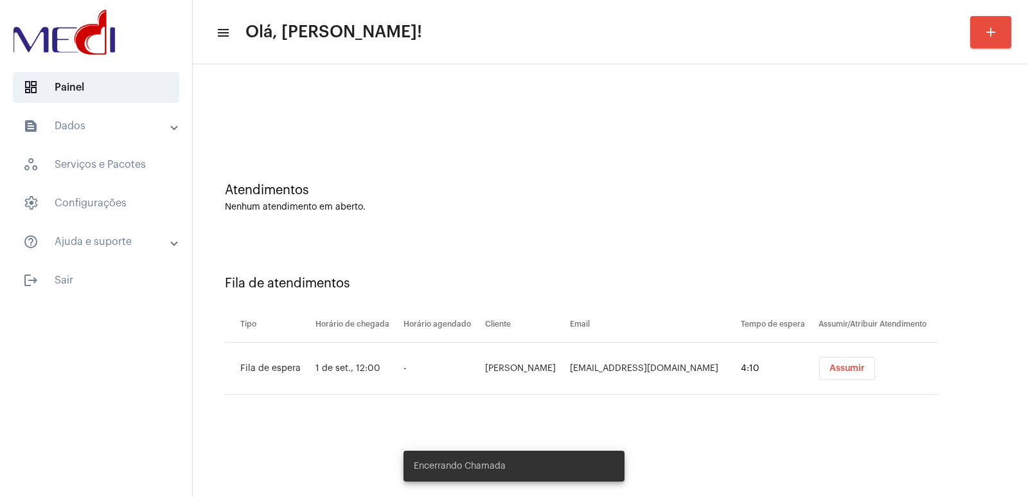
click at [843, 373] on button "Assumir" at bounding box center [847, 368] width 56 height 23
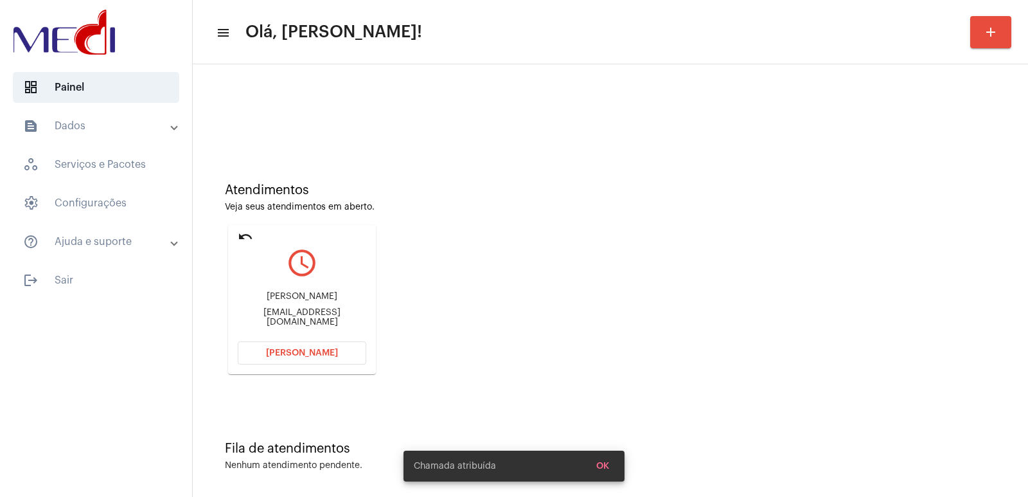
click at [317, 301] on div "Matteo Loreti" at bounding box center [302, 297] width 129 height 10
copy div "Matteo Loreti"
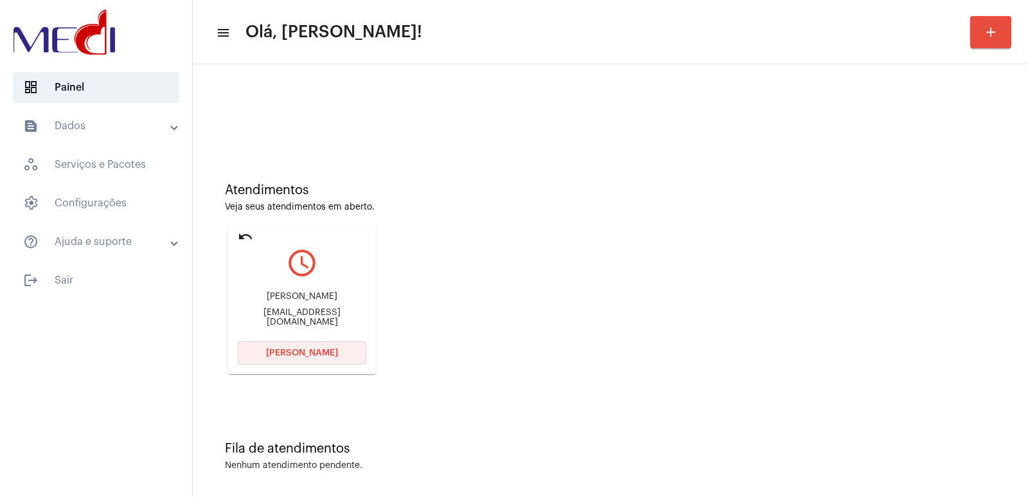
click at [335, 354] on button "[PERSON_NAME]" at bounding box center [302, 352] width 129 height 23
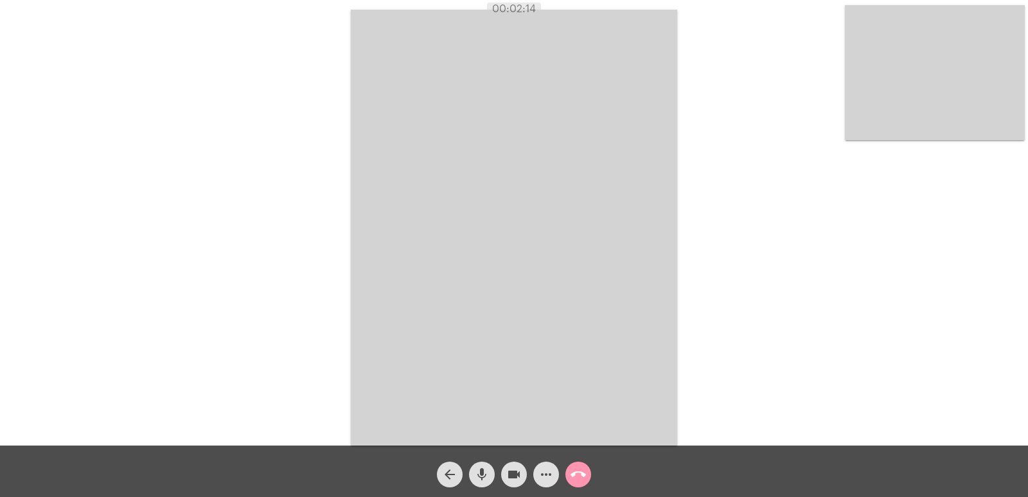
click at [333, 128] on div "Acessando Câmera e Microfone..." at bounding box center [514, 225] width 1026 height 445
click at [584, 472] on mat-icon "call_end" at bounding box center [578, 474] width 15 height 15
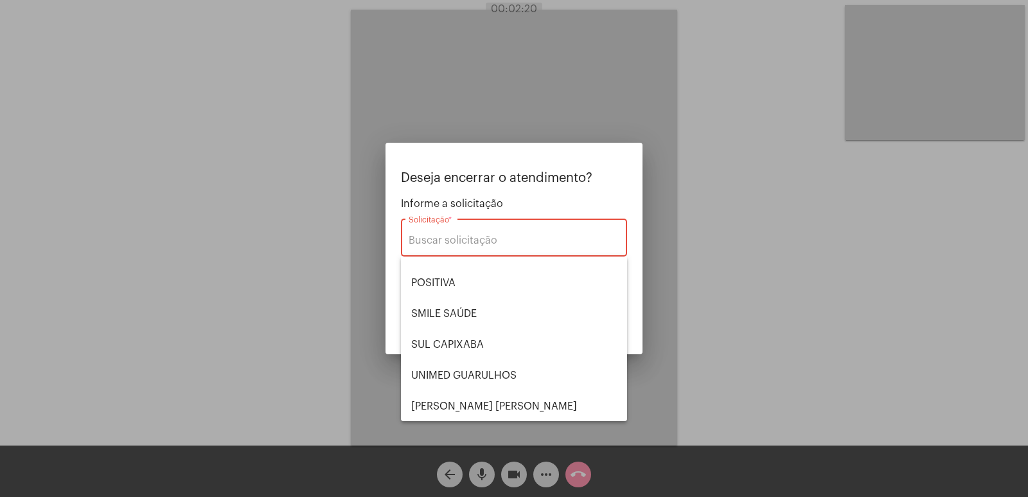
scroll to position [144, 0]
click at [470, 409] on span "[PERSON_NAME] [PERSON_NAME]" at bounding box center [514, 405] width 206 height 31
type input "[PERSON_NAME] [PERSON_NAME]"
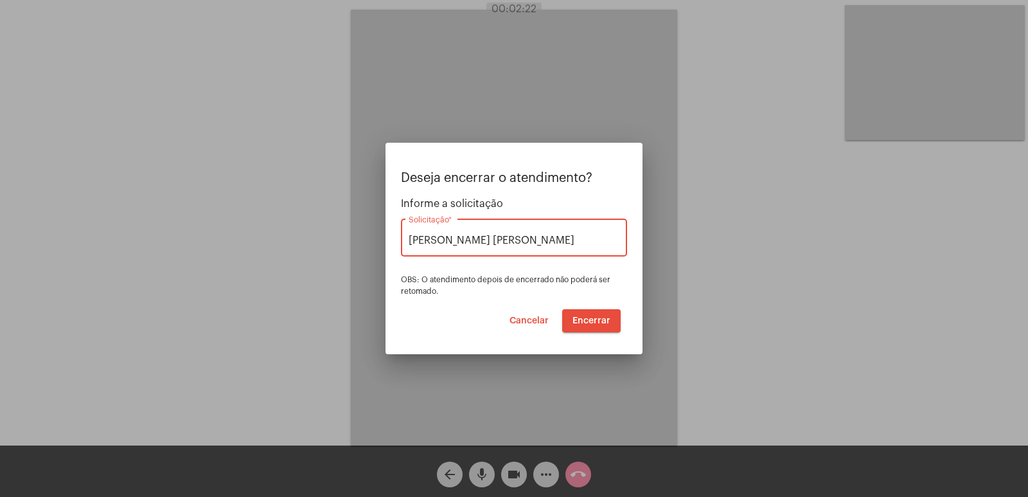
click at [593, 313] on button "Encerrar" at bounding box center [591, 320] width 58 height 23
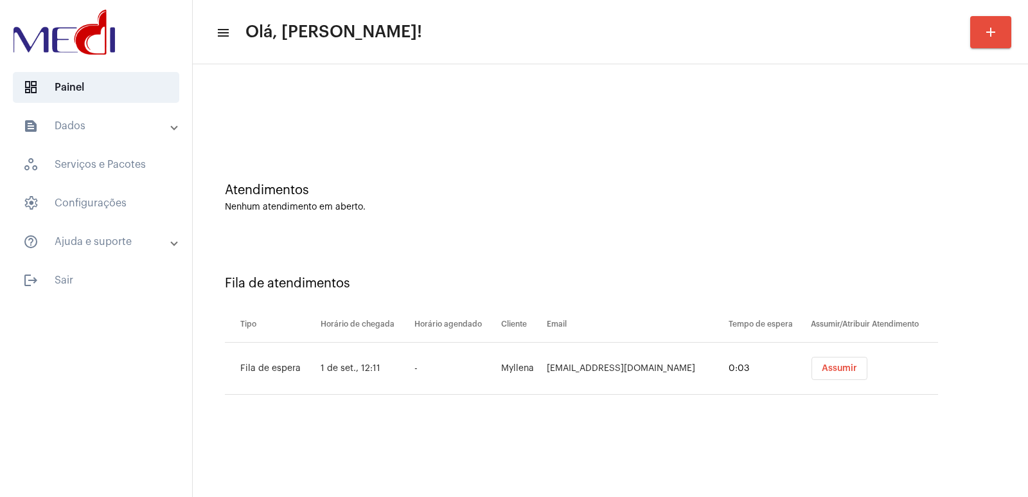
click at [837, 370] on span "Assumir" at bounding box center [839, 368] width 35 height 9
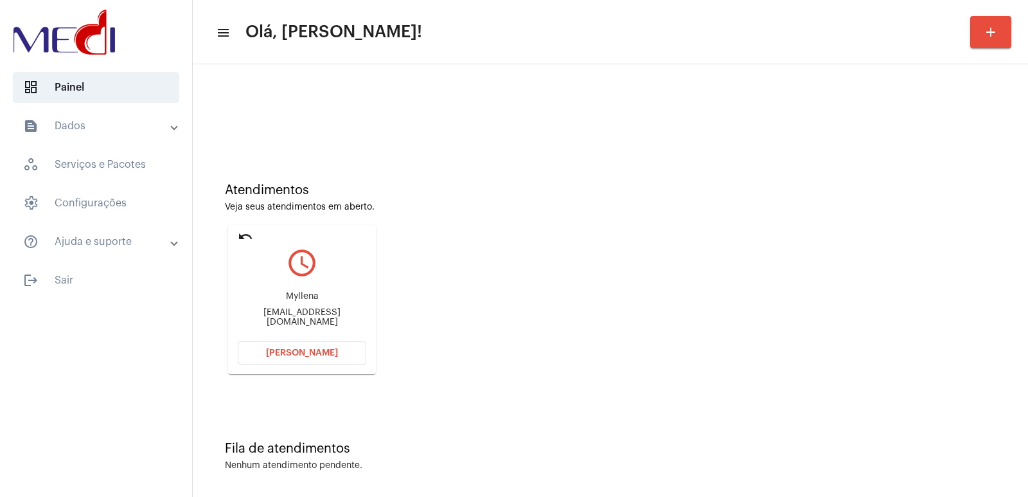
drag, startPoint x: 305, startPoint y: 304, endPoint x: 298, endPoint y: 322, distance: 19.6
click at [303, 307] on div "Myllena Myllenaevangelista1804@gmail.com" at bounding box center [302, 309] width 129 height 58
click at [298, 322] on div "Myllena Myllenaevangelista1804@gmail.com" at bounding box center [302, 309] width 129 height 58
click at [297, 322] on div "Myllena Myllenaevangelista1804@gmail.com" at bounding box center [302, 309] width 129 height 58
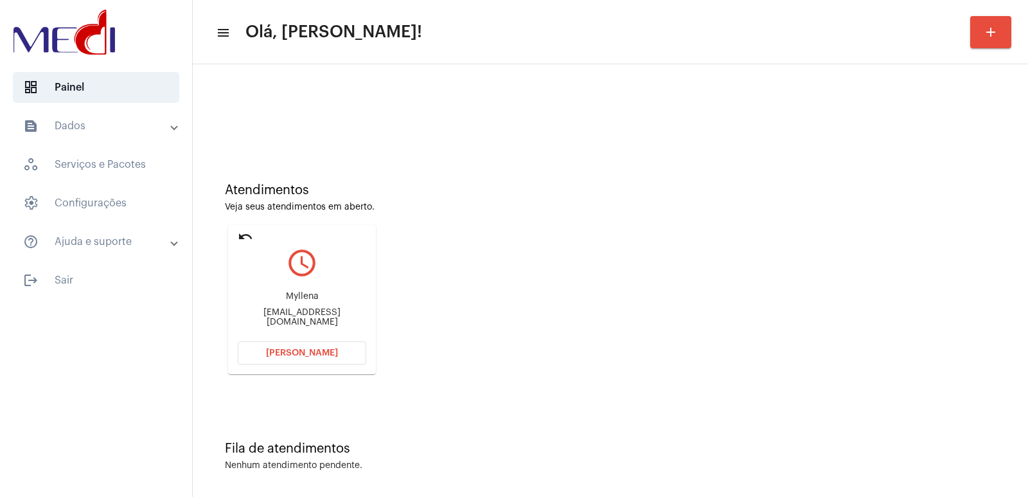
click at [297, 322] on div "Myllena Myllenaevangelista1804@gmail.com" at bounding box center [302, 309] width 129 height 58
copy mat-card-content "Myllenaevangelista1804@gmail.com Abrir Chamada"
click at [294, 306] on div "Myllena Myllenaevangelista1804@gmail.com" at bounding box center [302, 309] width 129 height 58
click at [294, 301] on div "Myllena" at bounding box center [302, 297] width 129 height 10
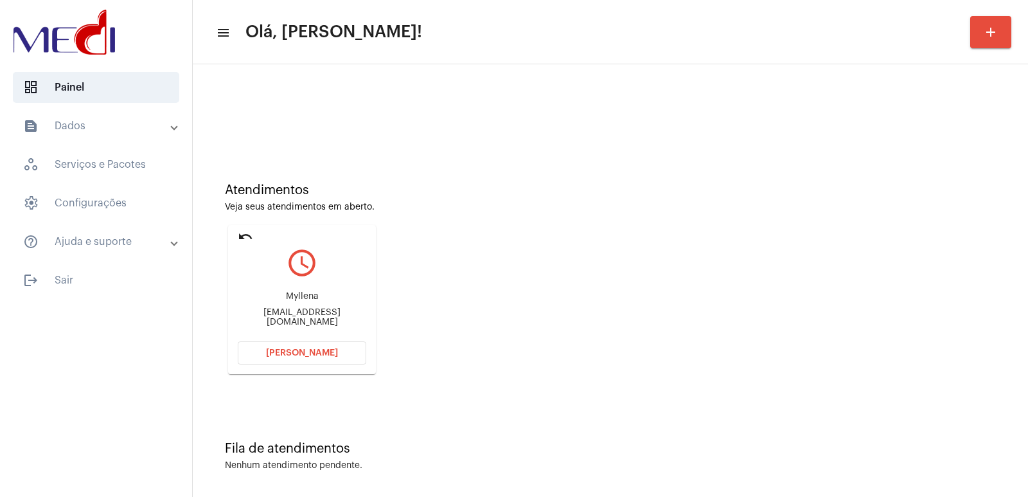
copy div "Myllena"
click at [284, 363] on button "[PERSON_NAME]" at bounding box center [302, 352] width 129 height 23
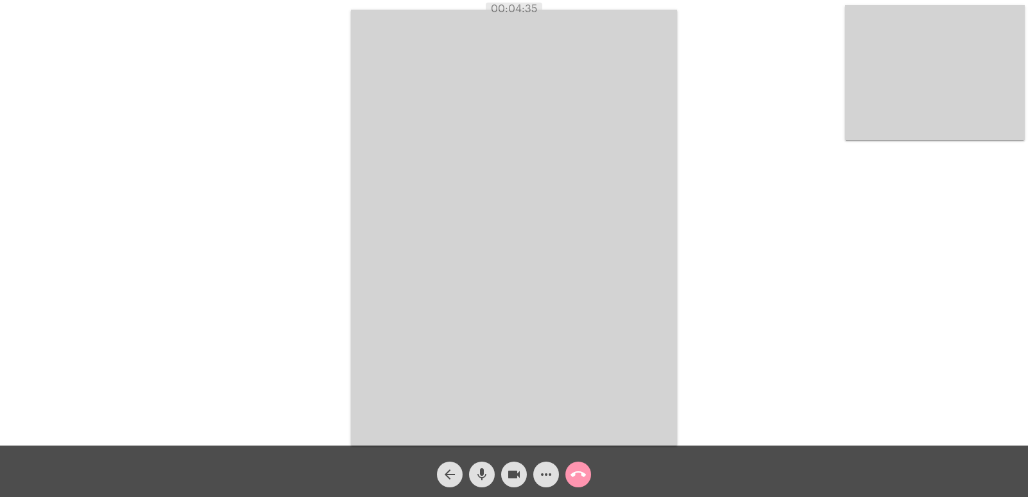
click at [576, 470] on mat-icon "call_end" at bounding box center [578, 474] width 15 height 15
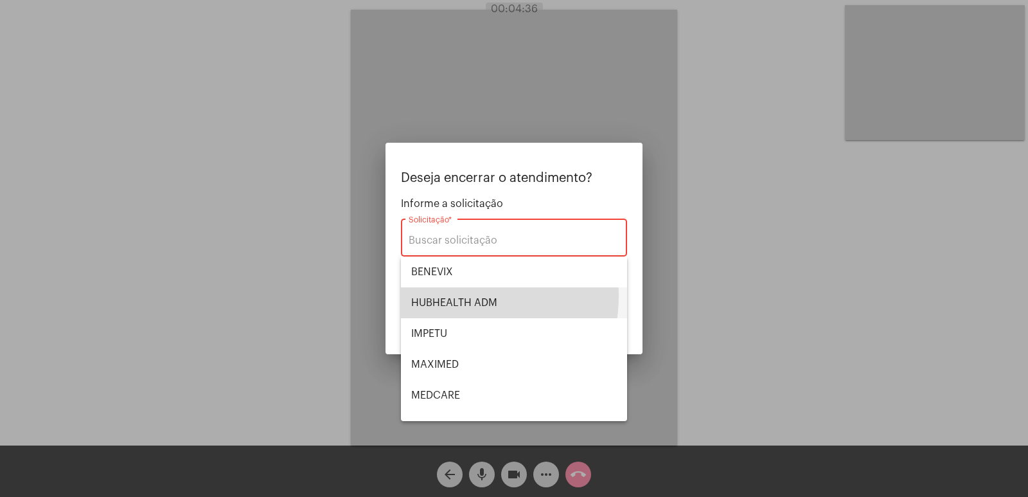
click at [445, 296] on span "HUBHEALTH ADM" at bounding box center [514, 302] width 206 height 31
type input "HUBHEALTH ADM"
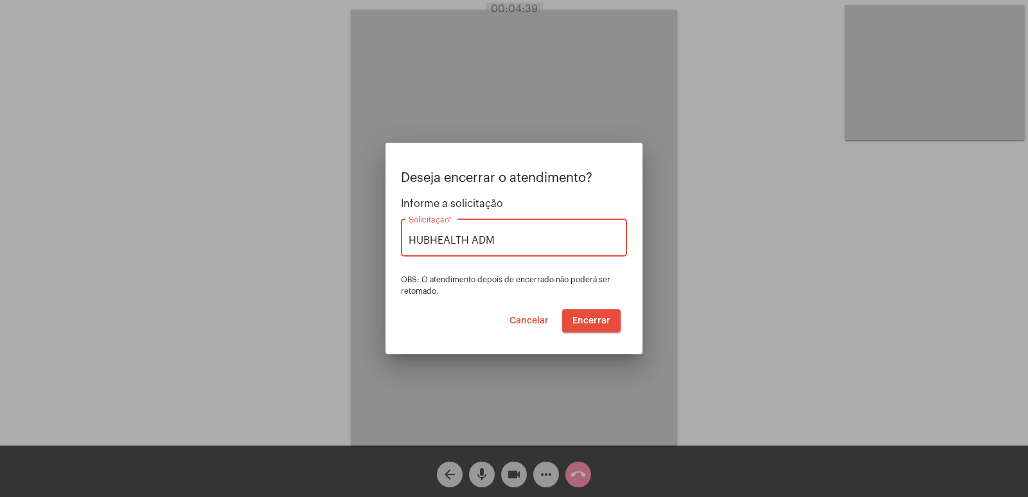
click at [585, 322] on span "Encerrar" at bounding box center [592, 320] width 38 height 9
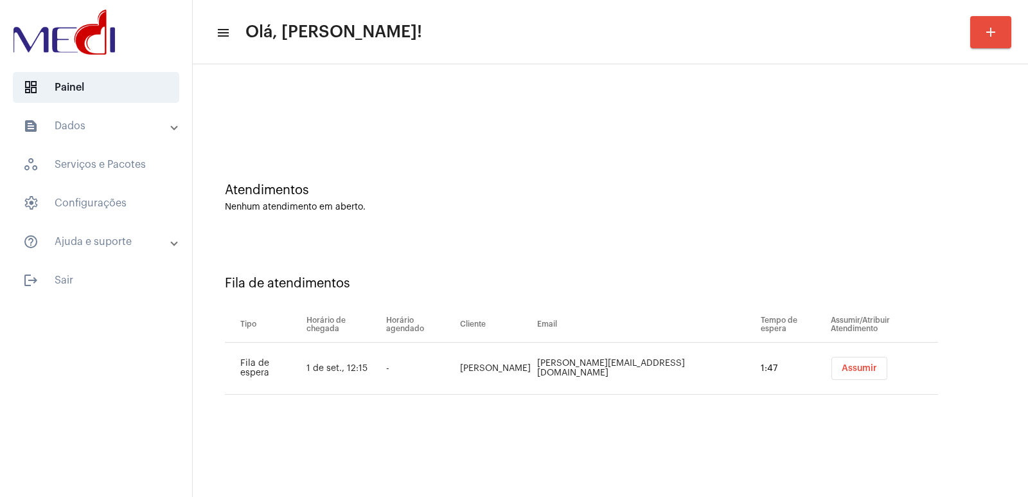
click at [832, 377] on button "Assumir" at bounding box center [860, 368] width 56 height 23
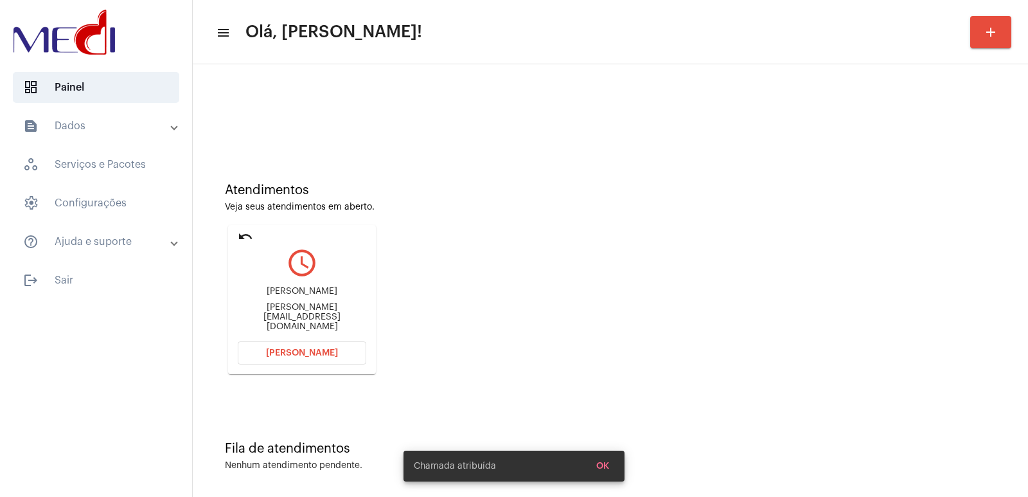
click at [300, 296] on div "Luca loreti" at bounding box center [302, 292] width 129 height 10
copy div "Luca loreti"
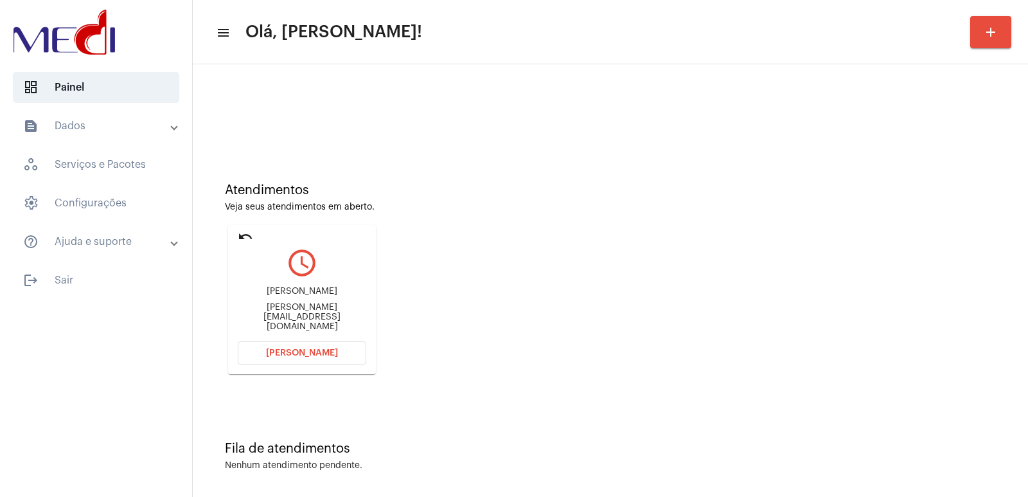
click at [289, 353] on span "[PERSON_NAME]" at bounding box center [302, 352] width 72 height 9
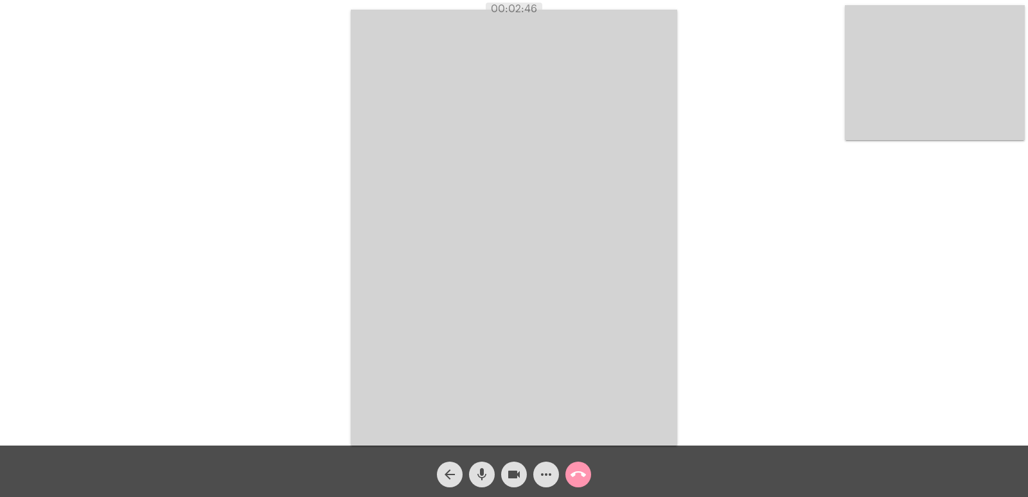
click at [569, 476] on button "call_end" at bounding box center [579, 474] width 26 height 26
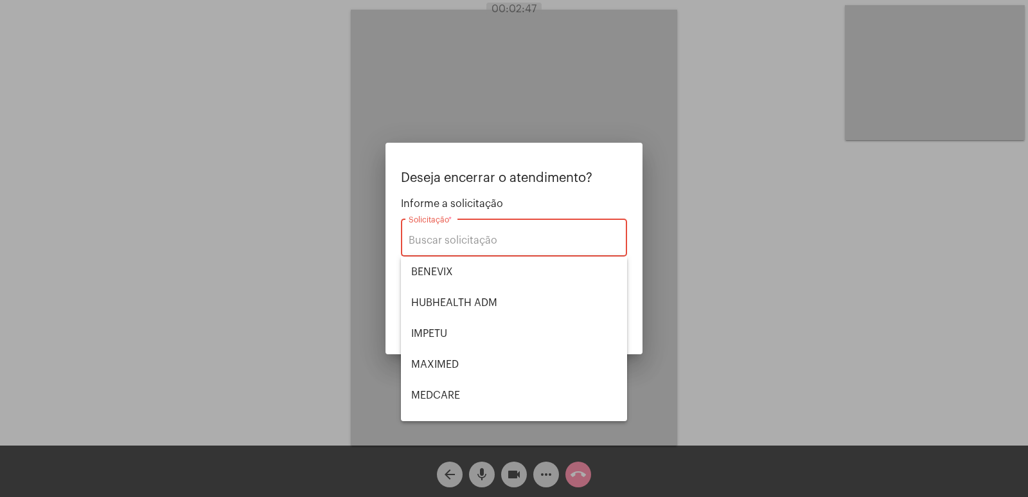
scroll to position [144, 0]
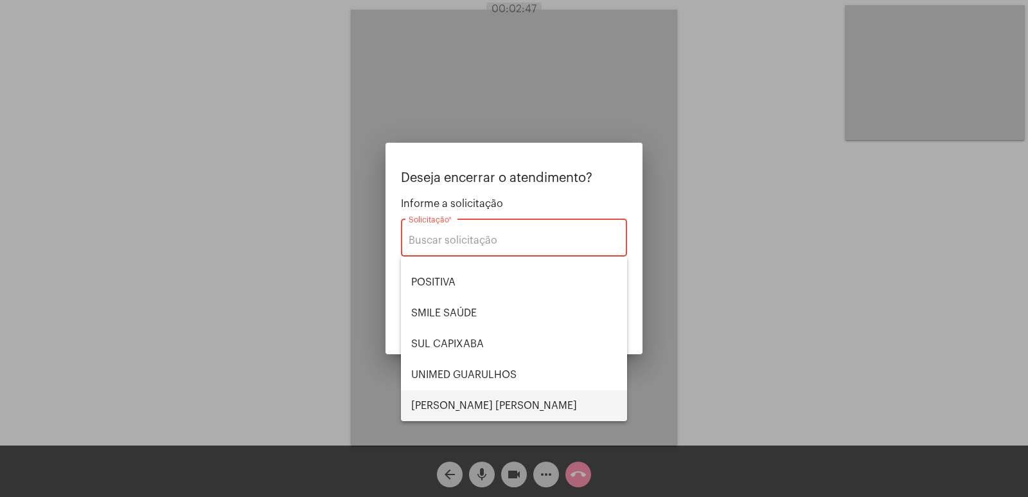
click at [459, 402] on span "[PERSON_NAME] [PERSON_NAME]" at bounding box center [514, 405] width 206 height 31
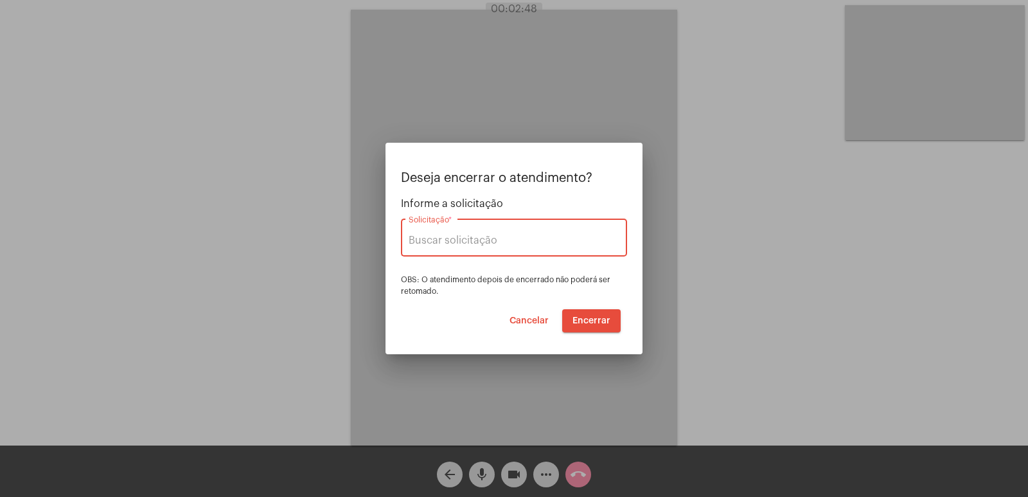
type input "[PERSON_NAME] [PERSON_NAME]"
click at [604, 323] on span "Encerrar" at bounding box center [592, 320] width 38 height 9
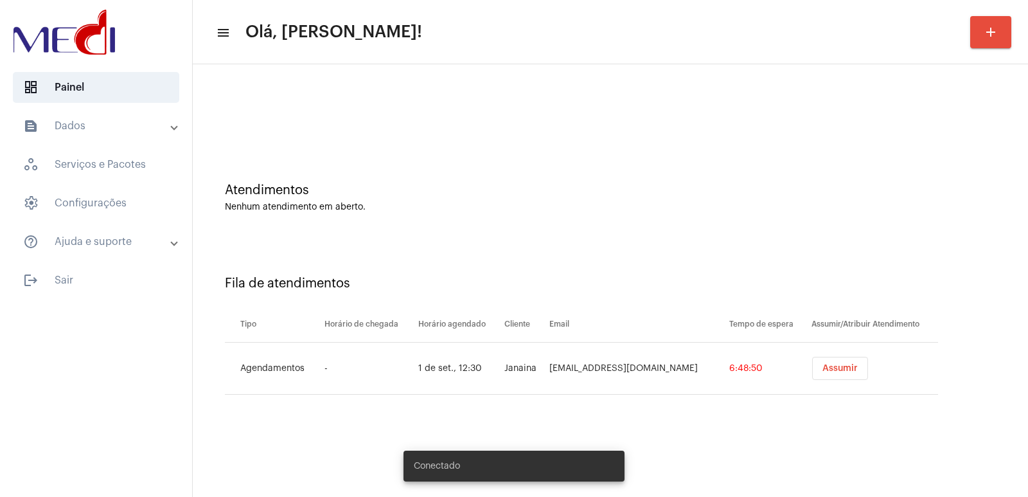
click at [837, 363] on button "Assumir" at bounding box center [840, 368] width 56 height 23
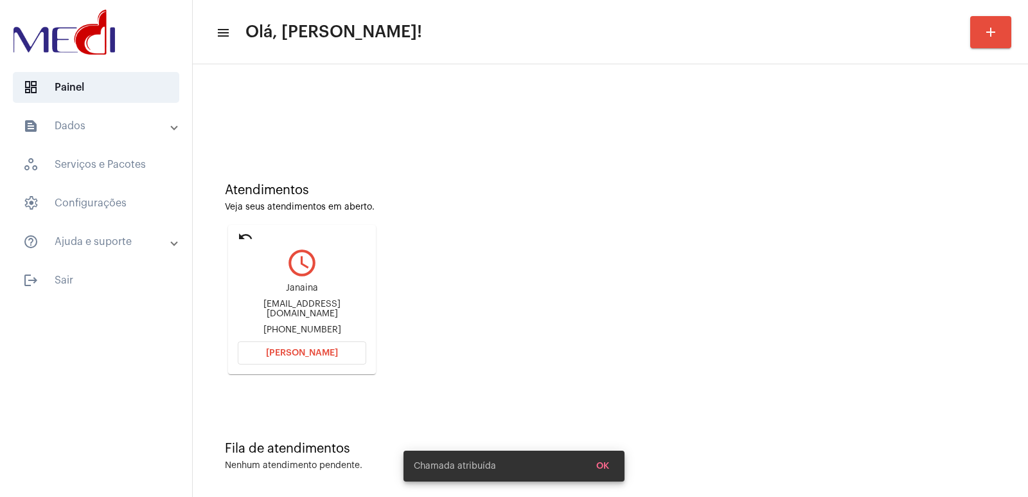
click at [305, 292] on div "Janaina" at bounding box center [302, 288] width 129 height 10
copy div "Janaina"
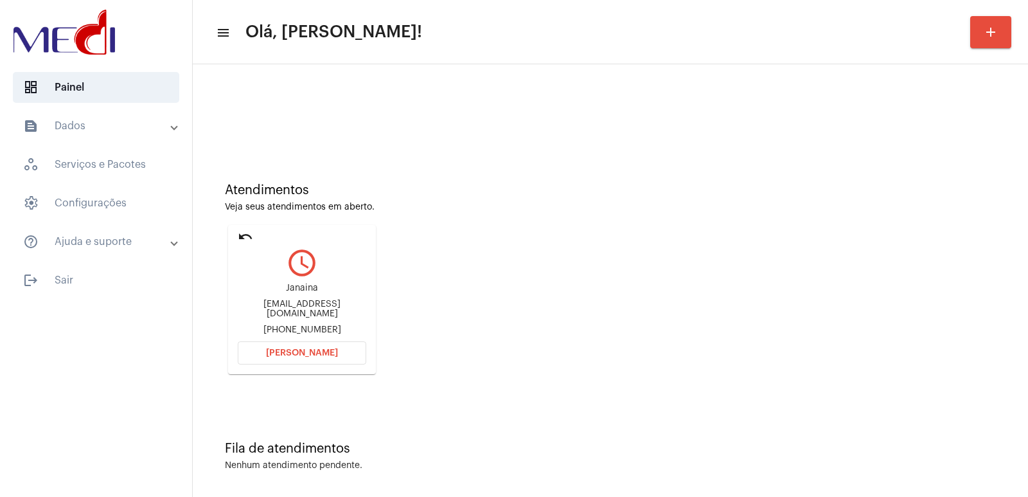
click at [282, 305] on div "j.roberta1605@gmail.com" at bounding box center [302, 308] width 129 height 19
copy div "j.roberta1605@gmail.com"
click at [684, 206] on div "Veja seus atendimentos em aberto." at bounding box center [610, 207] width 771 height 10
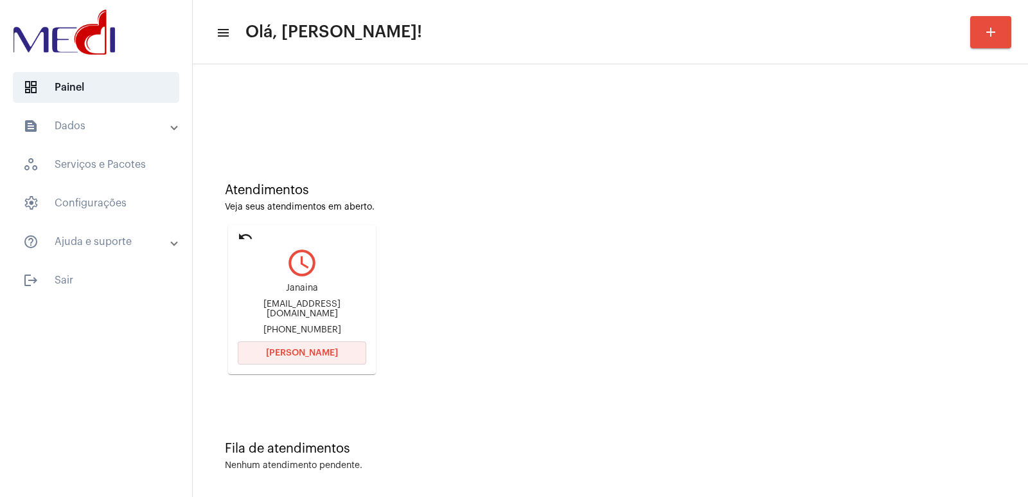
click at [301, 357] on button "Abrir Chamada" at bounding box center [302, 352] width 129 height 23
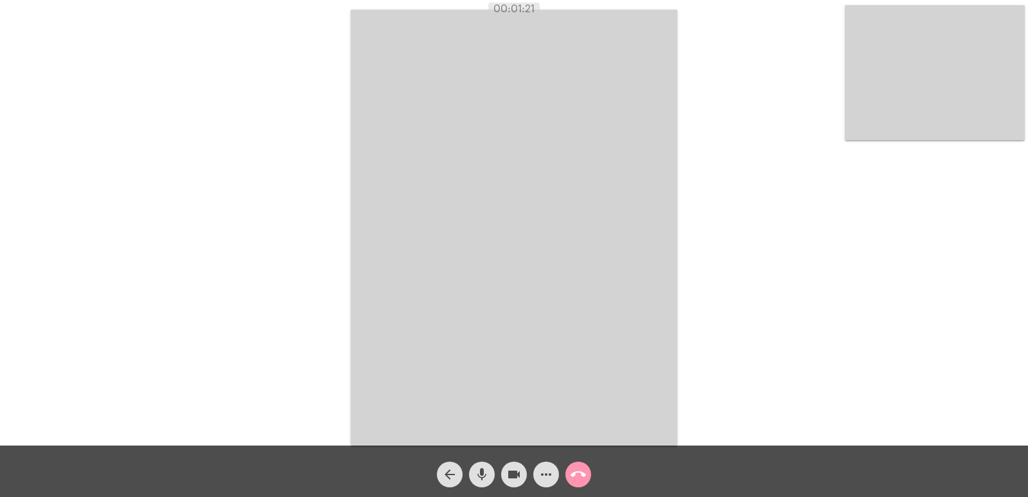
drag, startPoint x: 509, startPoint y: 429, endPoint x: 432, endPoint y: 387, distance: 87.1
click at [432, 387] on video at bounding box center [514, 228] width 326 height 436
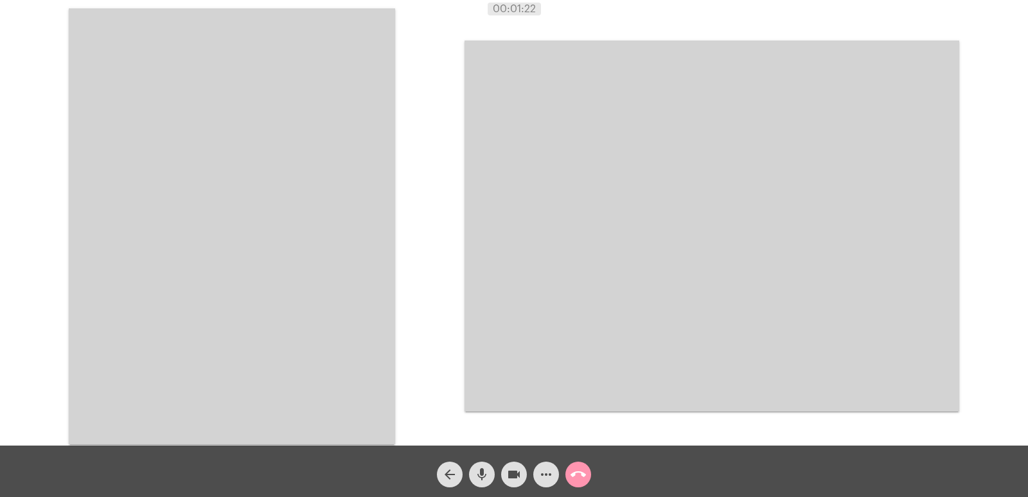
click at [266, 296] on video at bounding box center [232, 226] width 326 height 436
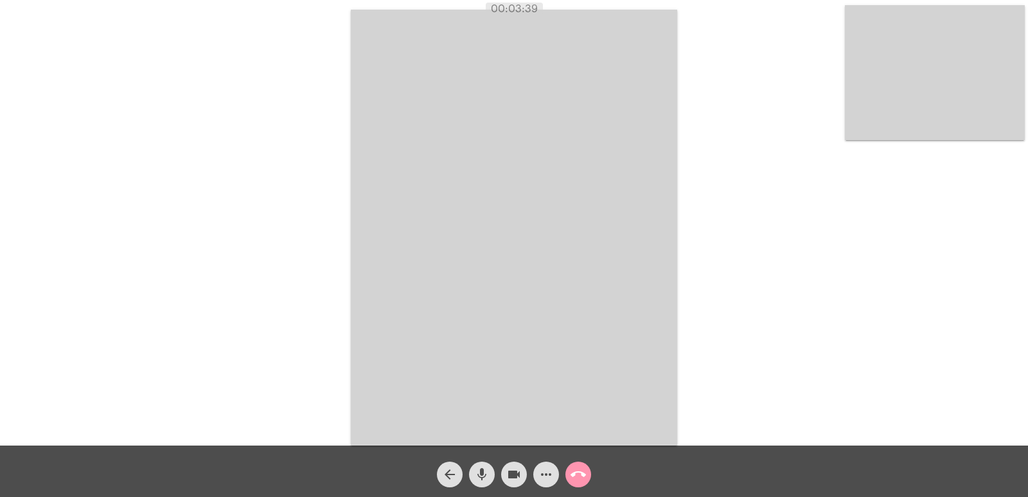
click at [573, 467] on mat-icon "call_end" at bounding box center [578, 474] width 15 height 15
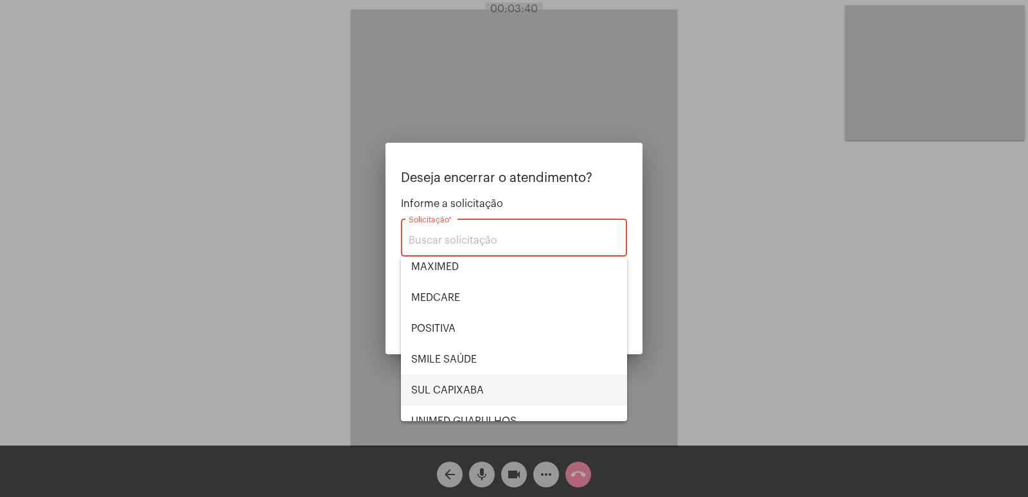
scroll to position [144, 0]
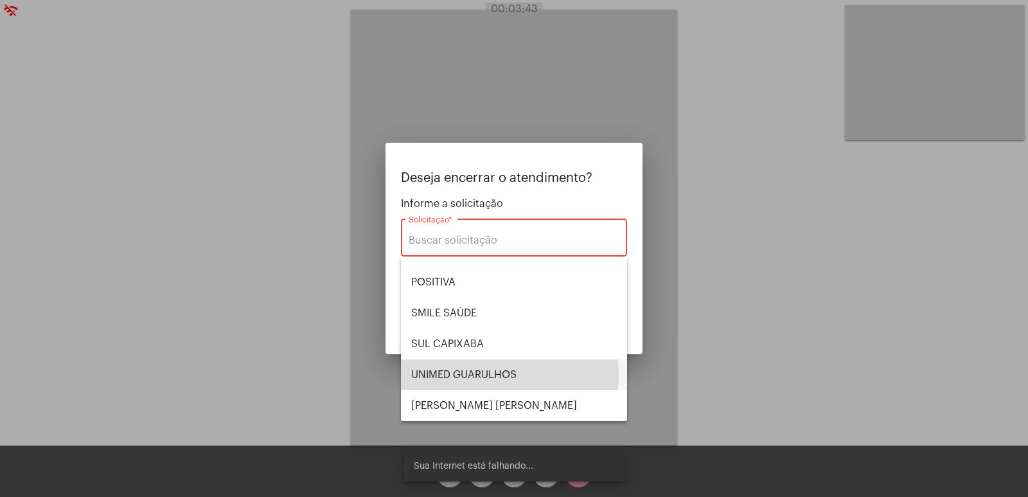
click at [479, 373] on span "UNIMED GUARULHOS" at bounding box center [514, 374] width 206 height 31
type input "UNIMED GUARULHOS"
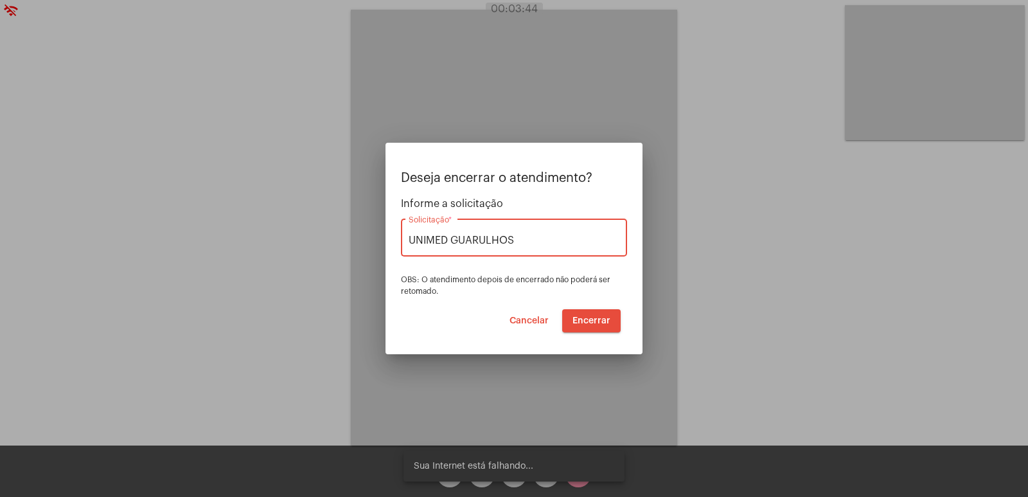
click at [587, 321] on span "Encerrar" at bounding box center [592, 320] width 38 height 9
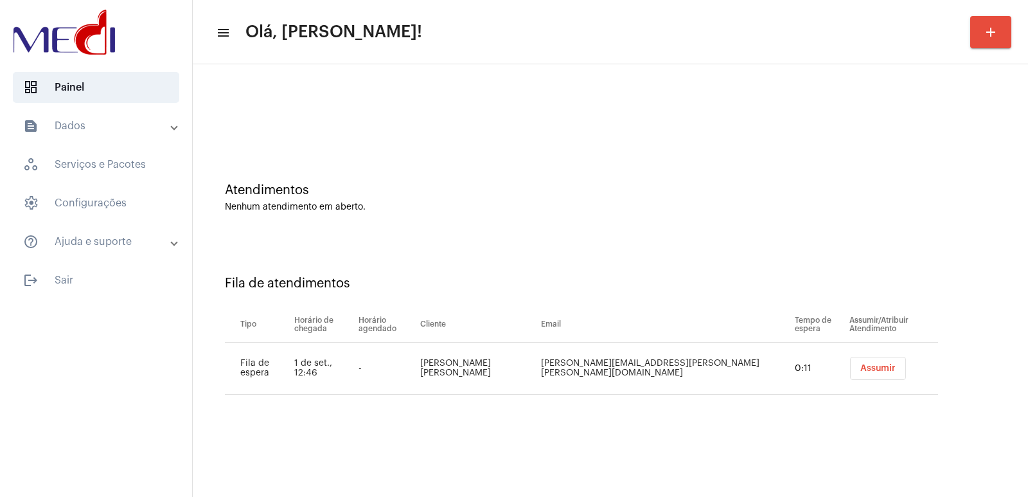
click at [850, 361] on button "Assumir" at bounding box center [878, 368] width 56 height 23
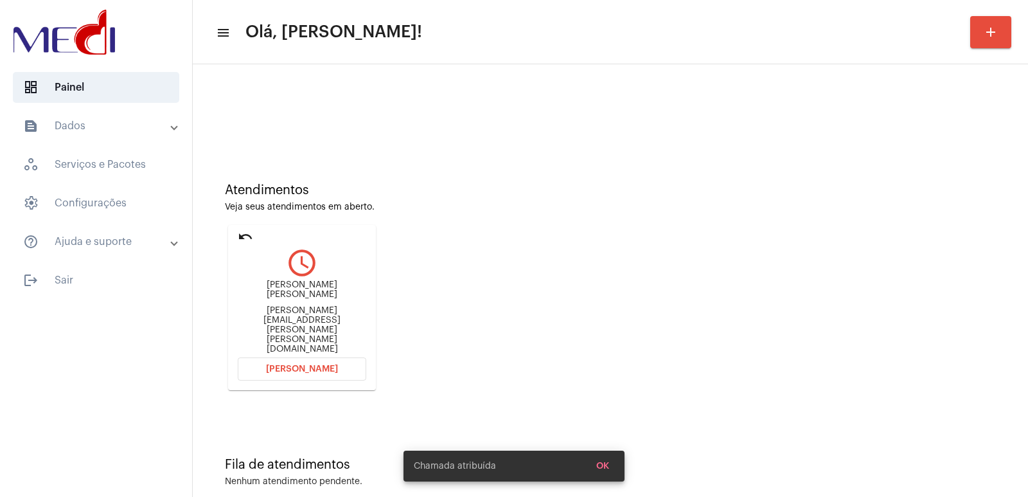
click at [277, 299] on div "[PERSON_NAME] [PERSON_NAME]" at bounding box center [302, 289] width 129 height 19
copy div "[PERSON_NAME] [PERSON_NAME]"
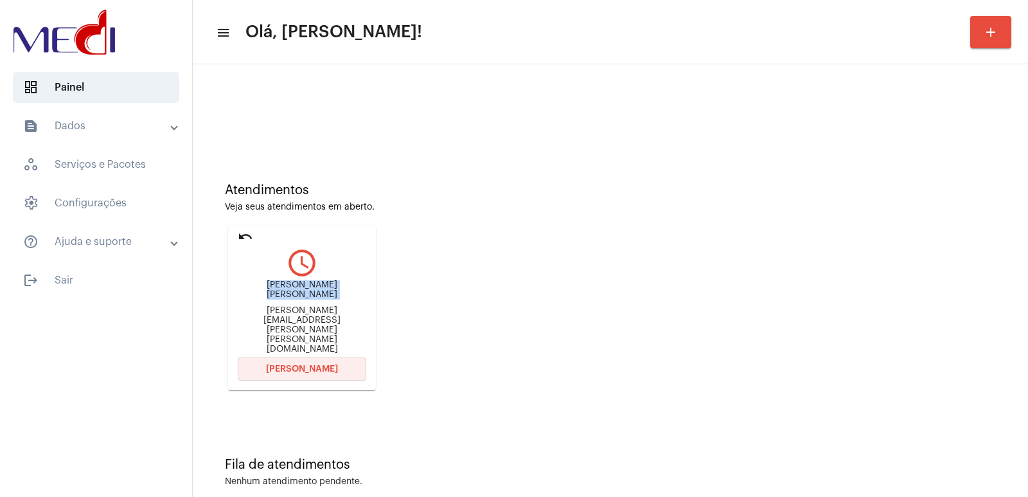
click at [314, 364] on span "[PERSON_NAME]" at bounding box center [302, 368] width 72 height 9
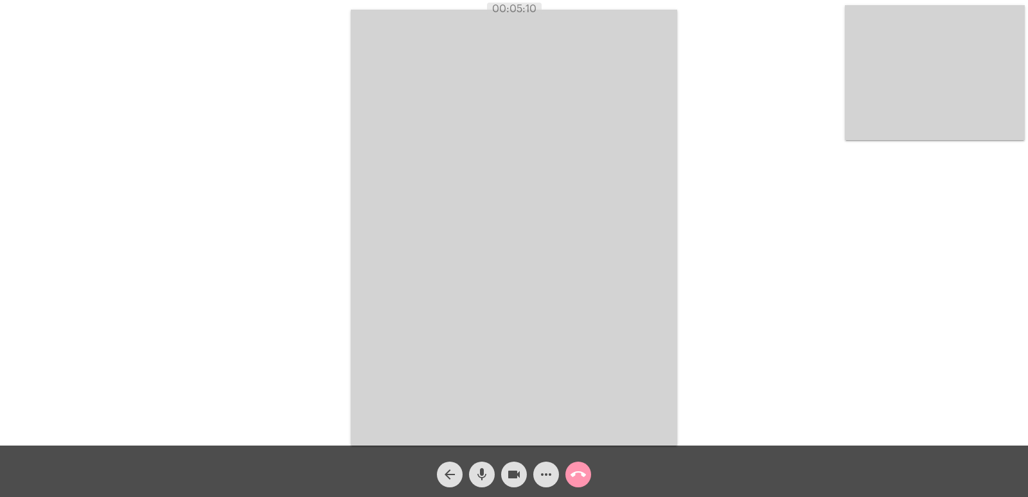
click at [579, 473] on mat-icon "call_end" at bounding box center [578, 474] width 15 height 15
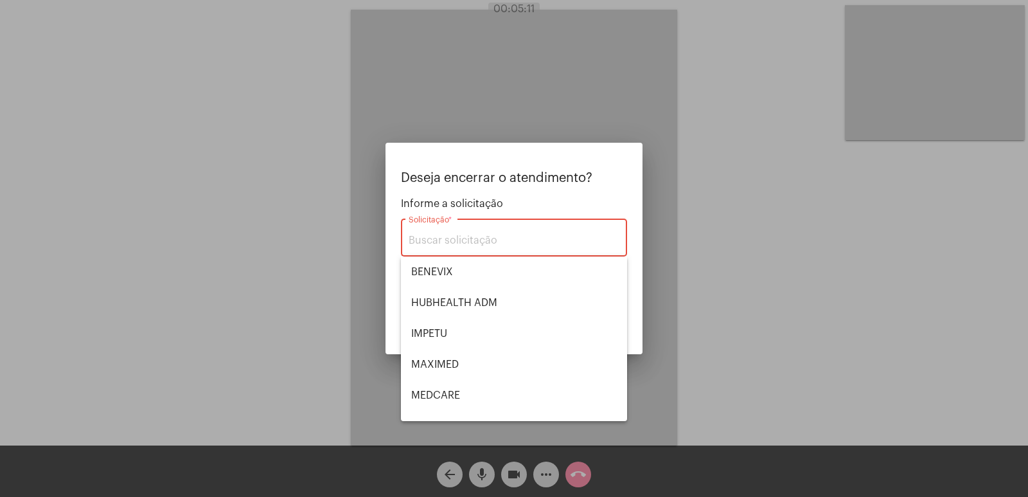
scroll to position [144, 0]
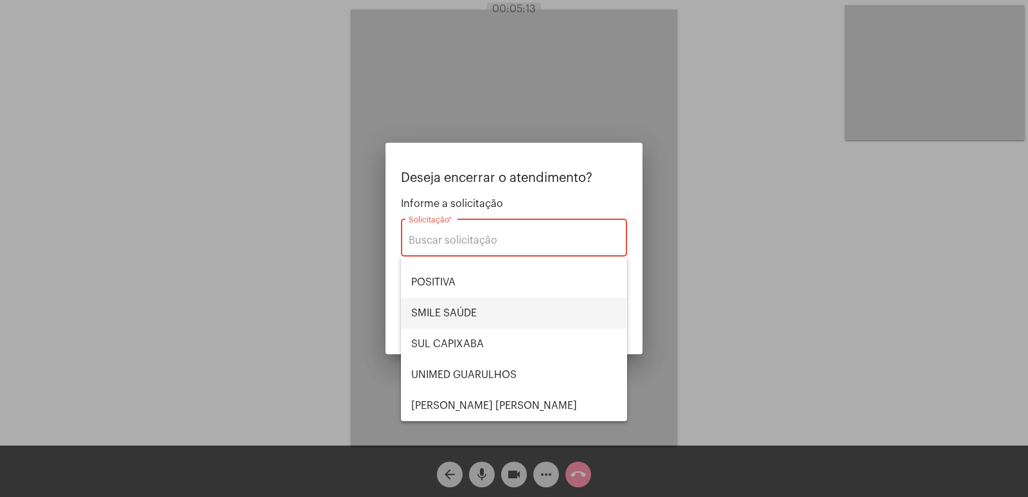
click at [453, 305] on span "SMILE SAÚDE" at bounding box center [514, 313] width 206 height 31
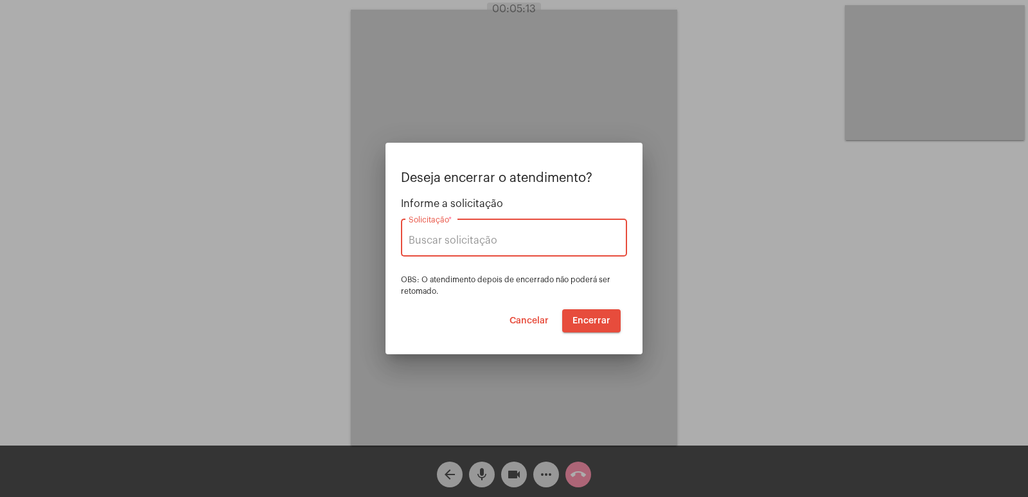
type input "SMILE SAÚDE"
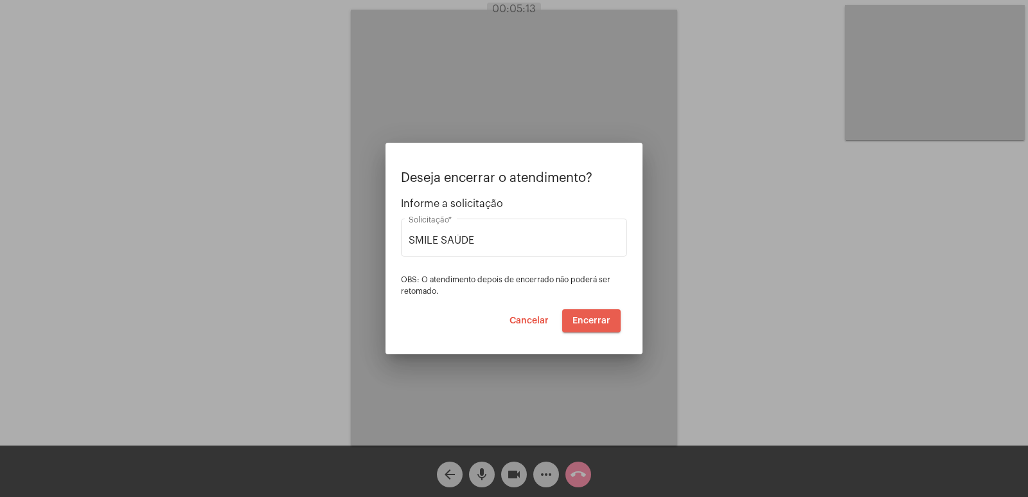
click at [596, 325] on button "Encerrar" at bounding box center [591, 320] width 58 height 23
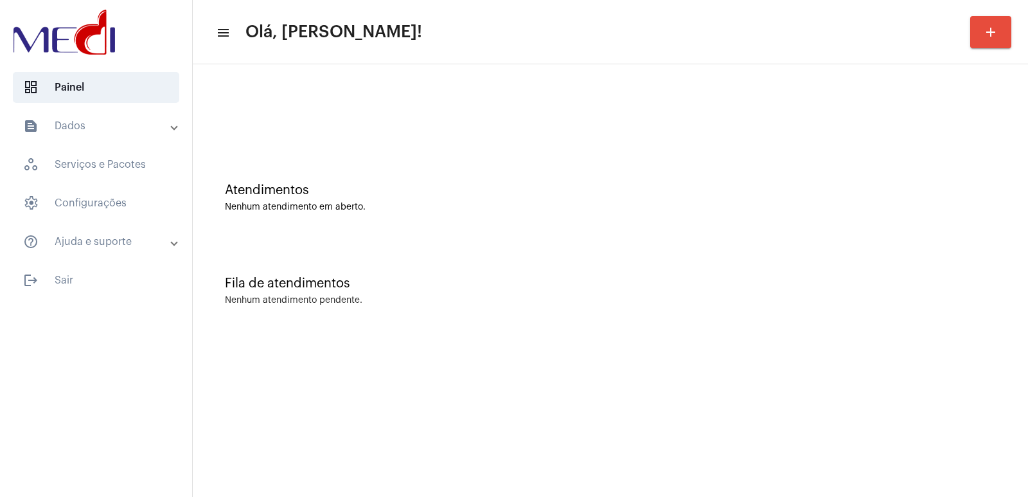
click at [736, 175] on div "Atendimentos Nenhum atendimento em aberto." at bounding box center [610, 191] width 823 height 93
click at [789, 305] on div "Fila de atendimentos Nenhum atendimento pendente." at bounding box center [610, 284] width 823 height 93
click at [718, 206] on div "Nenhum atendimento em aberto." at bounding box center [610, 207] width 771 height 10
click at [663, 163] on div "Atendimentos Nenhum atendimento em aberto." at bounding box center [610, 191] width 823 height 93
click at [1020, 335] on div "Atendimentos Nenhum atendimento em aberto. Fila de atendimentos Nenhum atendime…" at bounding box center [610, 200] width 835 height 273
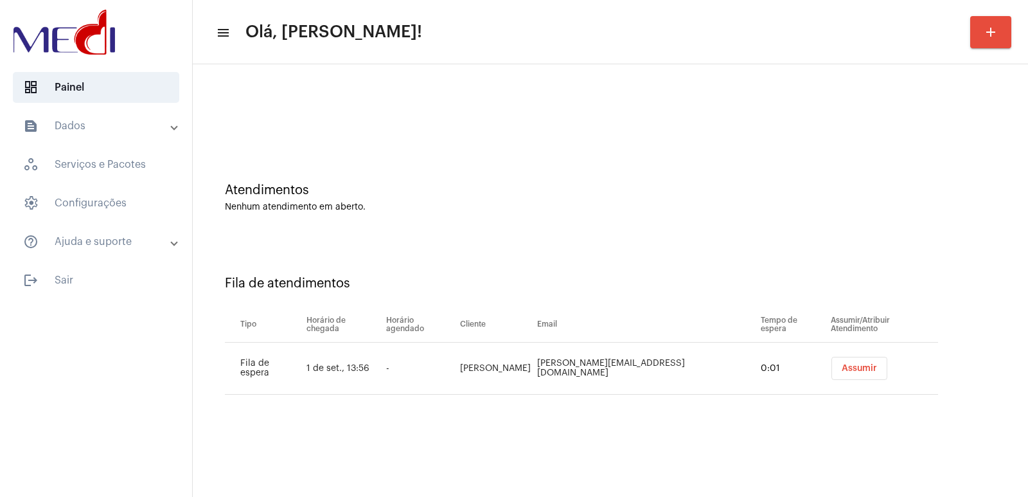
click at [847, 362] on button "Assumir" at bounding box center [860, 368] width 56 height 23
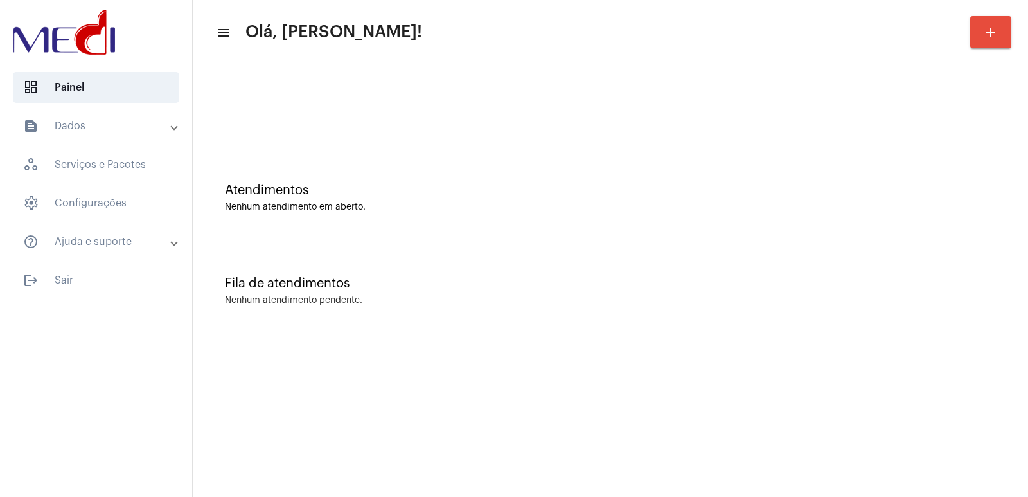
click at [738, 252] on div "Fila de atendimentos Nenhum atendimento pendente." at bounding box center [610, 284] width 823 height 93
drag, startPoint x: 754, startPoint y: 266, endPoint x: 512, endPoint y: 164, distance: 263.5
click at [752, 266] on div "Fila de atendimentos Nenhum atendimento pendente." at bounding box center [610, 284] width 823 height 93
click at [709, 222] on div "Atendimentos Nenhum atendimento em aberto." at bounding box center [610, 191] width 823 height 93
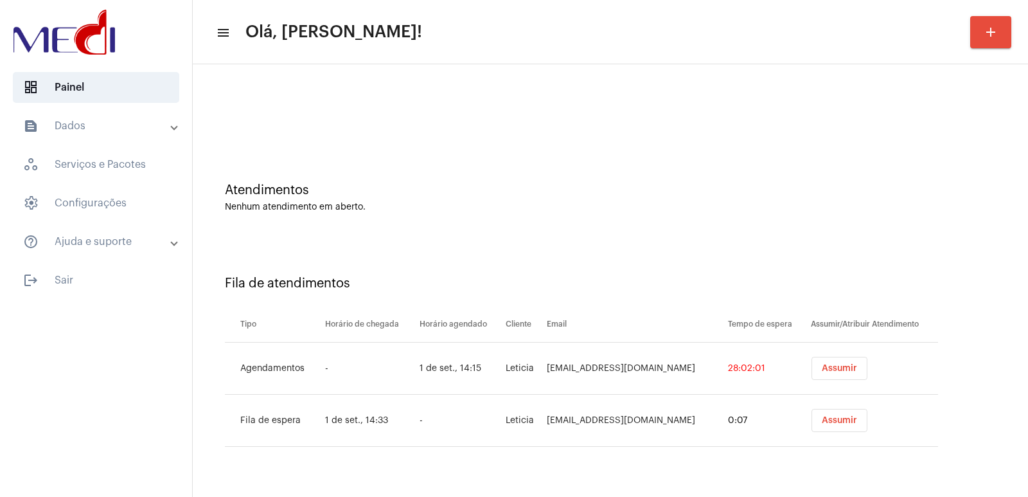
click at [816, 363] on button "Assumir" at bounding box center [840, 368] width 56 height 23
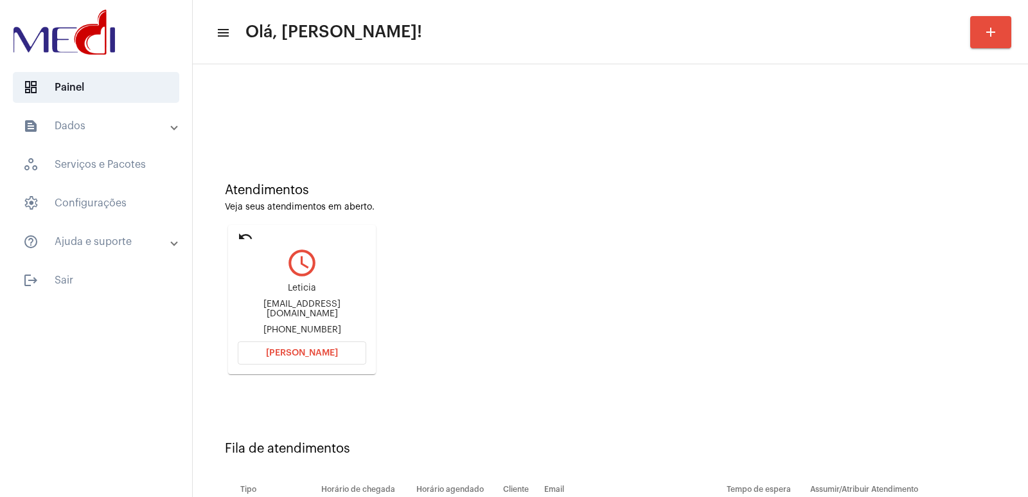
drag, startPoint x: 302, startPoint y: 310, endPoint x: 295, endPoint y: 310, distance: 7.1
click at [299, 310] on div "[EMAIL_ADDRESS][DOMAIN_NAME]" at bounding box center [302, 308] width 129 height 19
click at [294, 310] on div "[EMAIL_ADDRESS][DOMAIN_NAME]" at bounding box center [302, 308] width 129 height 19
click at [293, 310] on div "[EMAIL_ADDRESS][DOMAIN_NAME]" at bounding box center [302, 308] width 129 height 19
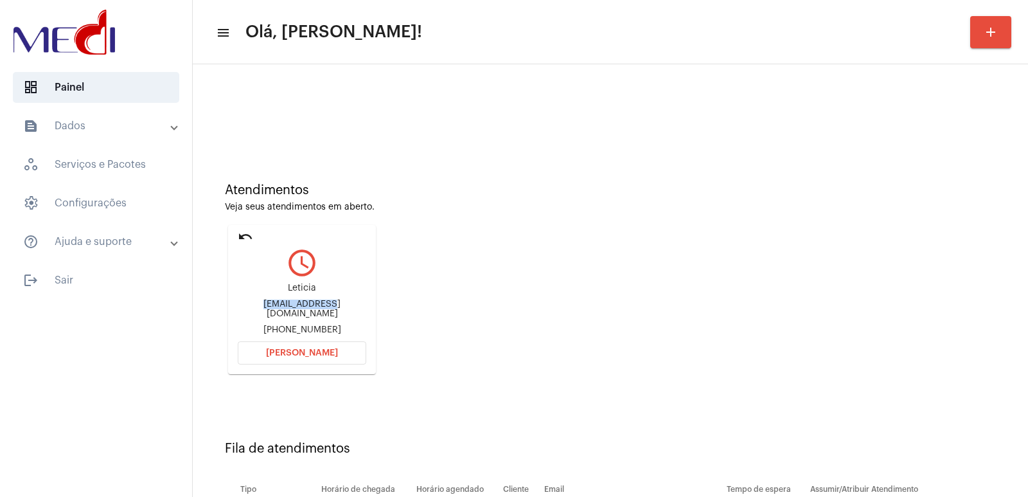
click at [293, 310] on div "[EMAIL_ADDRESS][DOMAIN_NAME]" at bounding box center [302, 308] width 129 height 19
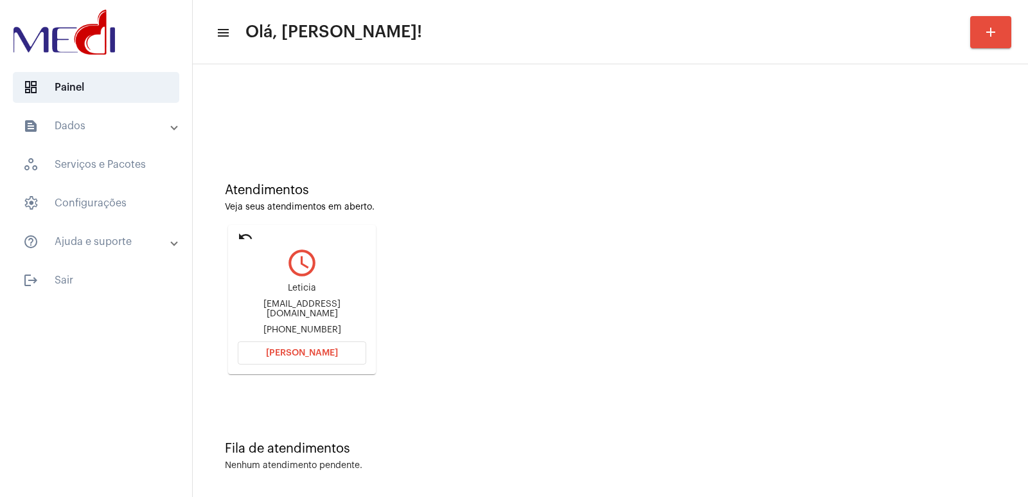
click at [293, 293] on div "Leticia" at bounding box center [302, 288] width 129 height 10
copy div "Leticia"
click at [308, 355] on span "[PERSON_NAME]" at bounding box center [302, 352] width 72 height 9
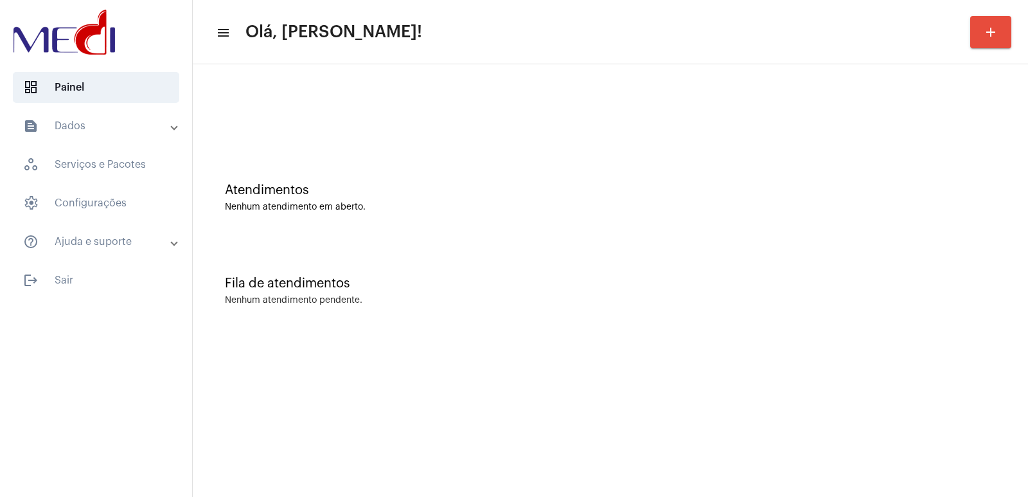
drag, startPoint x: 757, startPoint y: 271, endPoint x: 760, endPoint y: 296, distance: 25.2
click at [757, 283] on div "Fila de atendimentos Nenhum atendimento pendente." at bounding box center [610, 284] width 823 height 93
drag, startPoint x: 690, startPoint y: 197, endPoint x: 441, endPoint y: 10, distance: 311.5
click at [688, 195] on div "Atendimentos Nenhum atendimento em aberto." at bounding box center [610, 197] width 771 height 29
drag, startPoint x: 648, startPoint y: 278, endPoint x: 657, endPoint y: 275, distance: 10.2
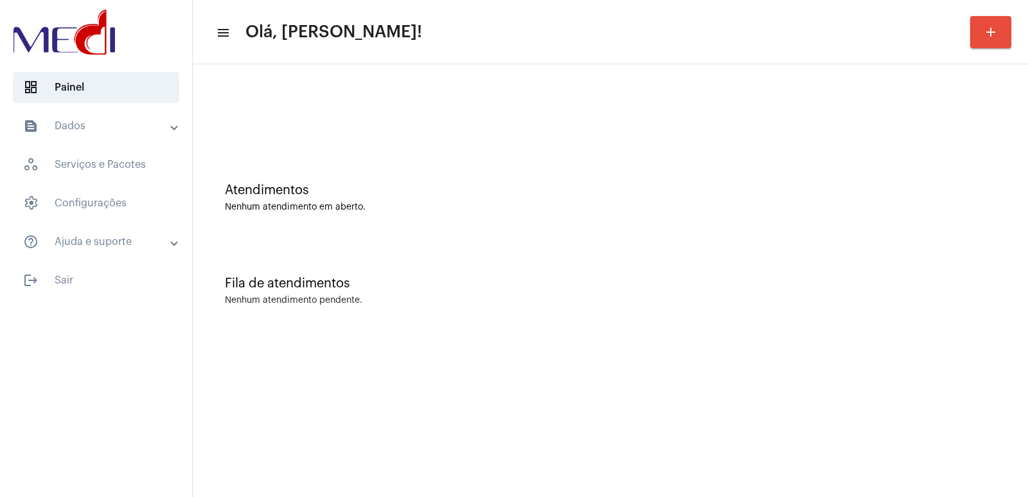
click at [648, 278] on div "Fila de atendimentos" at bounding box center [610, 283] width 771 height 14
drag, startPoint x: 656, startPoint y: 174, endPoint x: 634, endPoint y: 132, distance: 47.1
click at [651, 159] on div "Atendimentos Nenhum atendimento em aberto." at bounding box center [610, 191] width 823 height 93
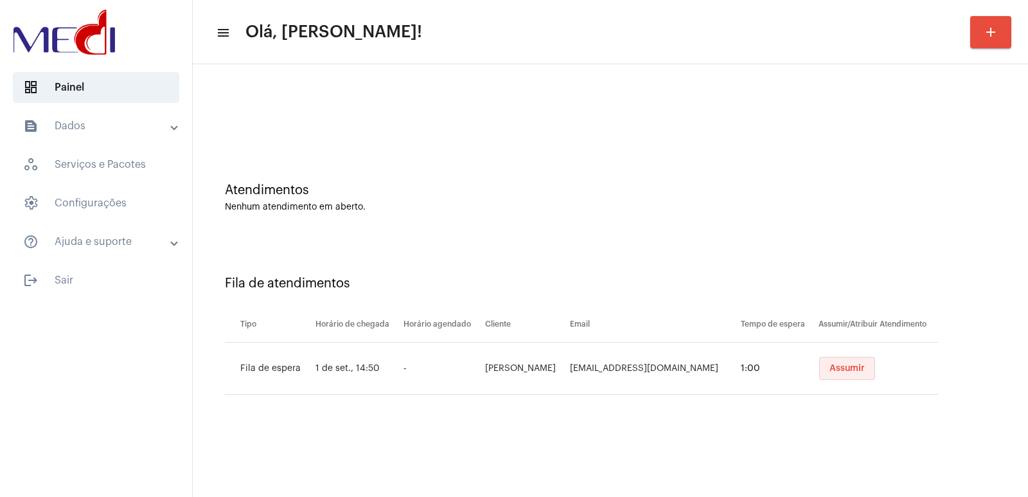
click at [864, 371] on button "Assumir" at bounding box center [847, 368] width 56 height 23
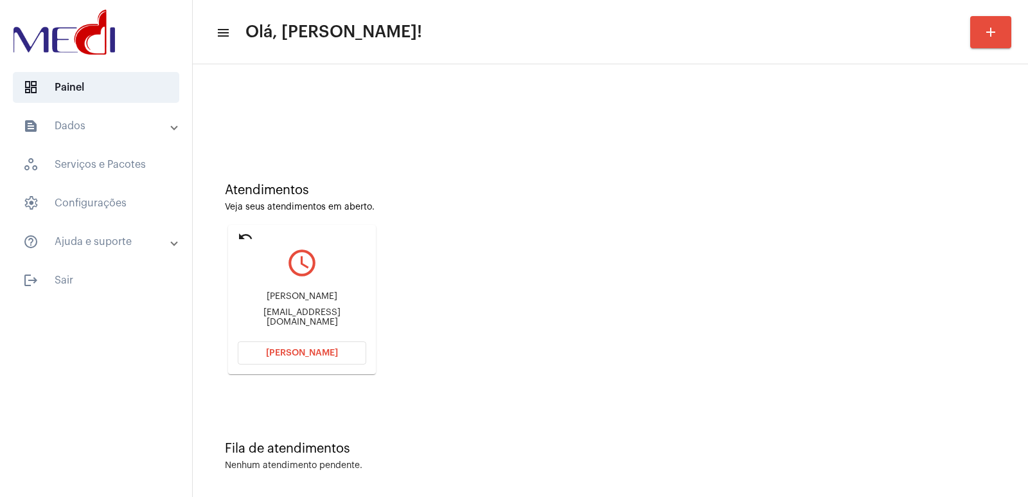
click at [307, 307] on div "[PERSON_NAME] [EMAIL_ADDRESS][DOMAIN_NAME]" at bounding box center [302, 309] width 129 height 58
click at [312, 297] on div "[PERSON_NAME]" at bounding box center [302, 297] width 129 height 10
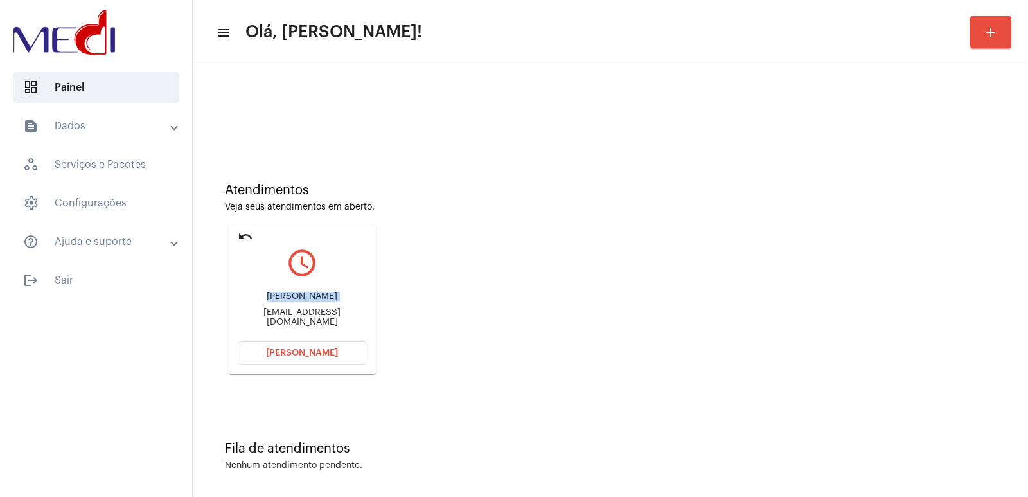
copy div "[PERSON_NAME]"
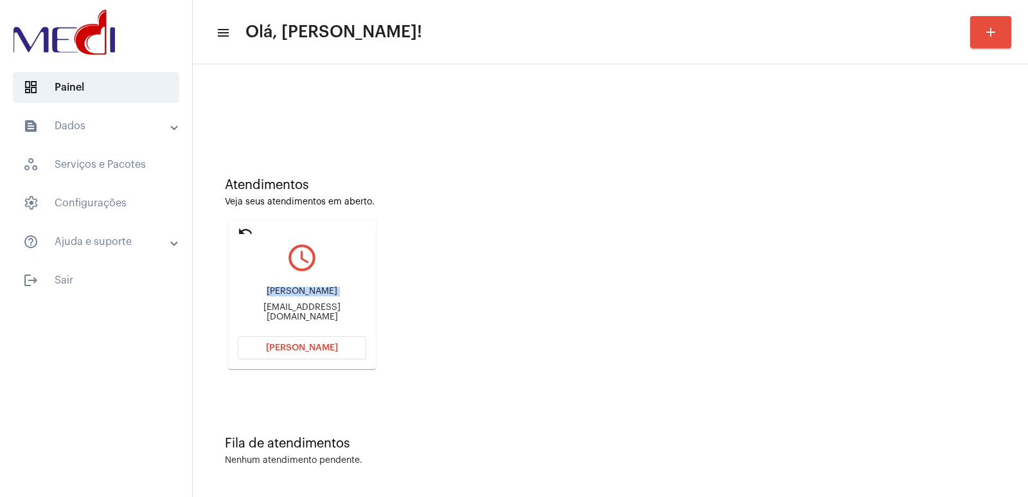
scroll to position [6, 0]
drag, startPoint x: 291, startPoint y: 341, endPoint x: 289, endPoint y: 175, distance: 165.2
click at [292, 333] on mat-card "undo query_builder [PERSON_NAME] [EMAIL_ADDRESS][DOMAIN_NAME] [PERSON_NAME]" at bounding box center [302, 293] width 148 height 149
click at [301, 356] on button "[PERSON_NAME]" at bounding box center [302, 346] width 129 height 23
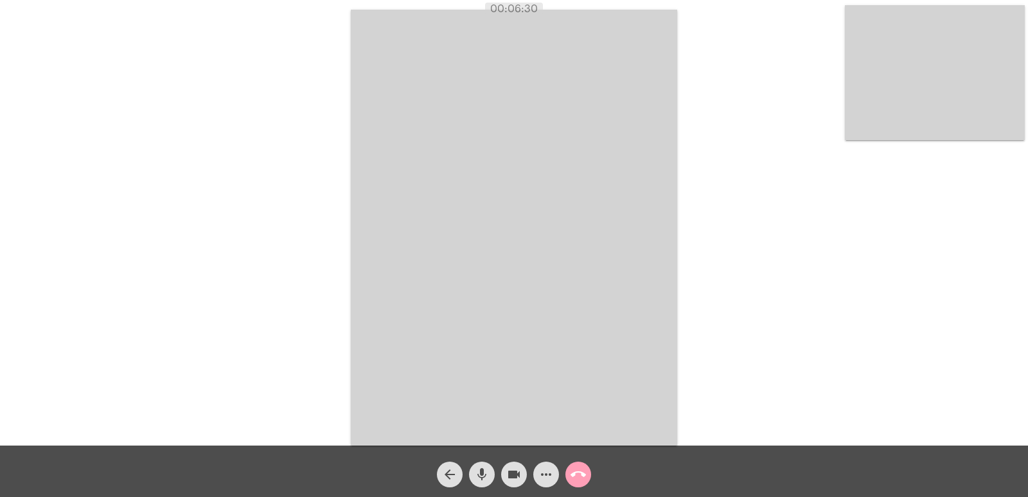
click at [573, 468] on mat-icon "call_end" at bounding box center [578, 474] width 15 height 15
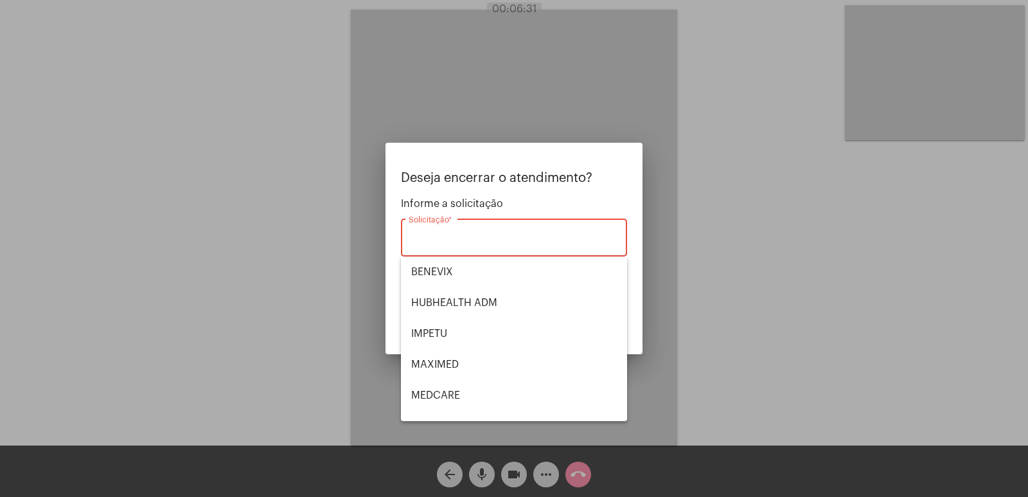
scroll to position [144, 0]
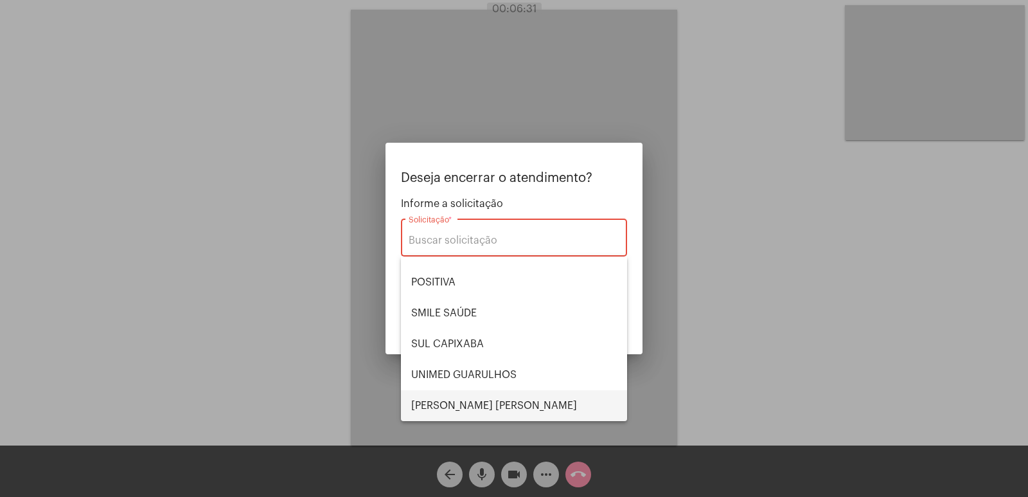
click at [447, 408] on span "[PERSON_NAME] [PERSON_NAME]" at bounding box center [514, 405] width 206 height 31
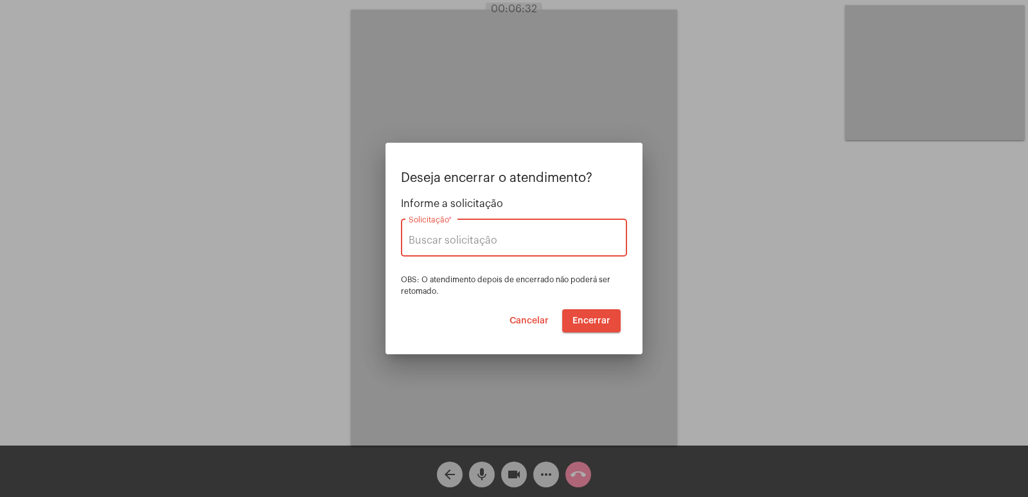
type input "[PERSON_NAME] [PERSON_NAME]"
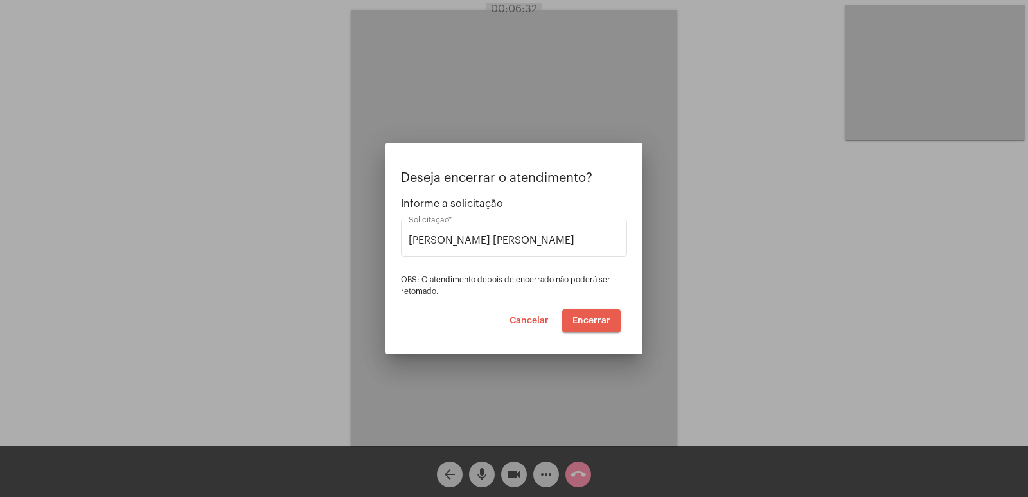
click at [616, 310] on button "Encerrar" at bounding box center [591, 320] width 58 height 23
click at [611, 317] on button "Encerrar" at bounding box center [591, 320] width 58 height 23
